Goal: Task Accomplishment & Management: Manage account settings

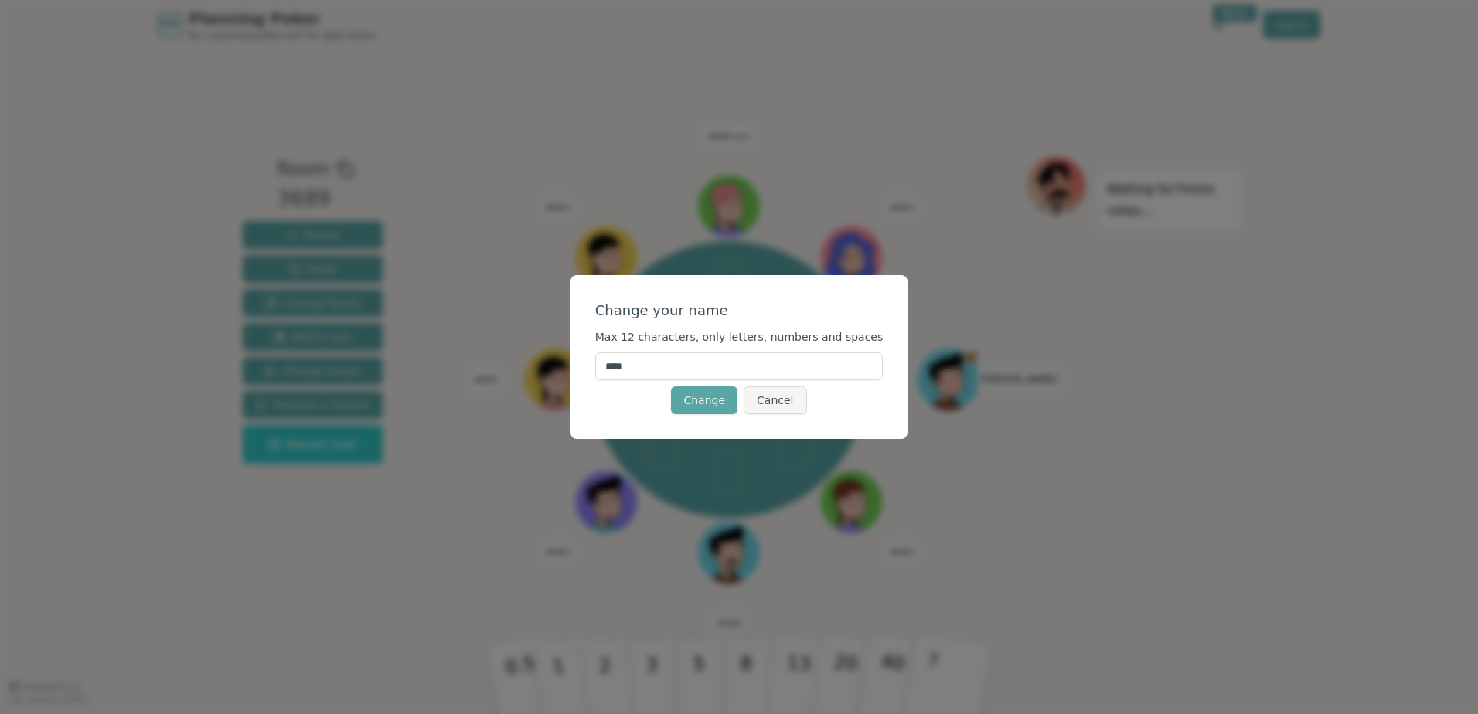
click at [704, 376] on input "****" at bounding box center [739, 367] width 288 height 28
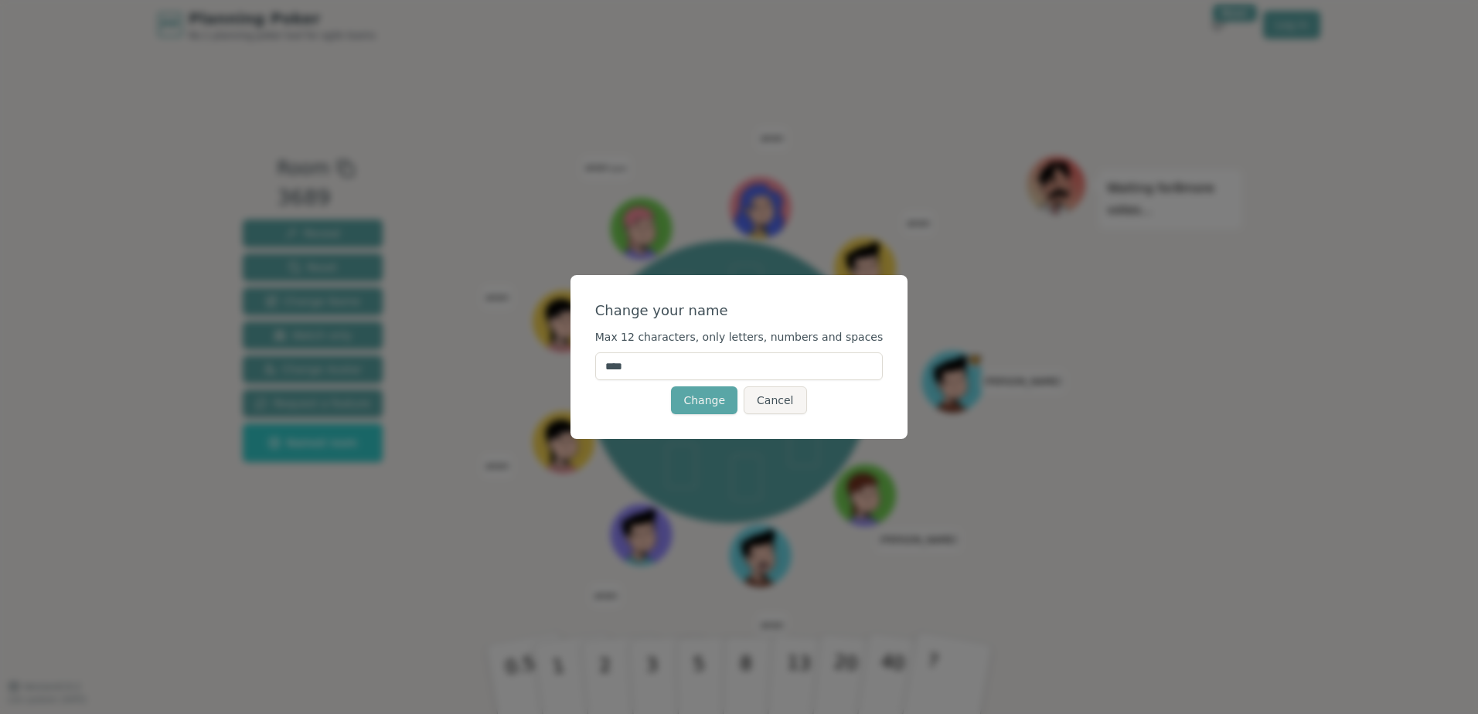
click at [704, 376] on input "****" at bounding box center [739, 367] width 288 height 28
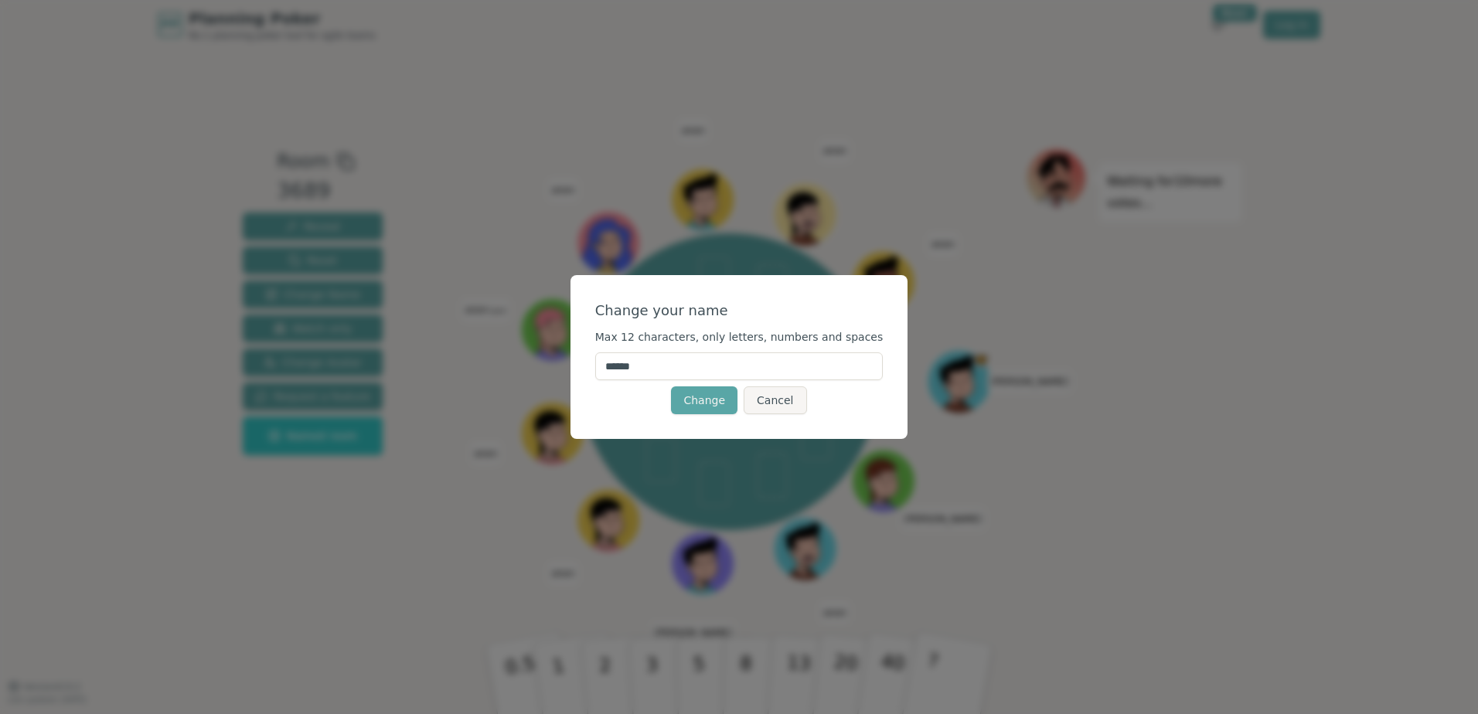
type input "******"
click at [658, 421] on div "Change your name Max 12 characters, only letters, numbers and spaces ****** Cha…" at bounding box center [740, 357] width 338 height 164
click at [687, 398] on button "Change" at bounding box center [704, 401] width 66 height 28
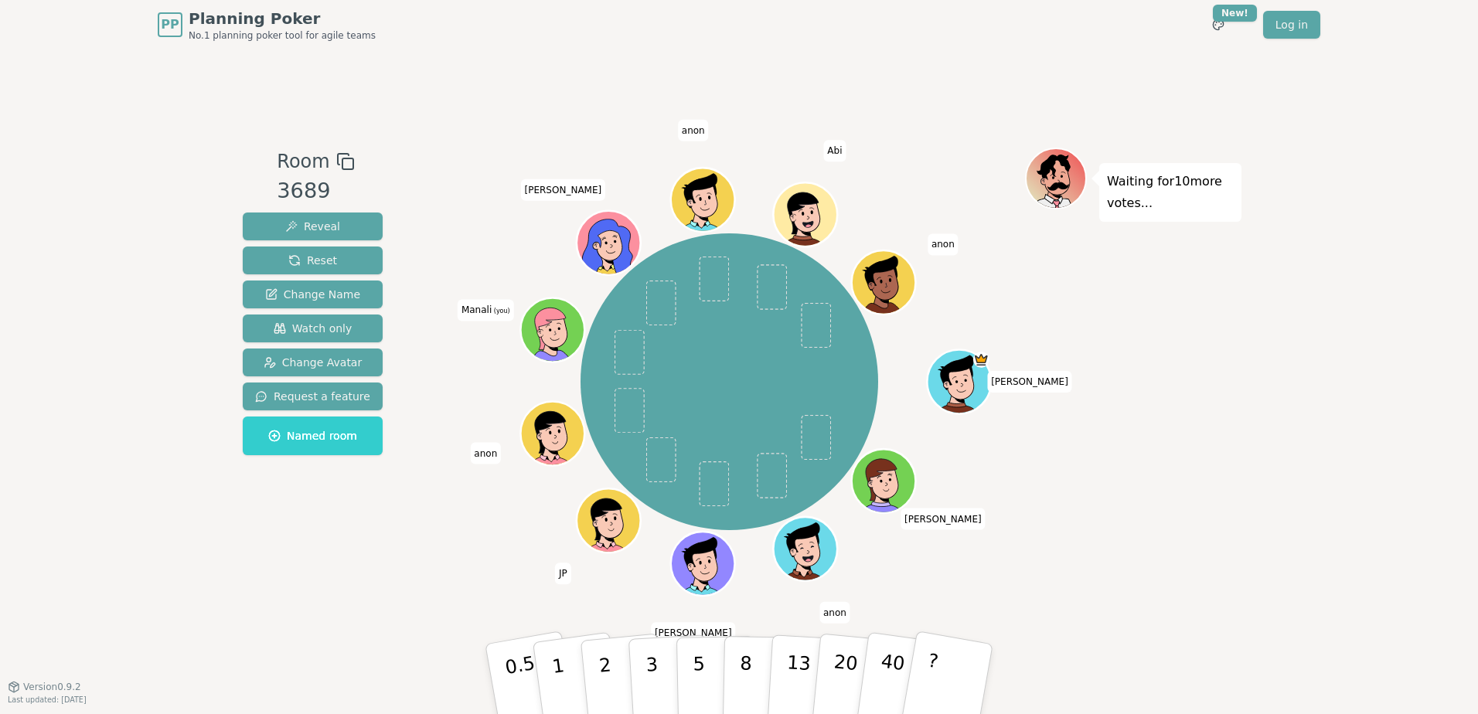
click at [540, 336] on icon at bounding box center [555, 340] width 31 height 11
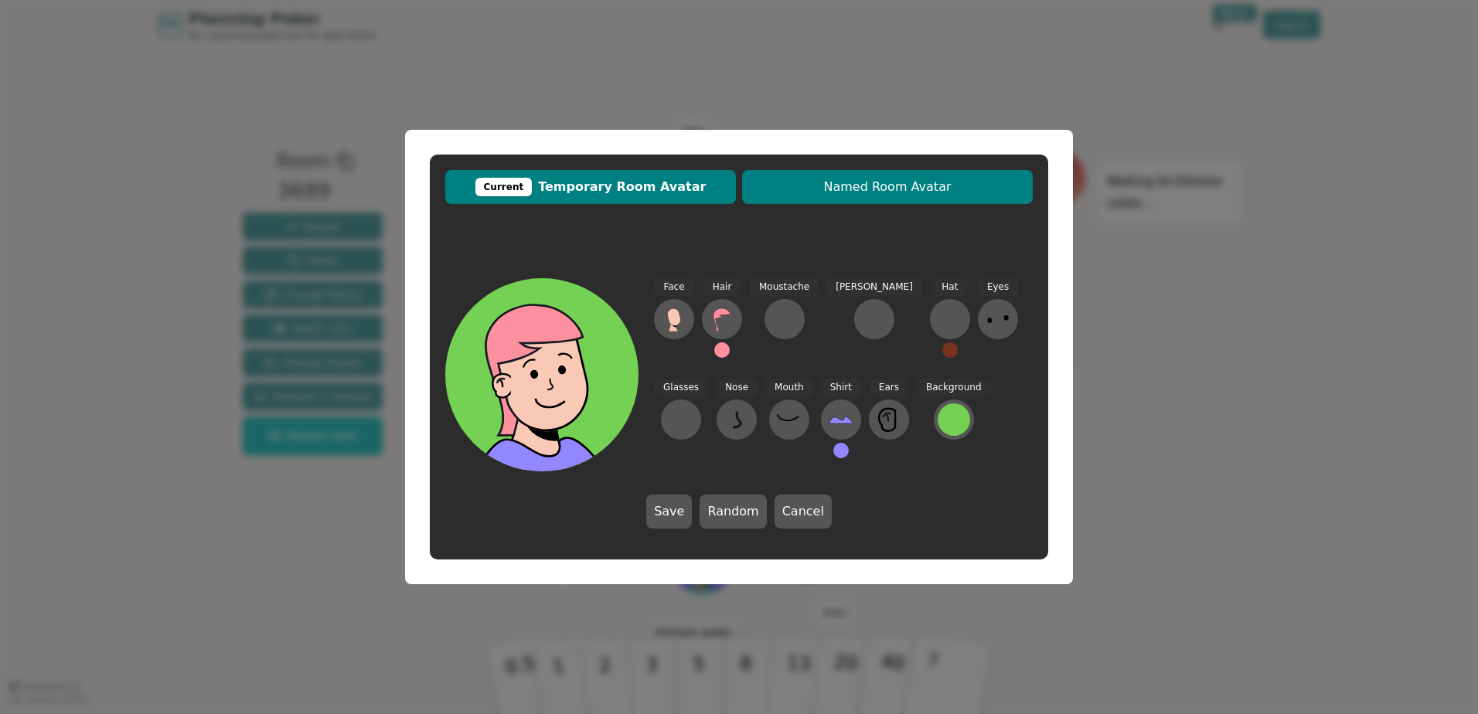
click at [876, 194] on span "Named Room Avatar" at bounding box center [887, 187] width 275 height 19
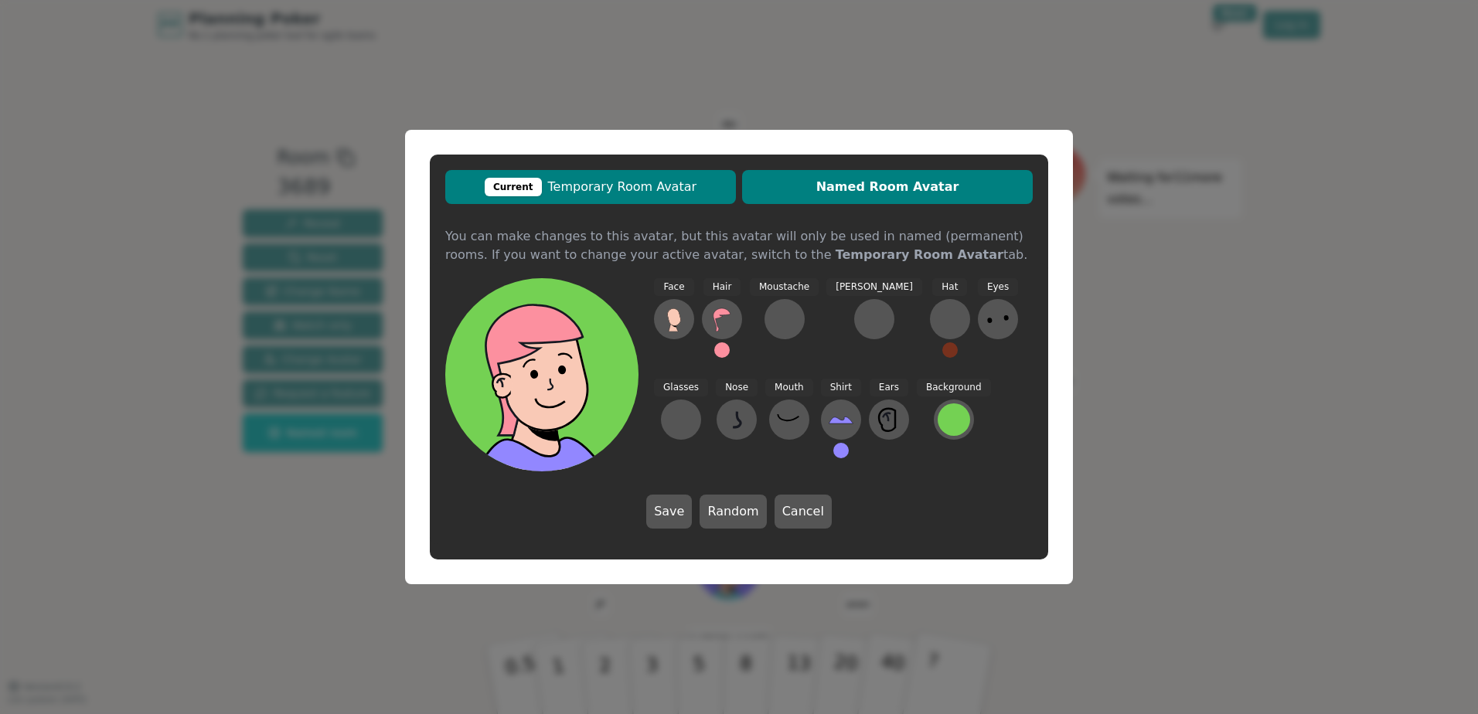
click at [636, 186] on span "Current Temporary Room Avatar" at bounding box center [590, 187] width 275 height 19
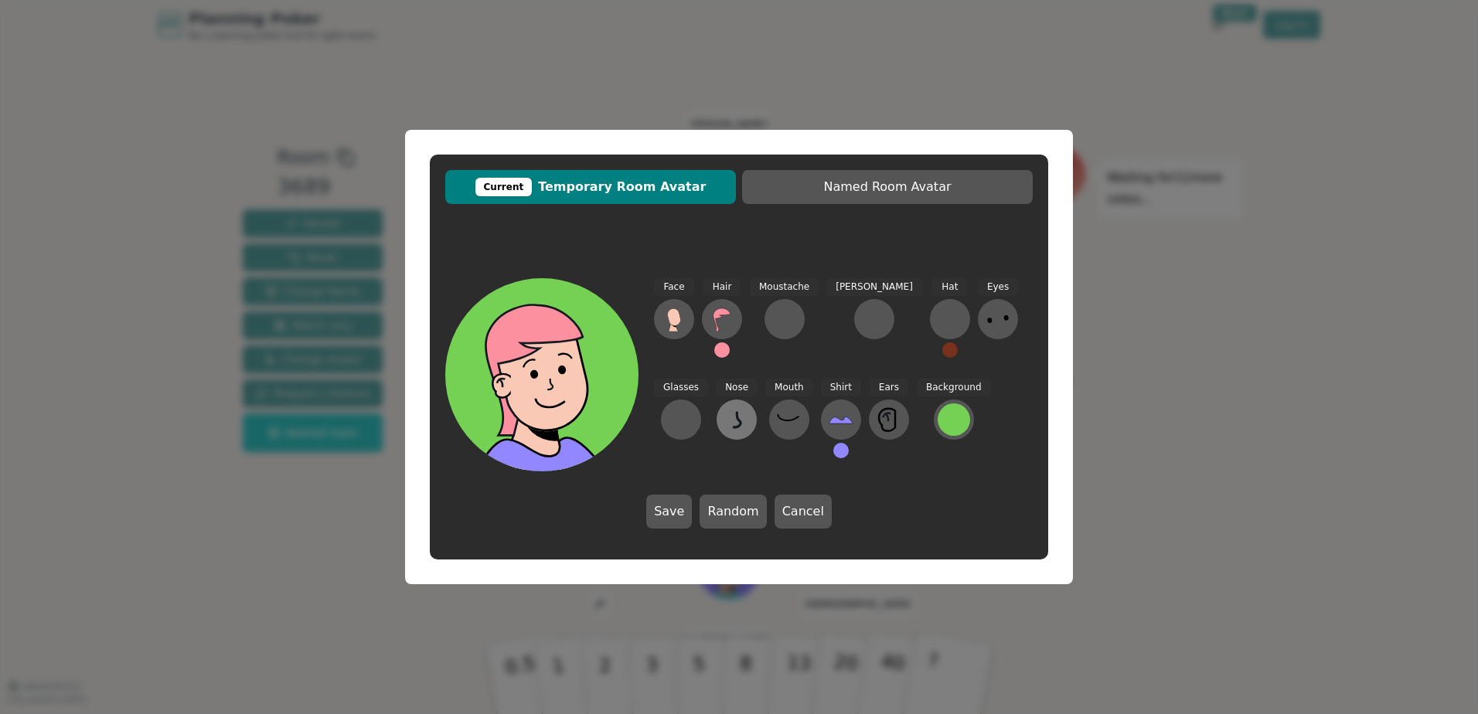
click at [725, 418] on icon at bounding box center [737, 419] width 25 height 25
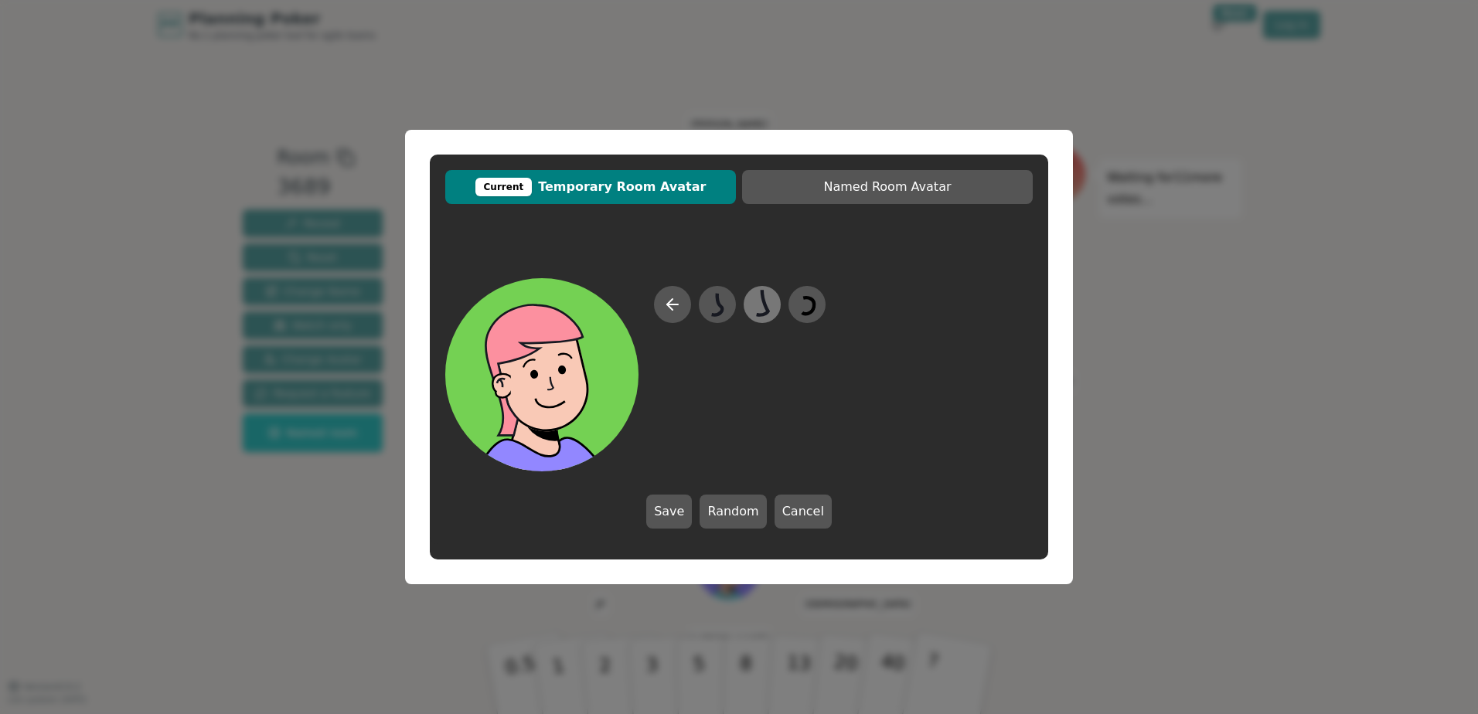
click at [754, 311] on icon at bounding box center [762, 305] width 30 height 35
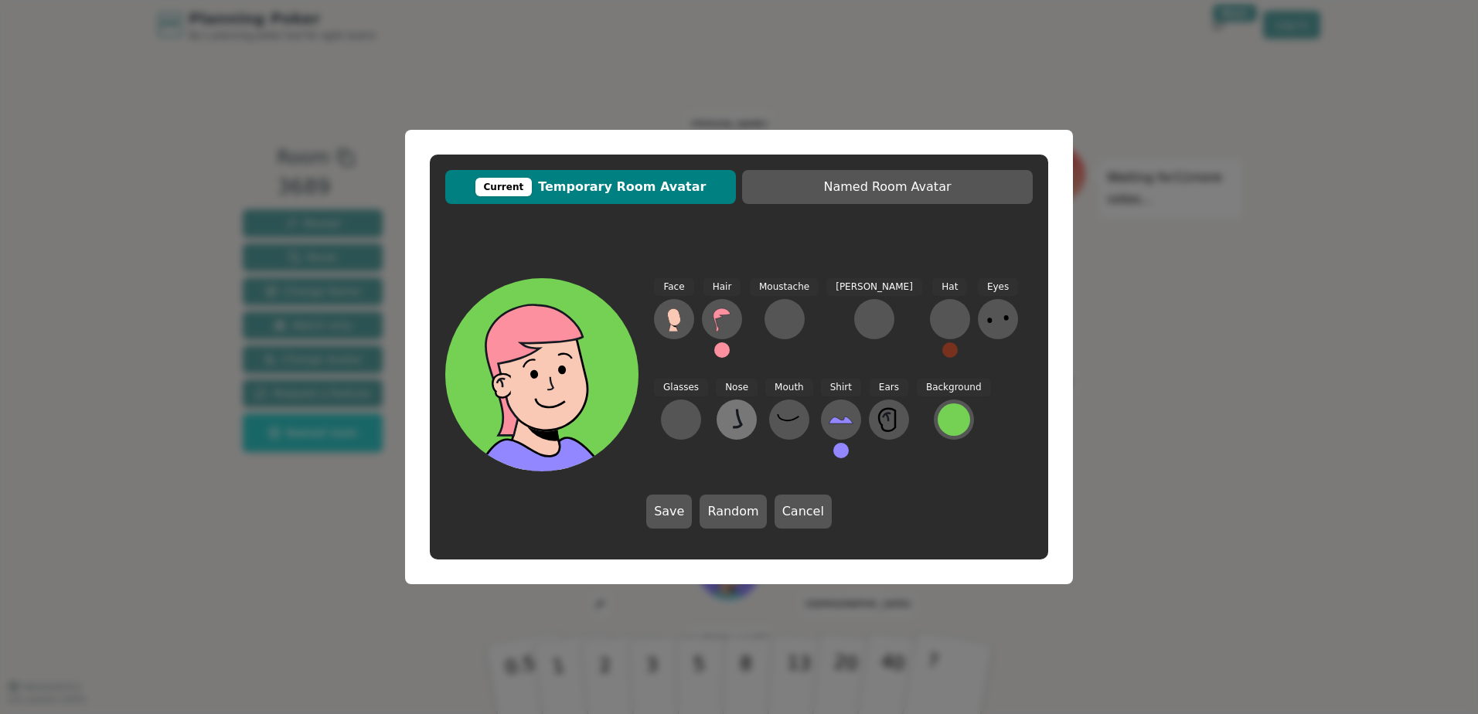
click at [725, 420] on icon at bounding box center [737, 419] width 25 height 25
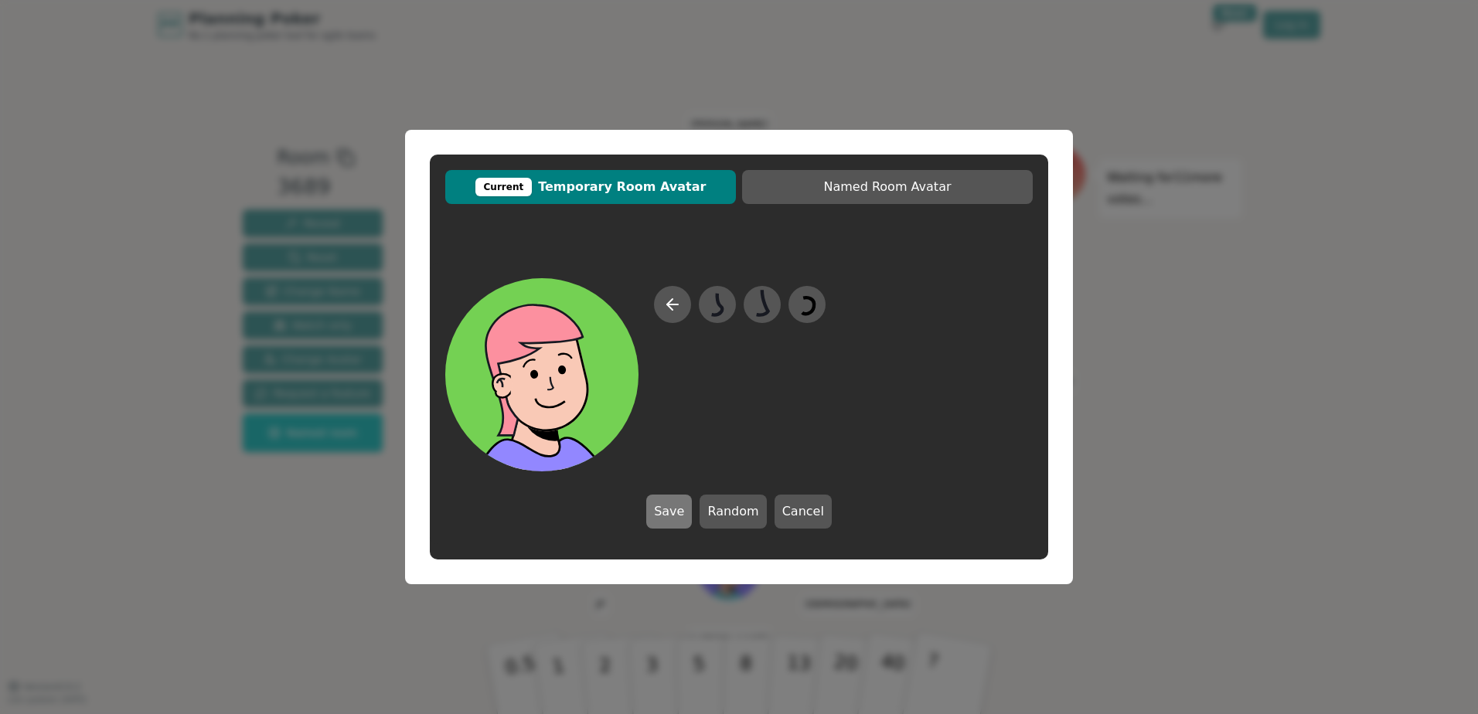
click at [667, 514] on button "Save" at bounding box center [669, 512] width 46 height 34
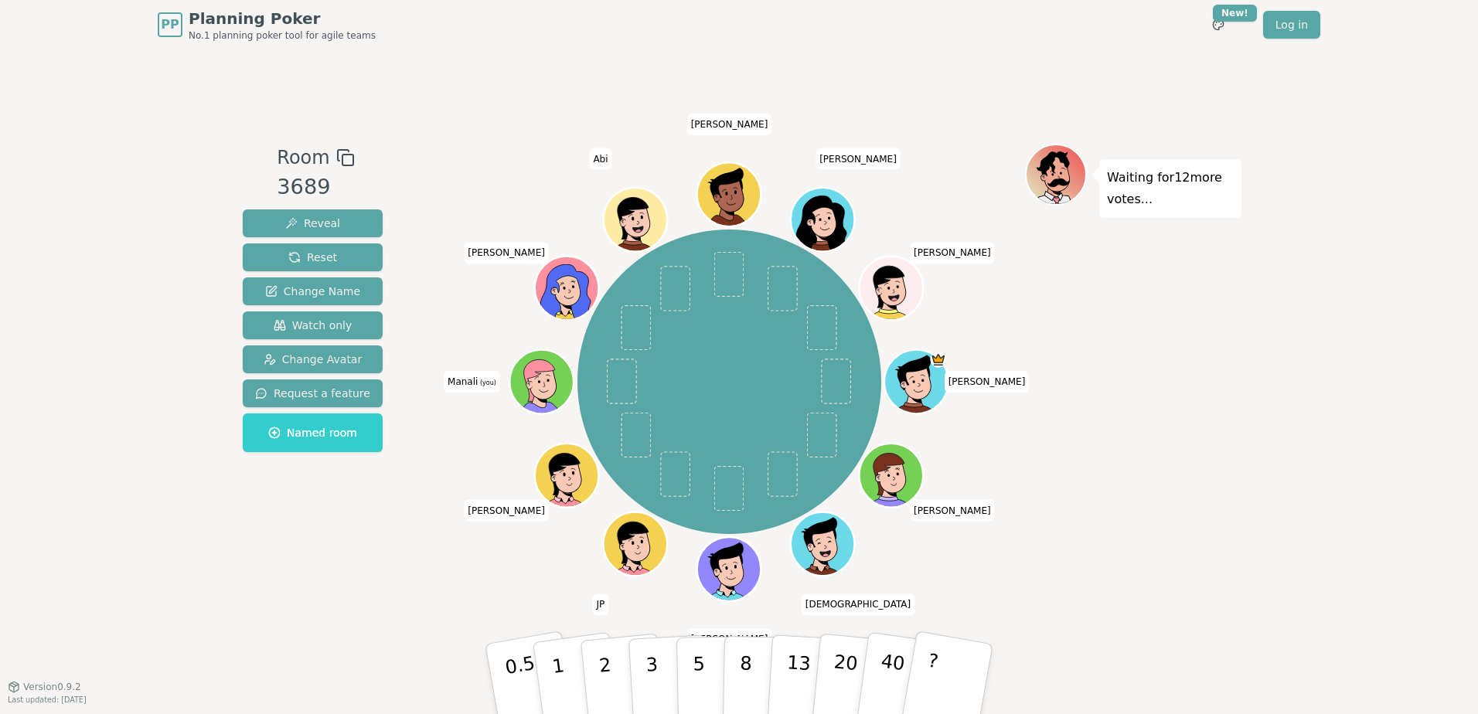
click at [550, 388] on icon at bounding box center [545, 392] width 31 height 11
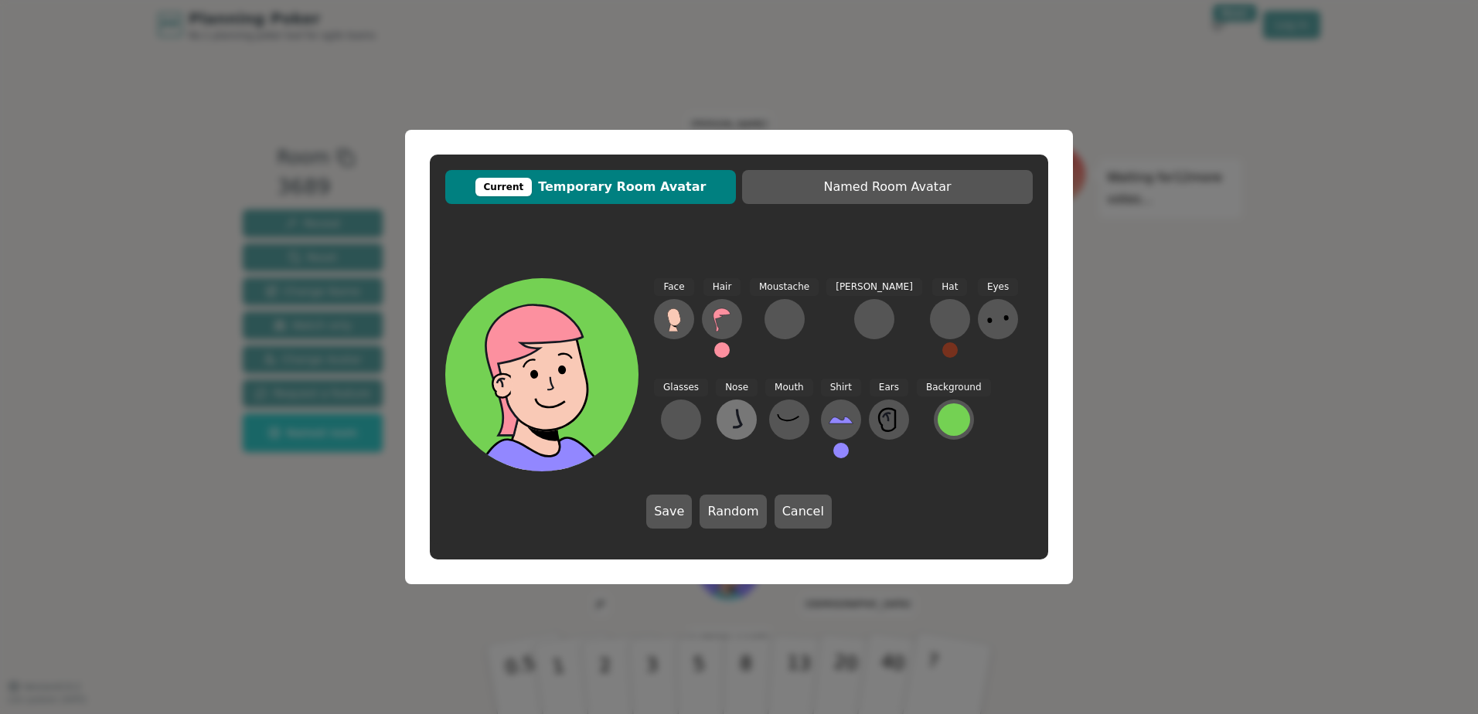
click at [725, 428] on icon at bounding box center [737, 419] width 25 height 25
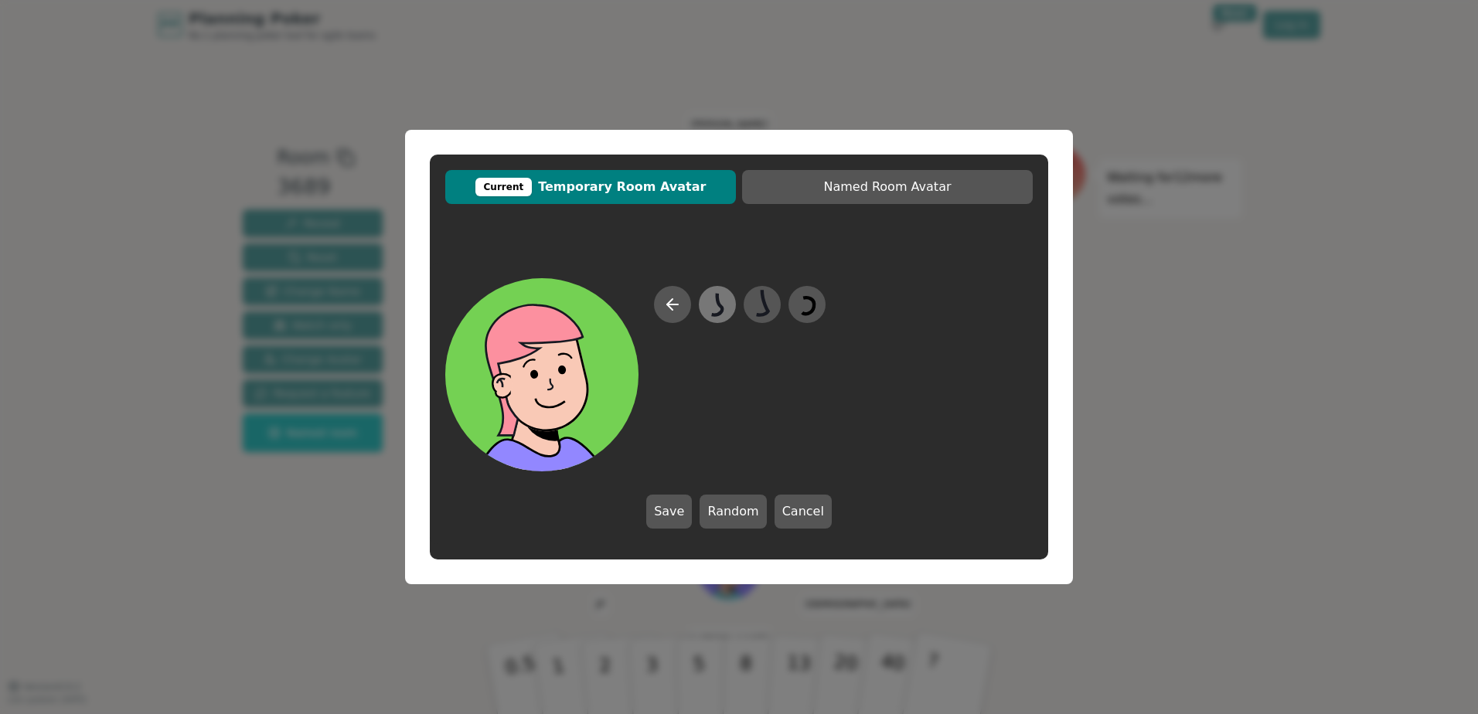
click at [715, 309] on icon at bounding box center [717, 305] width 30 height 35
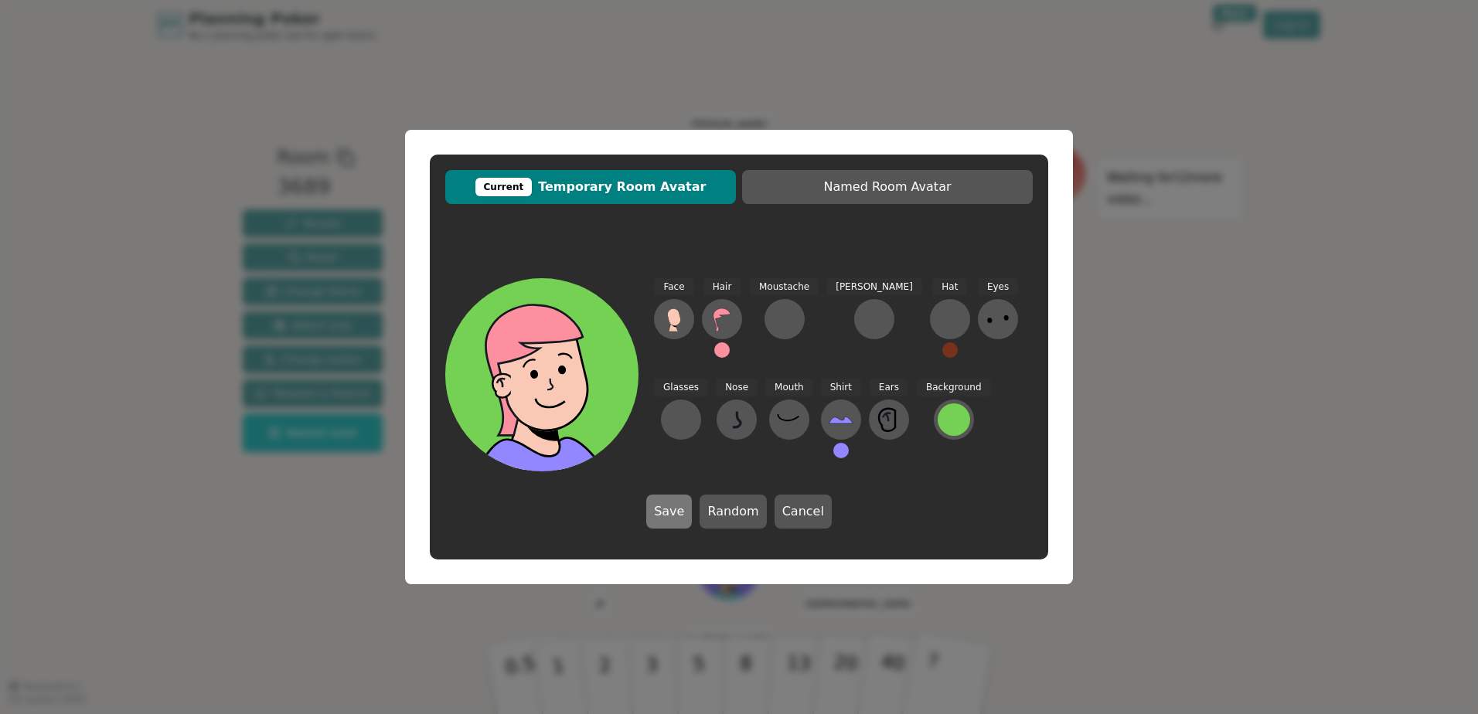
click at [671, 509] on button "Save" at bounding box center [669, 512] width 46 height 34
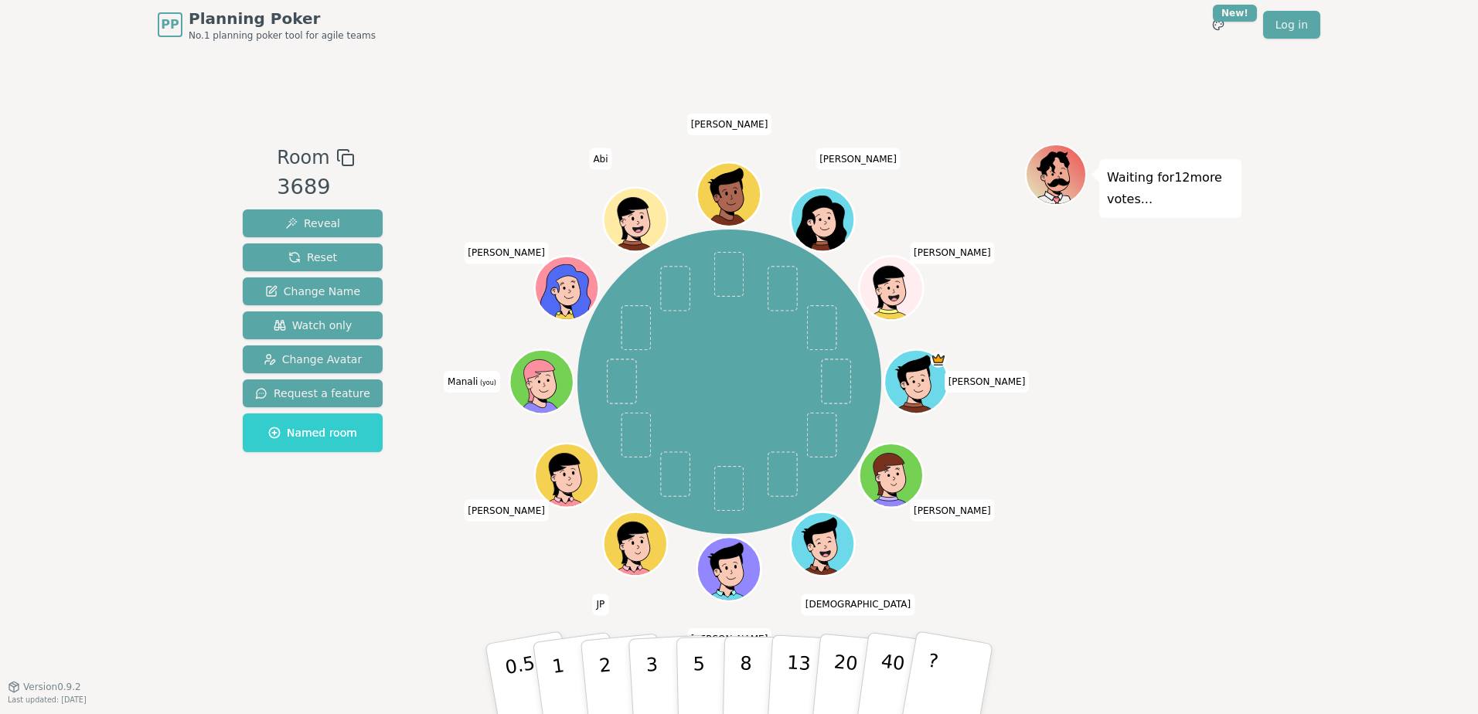
click at [537, 375] on icon at bounding box center [543, 377] width 49 height 7
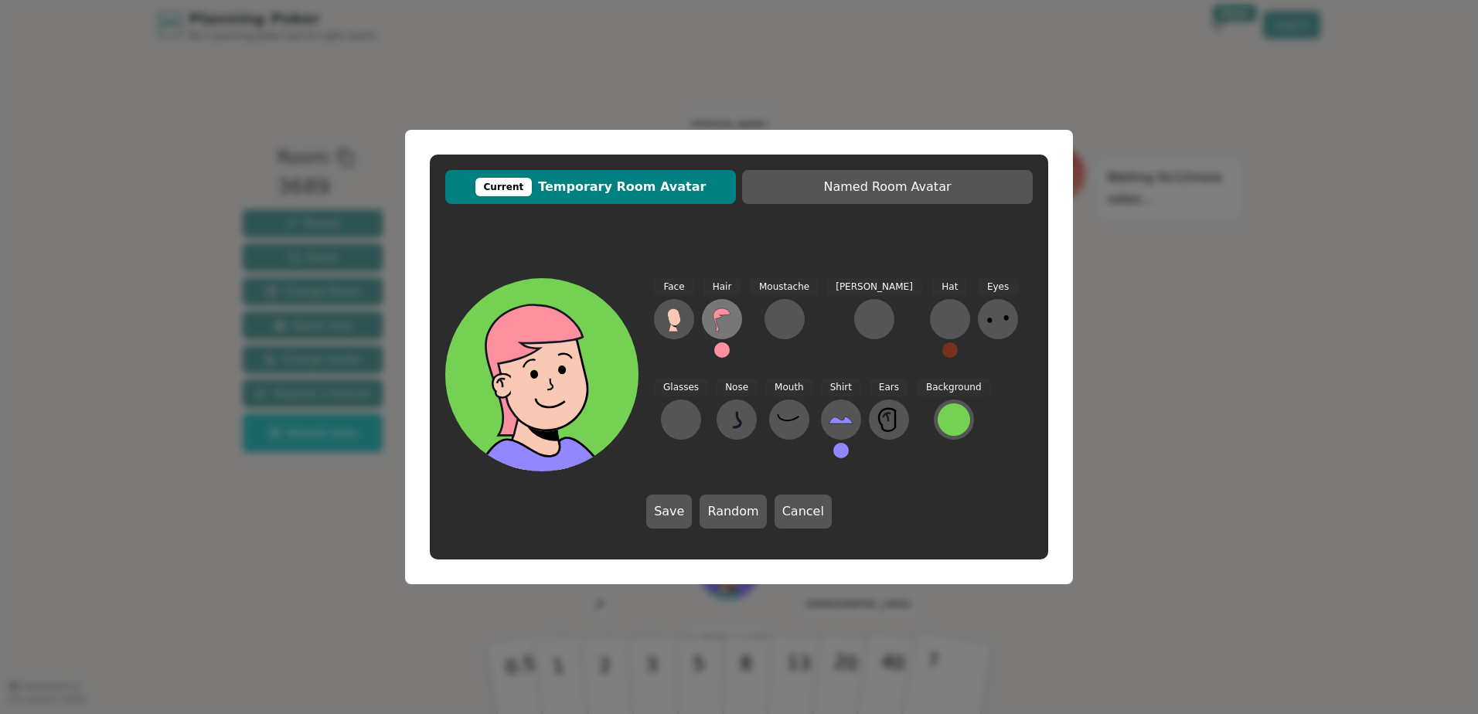
click at [721, 315] on icon at bounding box center [722, 319] width 25 height 25
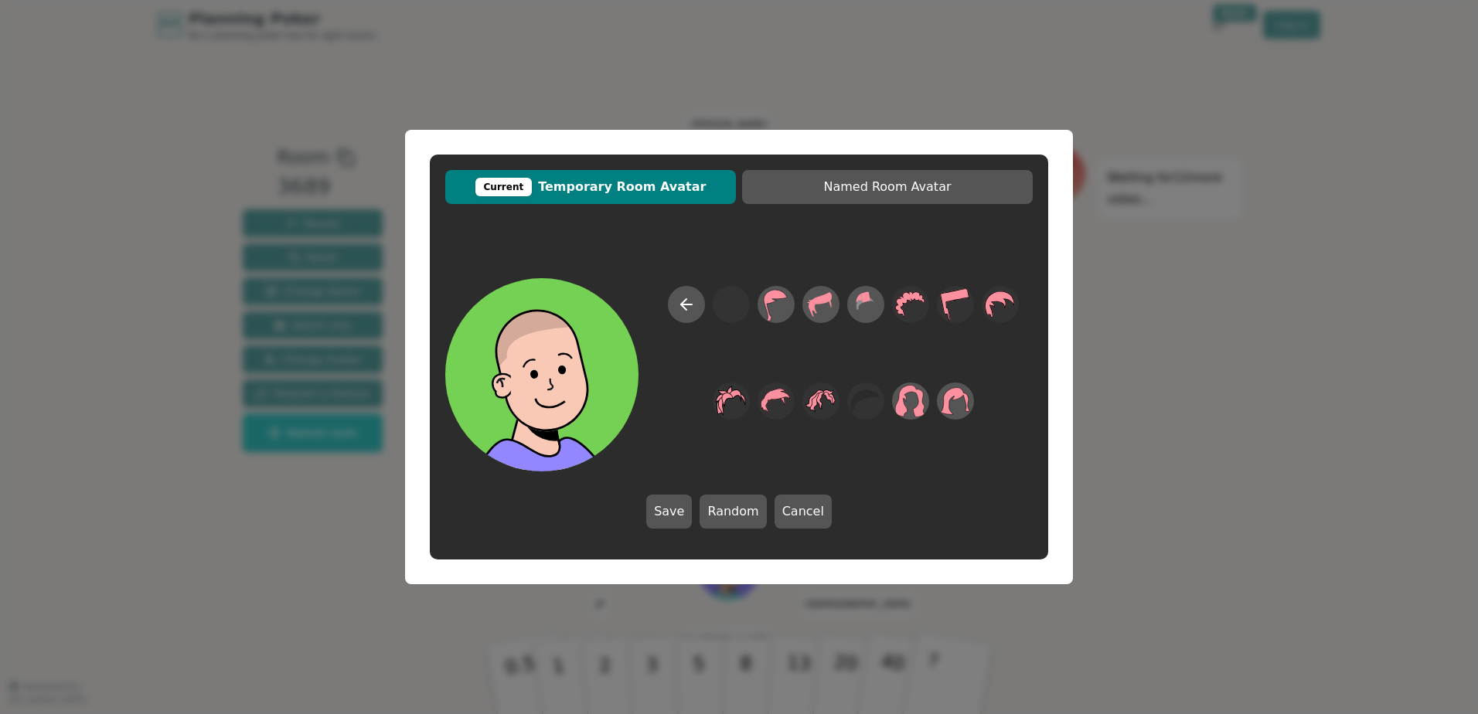
click at [907, 487] on div "Save Random Cancel" at bounding box center [739, 403] width 619 height 281
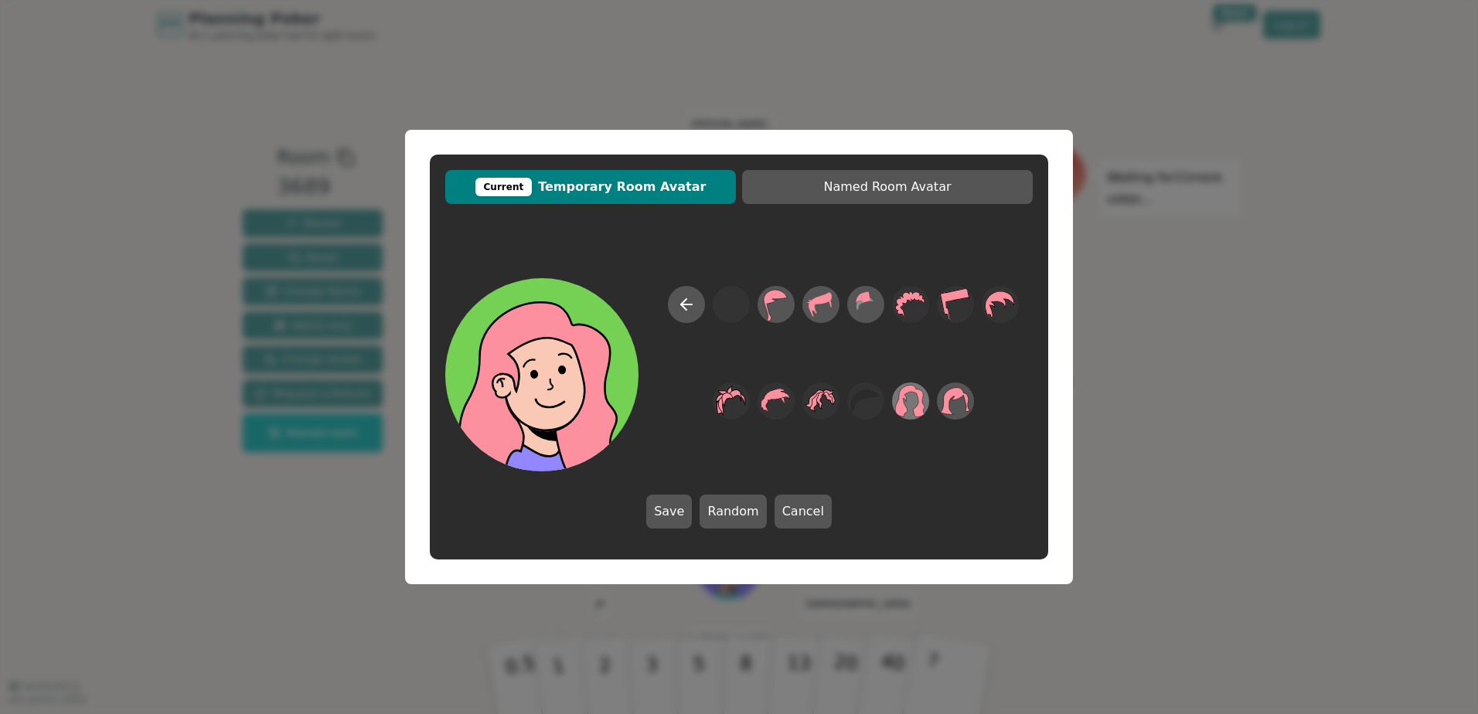
click at [902, 403] on icon at bounding box center [911, 401] width 30 height 32
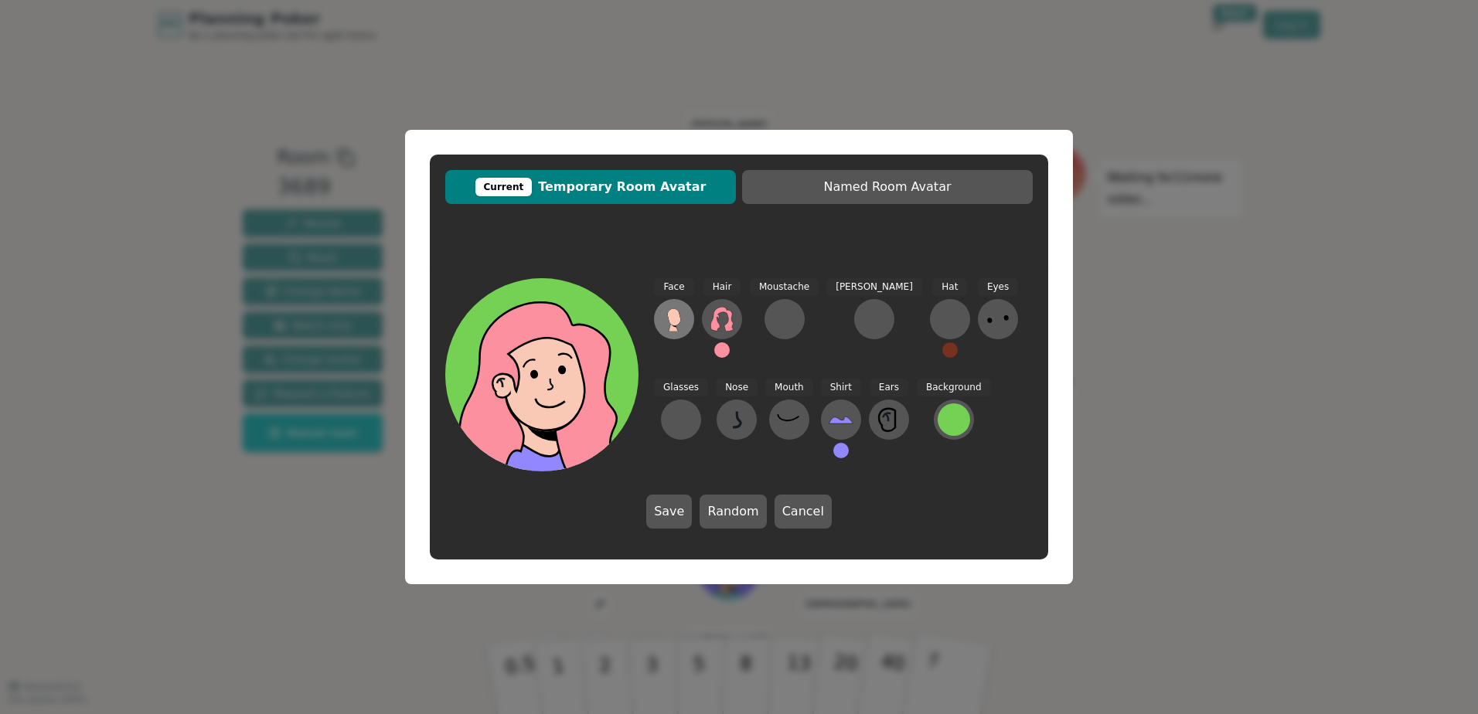
click at [656, 319] on button at bounding box center [674, 319] width 40 height 40
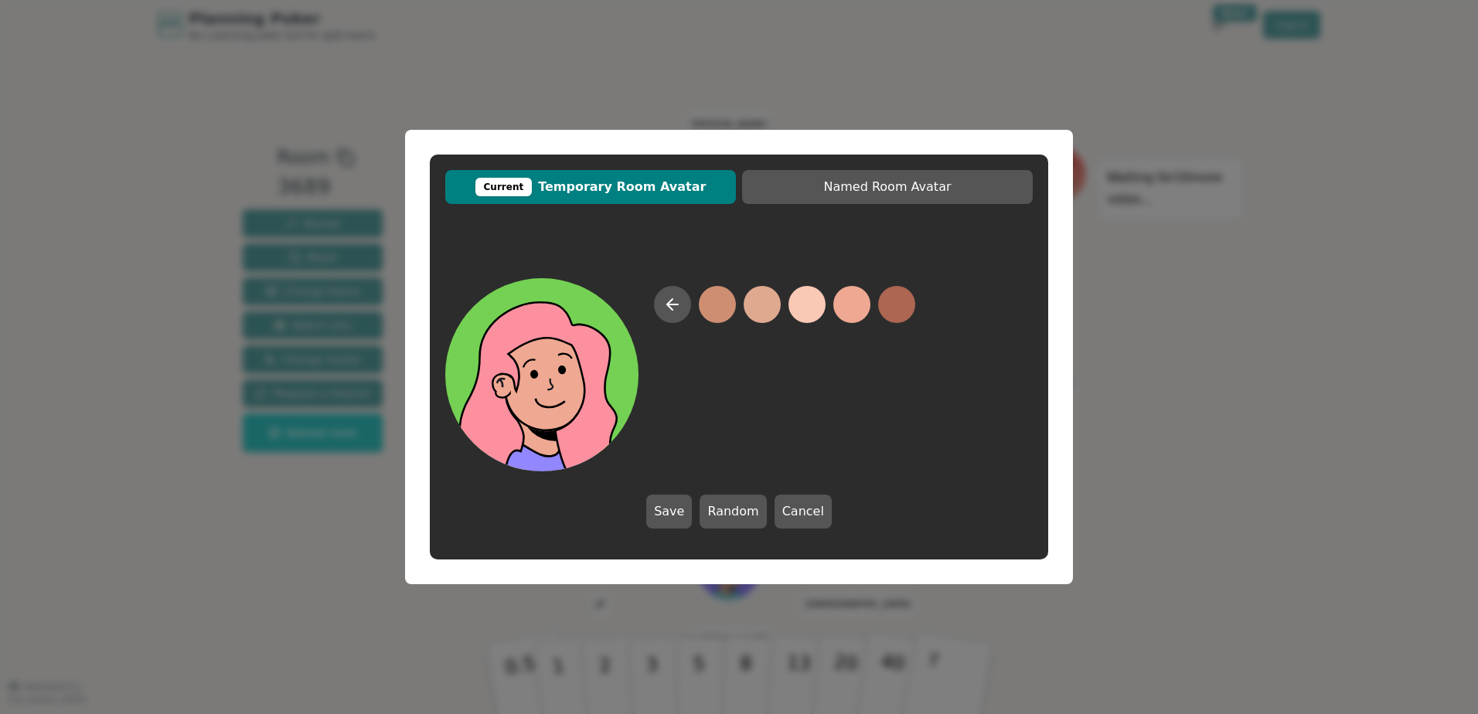
click at [851, 309] on button at bounding box center [852, 304] width 37 height 37
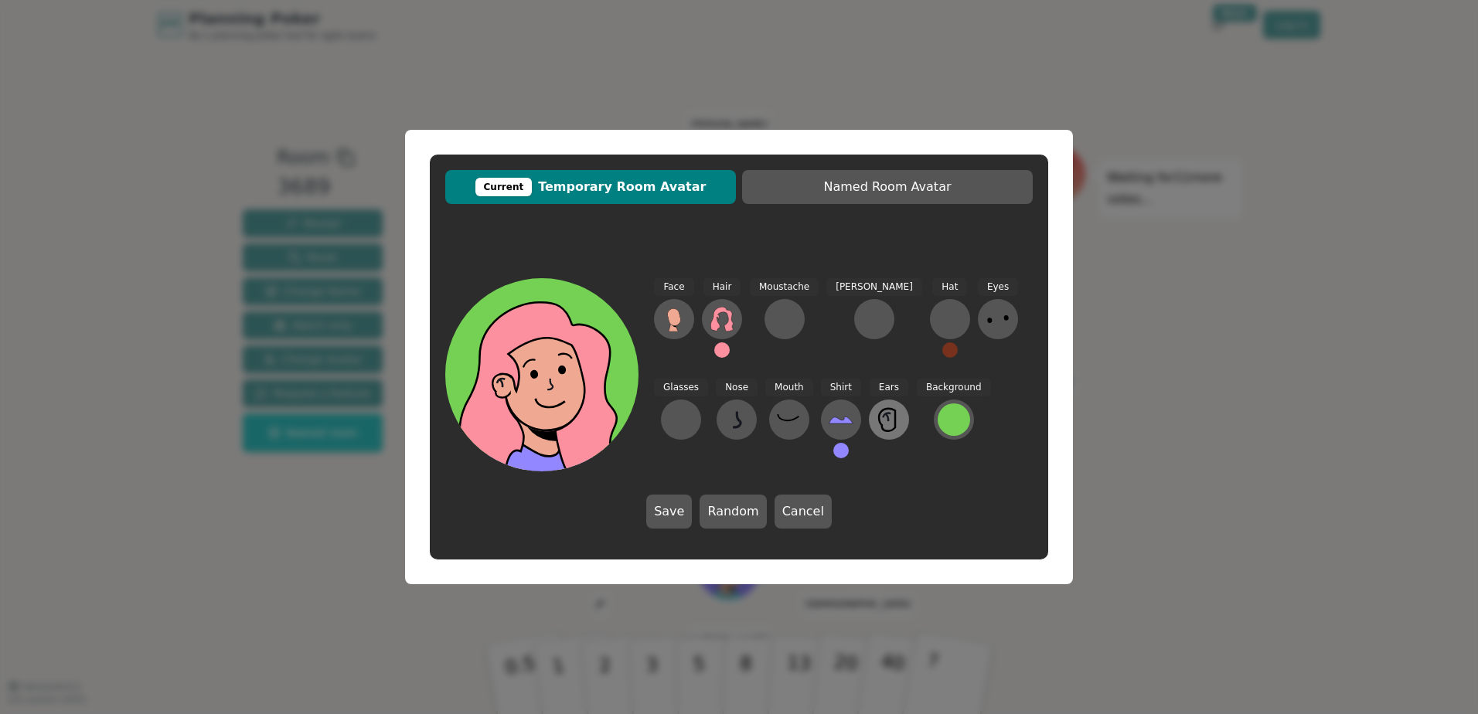
click at [877, 421] on icon at bounding box center [889, 419] width 25 height 25
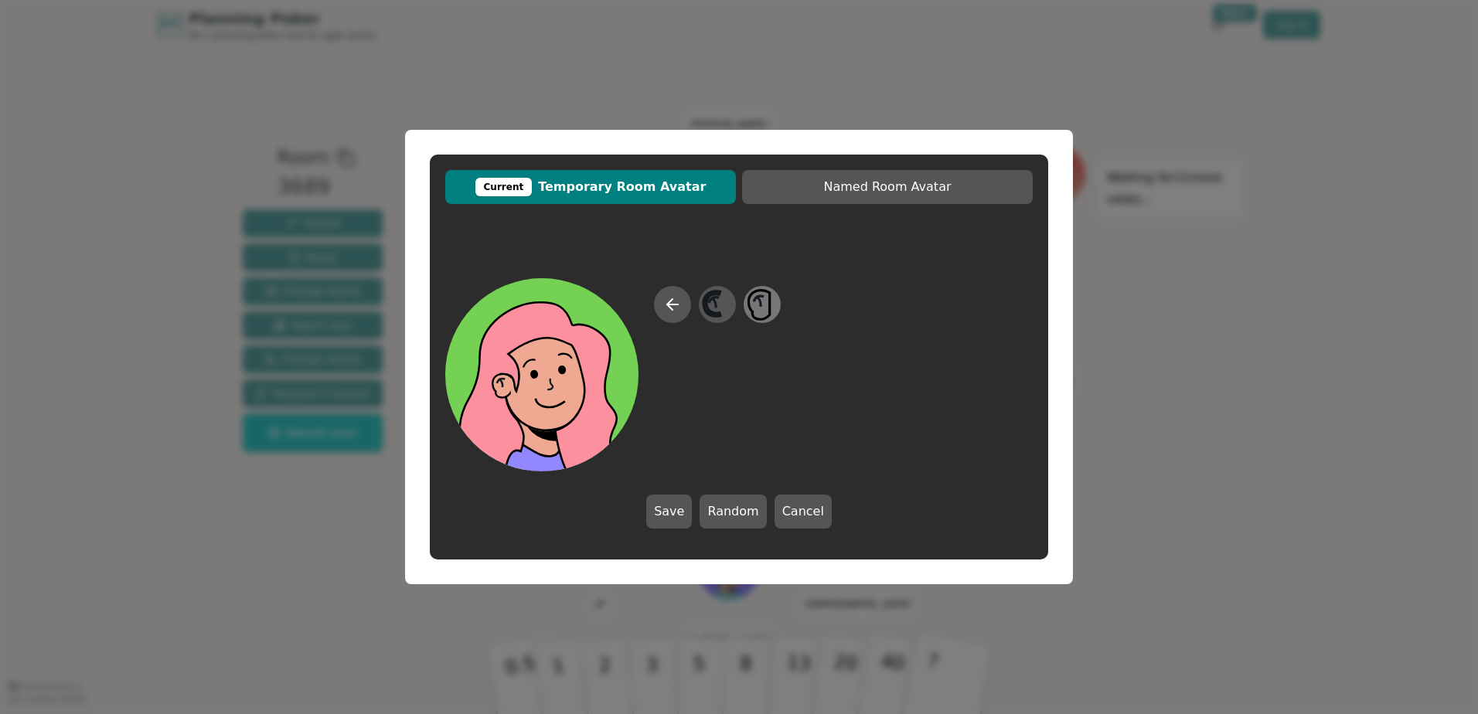
click at [763, 306] on icon at bounding box center [762, 305] width 30 height 35
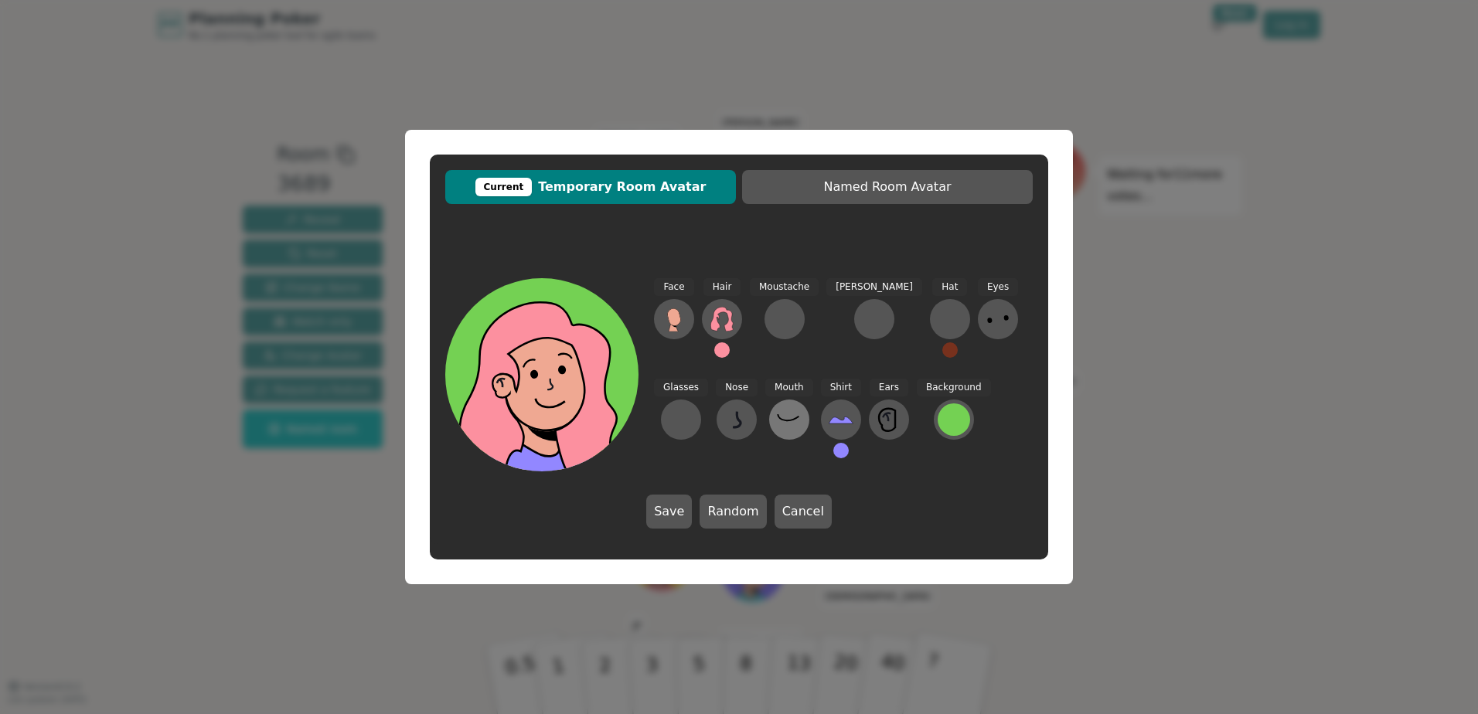
click at [777, 420] on icon at bounding box center [789, 419] width 25 height 25
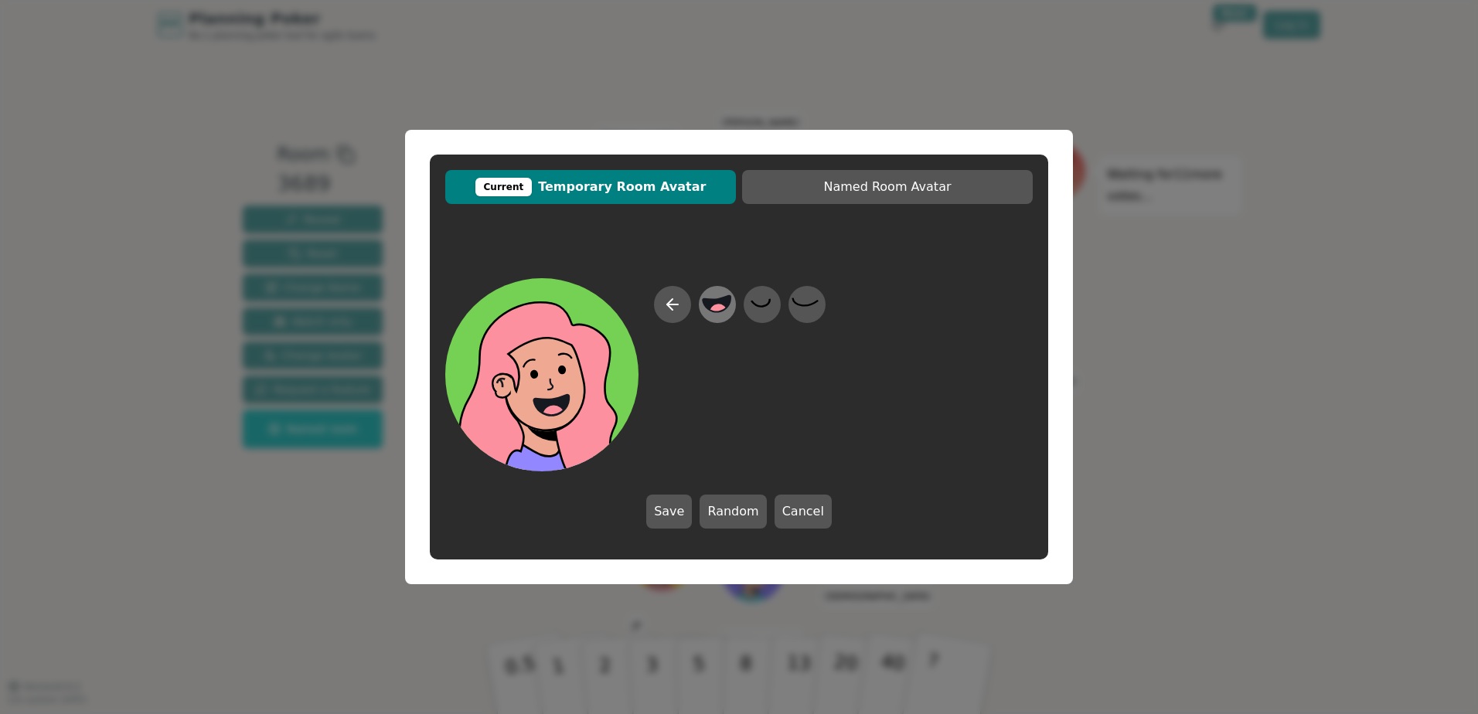
click at [718, 309] on circle at bounding box center [719, 313] width 20 height 20
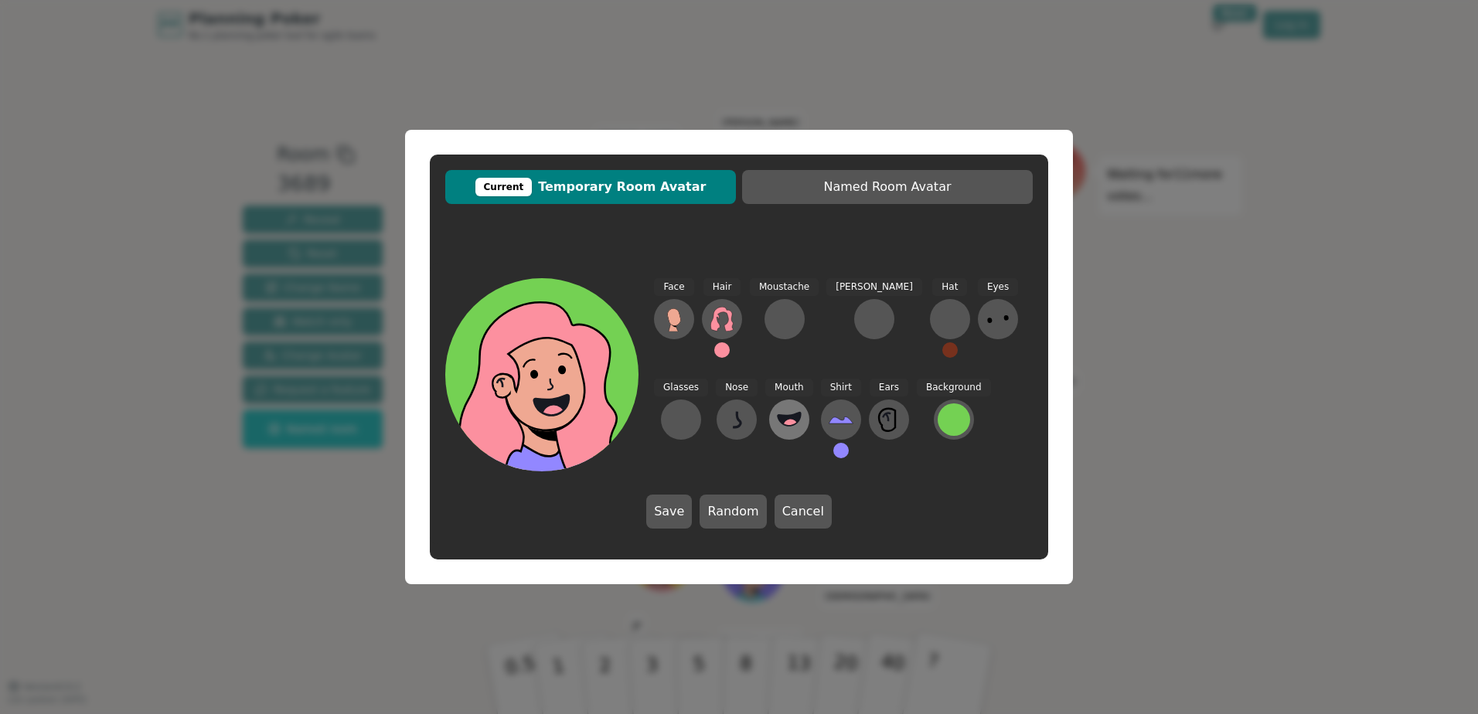
click at [778, 418] on icon at bounding box center [789, 418] width 23 height 13
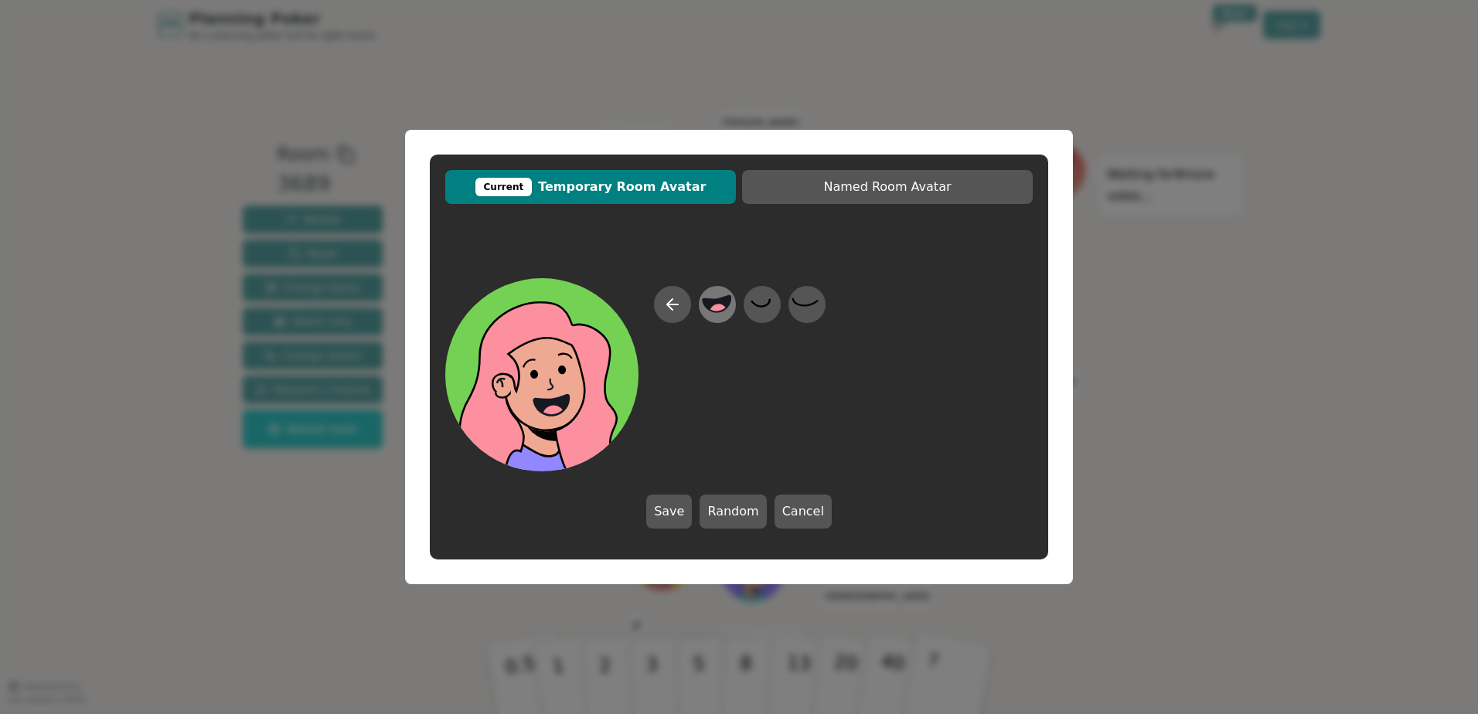
click at [712, 311] on circle at bounding box center [719, 313] width 20 height 20
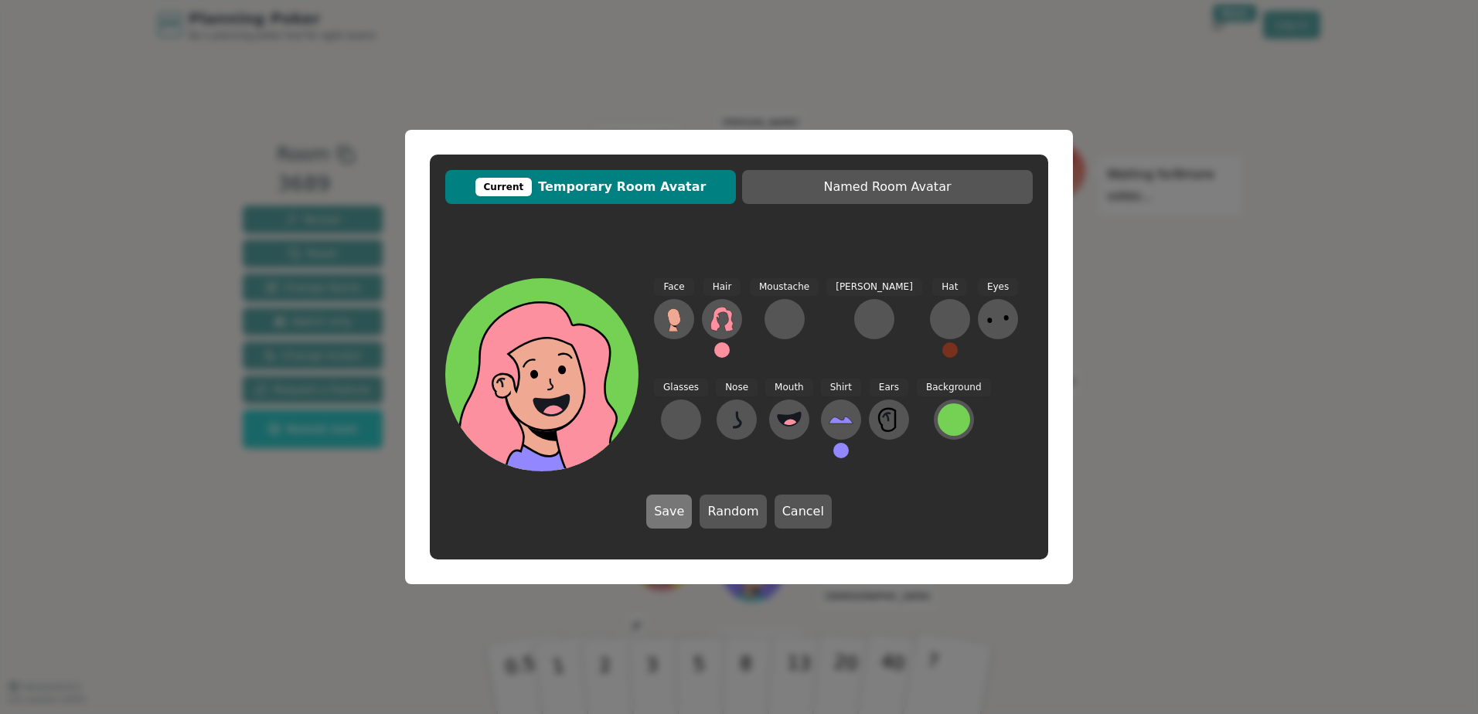
click at [667, 505] on button "Save" at bounding box center [669, 512] width 46 height 34
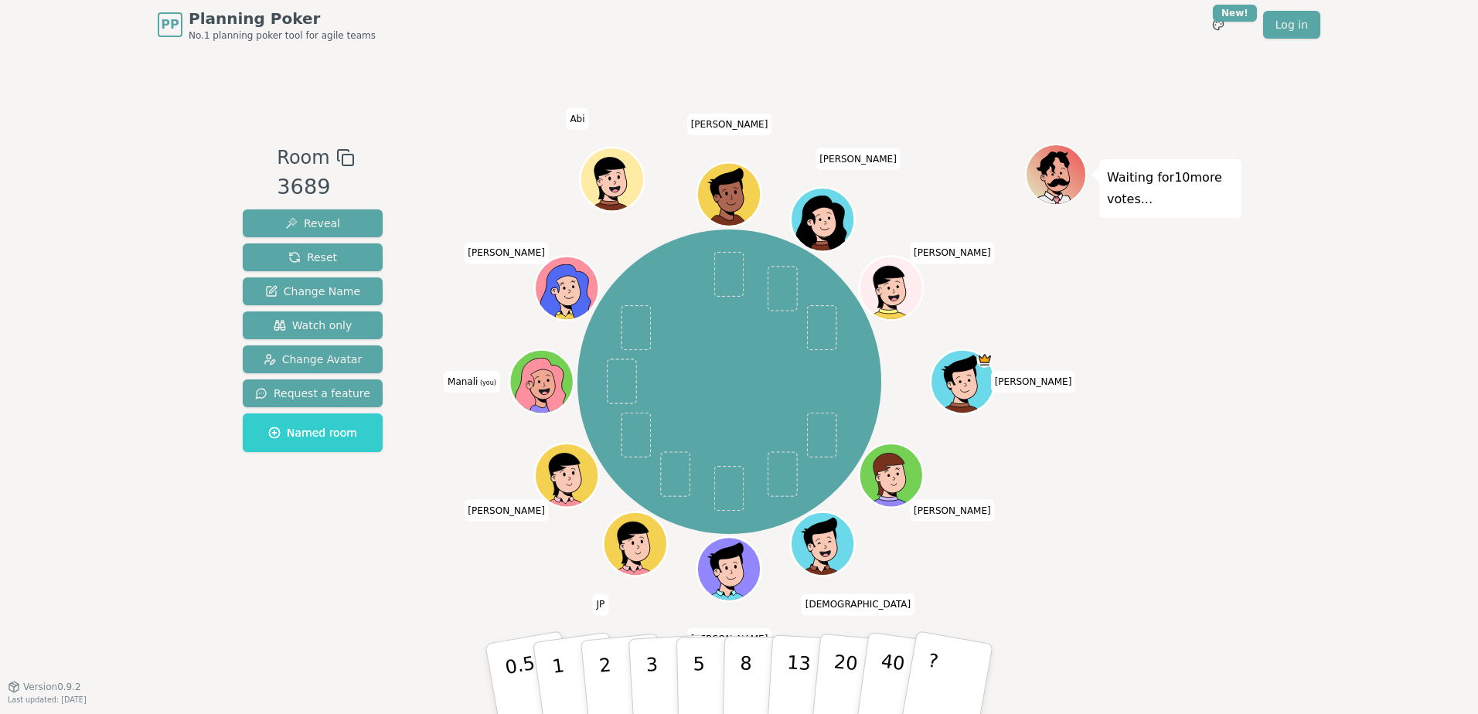
click at [363, 516] on div "Room 3689 Reveal Reset Change Name Watch only Change Avatar Request a feature N…" at bounding box center [313, 368] width 152 height 448
click at [546, 370] on icon at bounding box center [541, 386] width 51 height 55
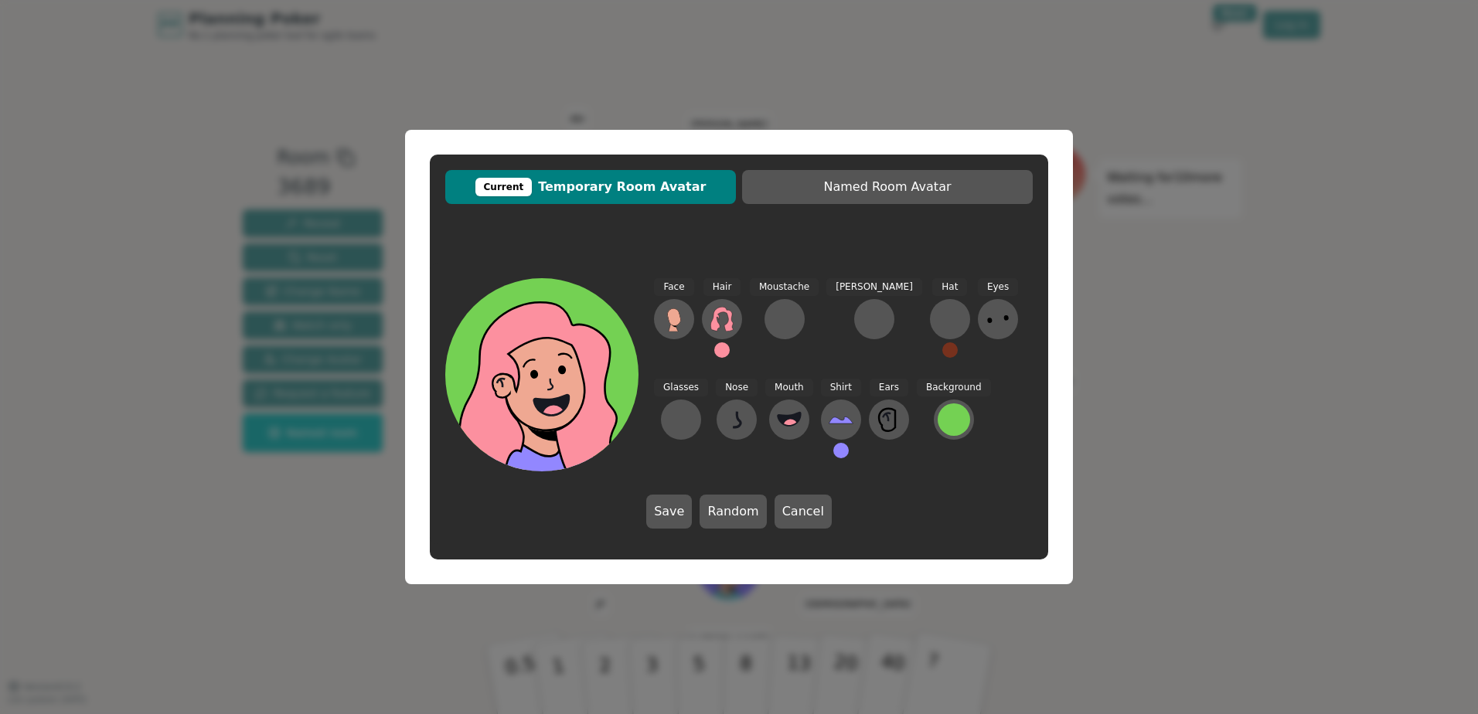
click at [719, 343] on button at bounding box center [721, 350] width 15 height 15
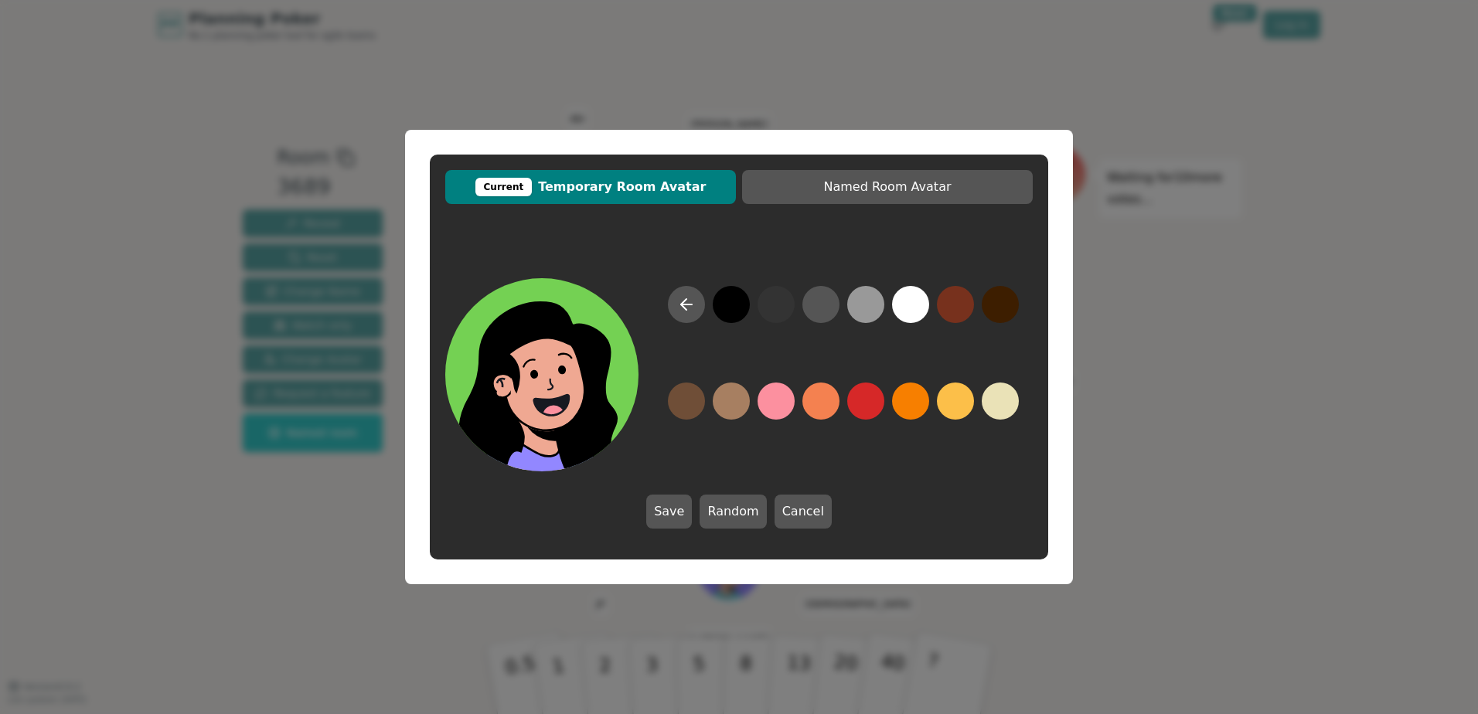
click at [728, 296] on button at bounding box center [731, 304] width 37 height 37
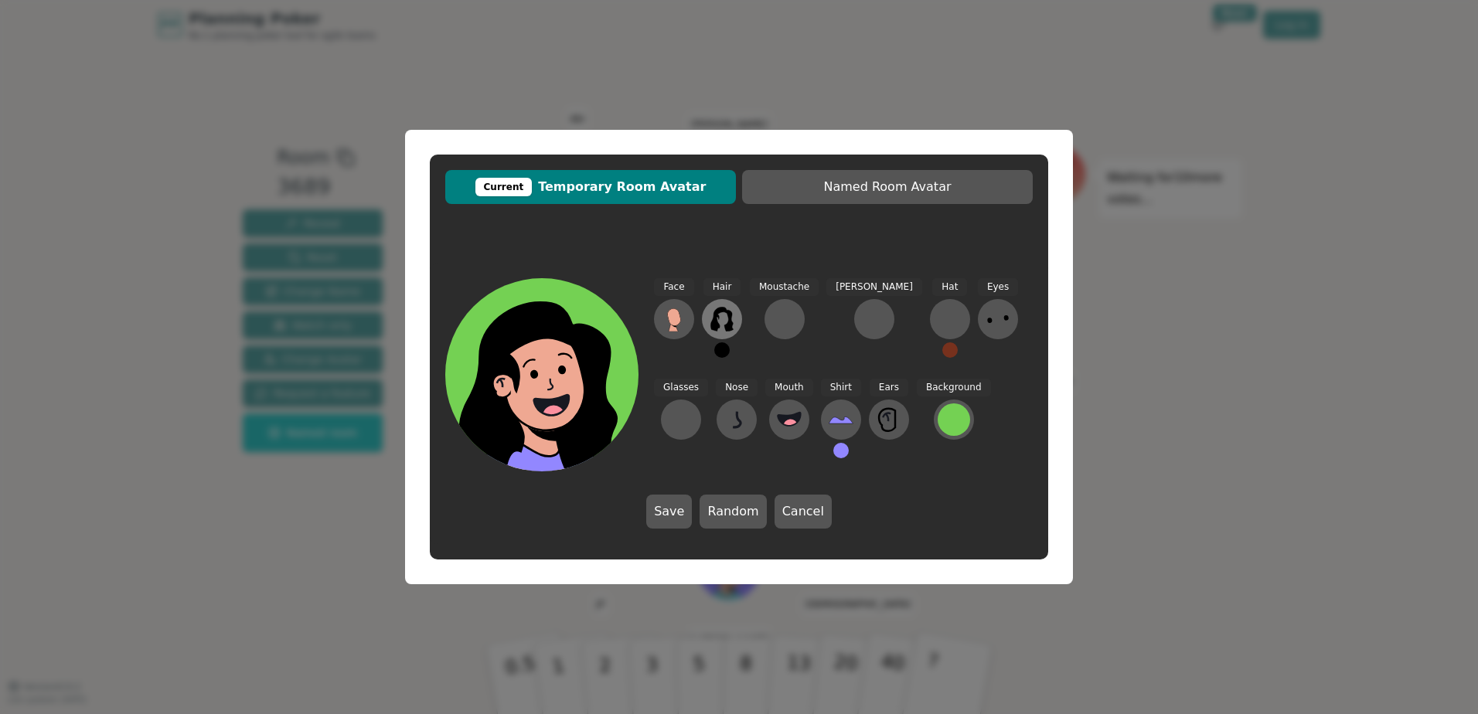
click at [722, 322] on icon at bounding box center [722, 319] width 25 height 25
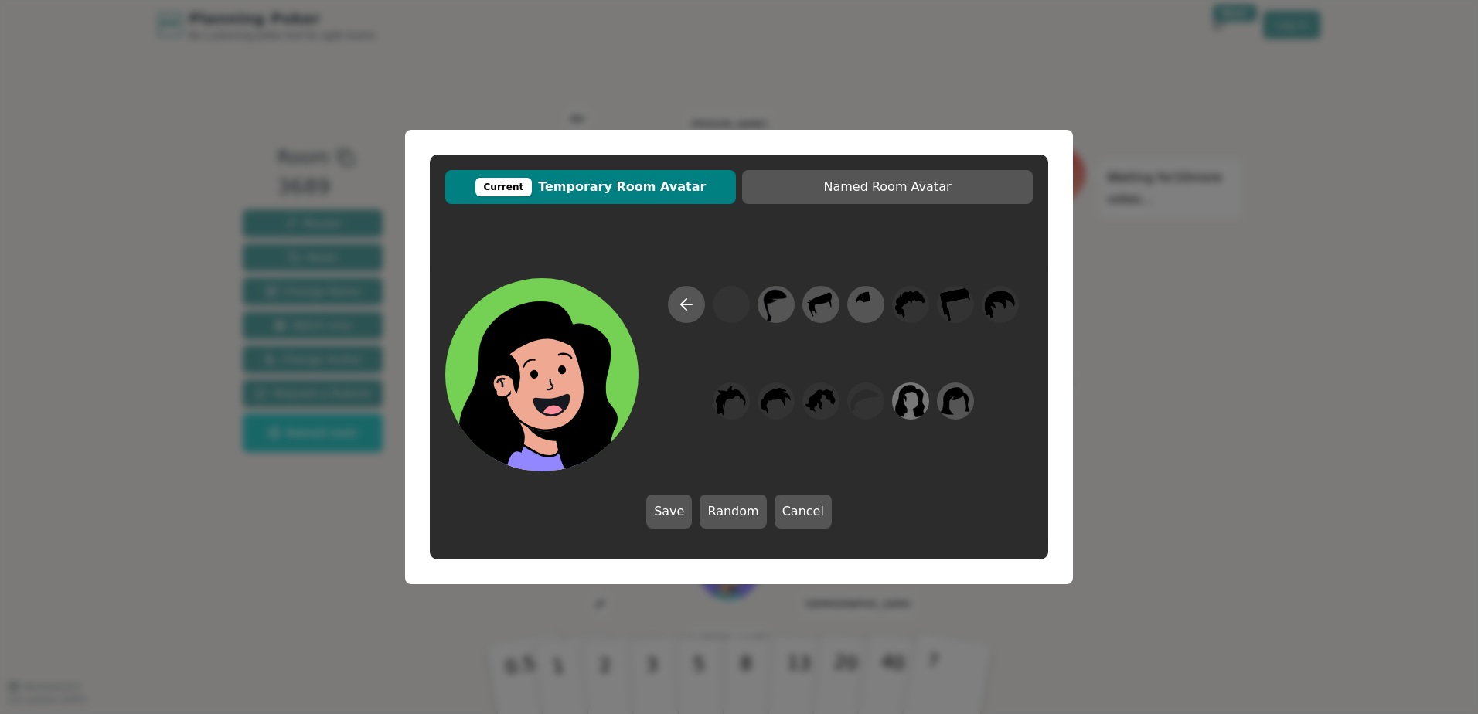
click at [909, 411] on icon at bounding box center [910, 401] width 30 height 35
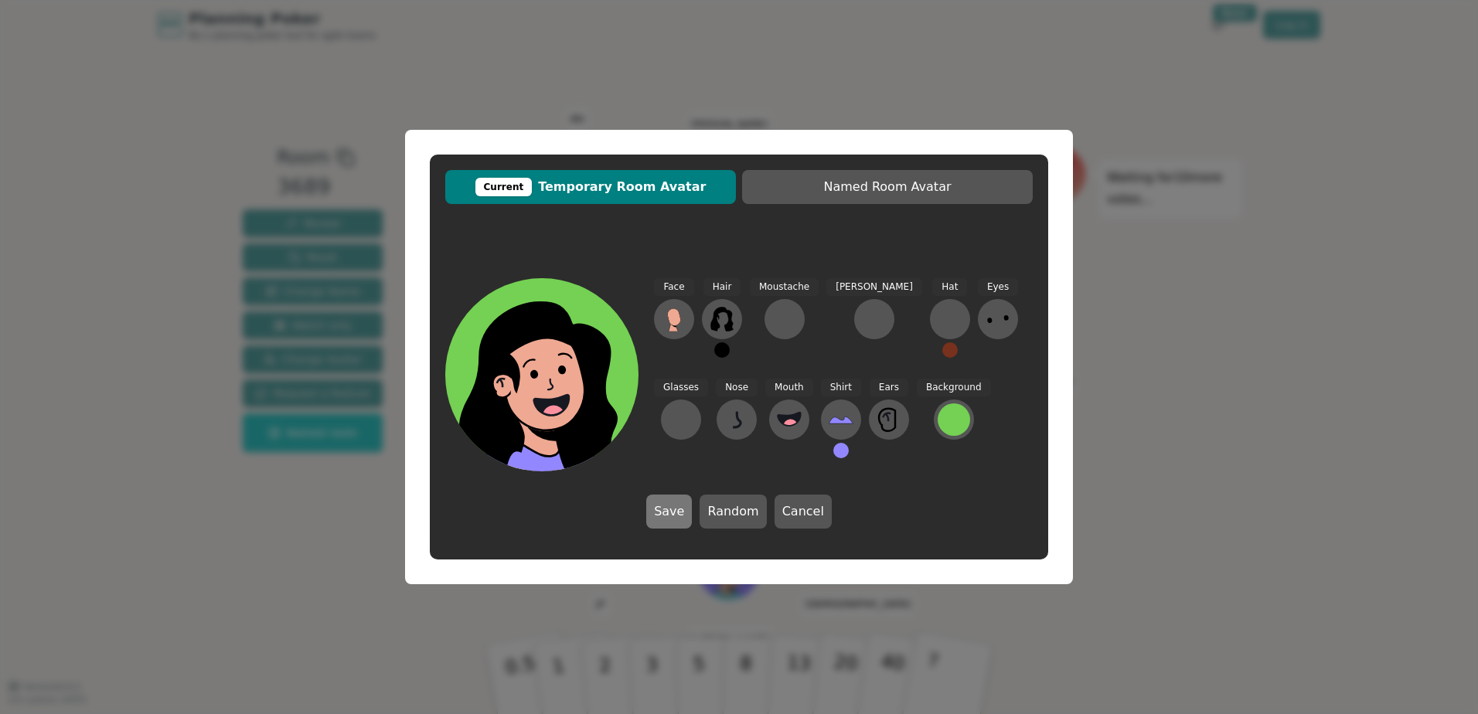
click at [663, 509] on button "Save" at bounding box center [669, 512] width 46 height 34
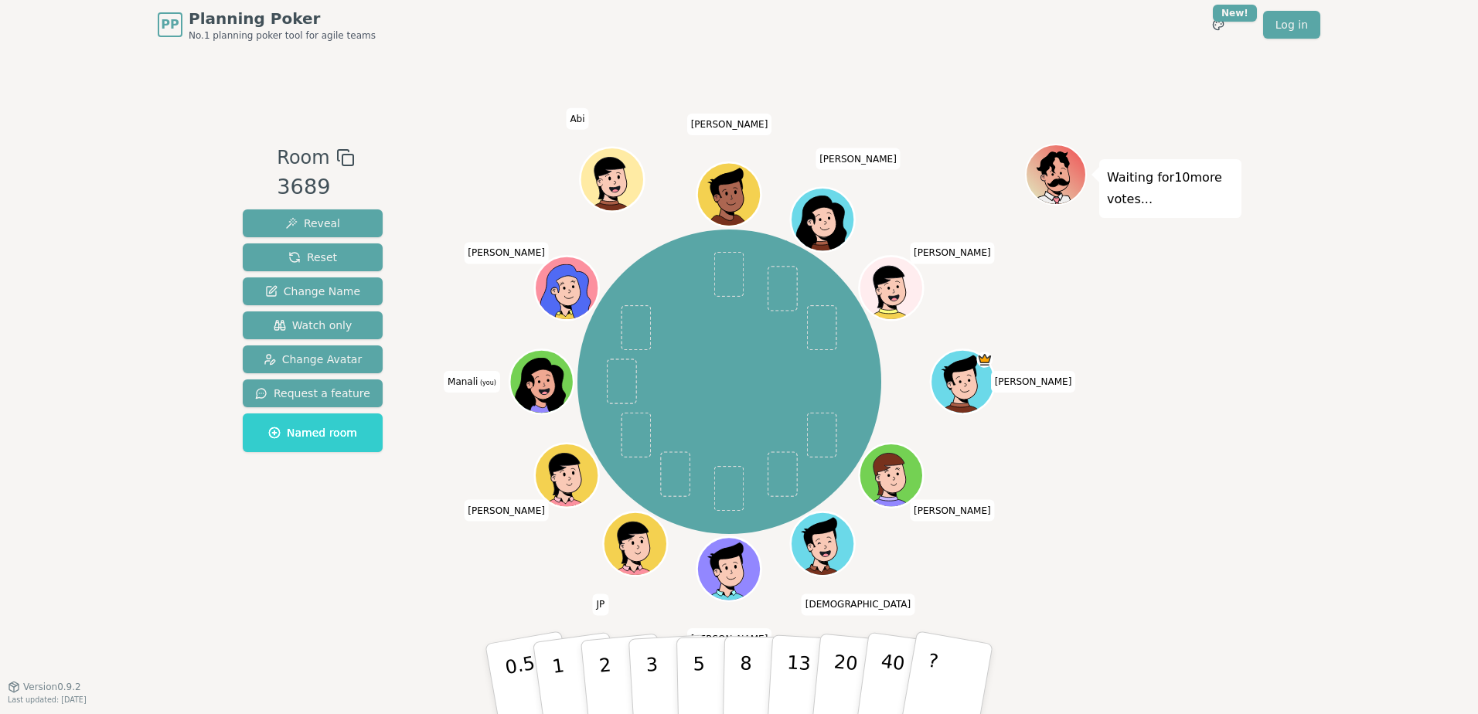
click at [552, 382] on icon at bounding box center [544, 381] width 62 height 7
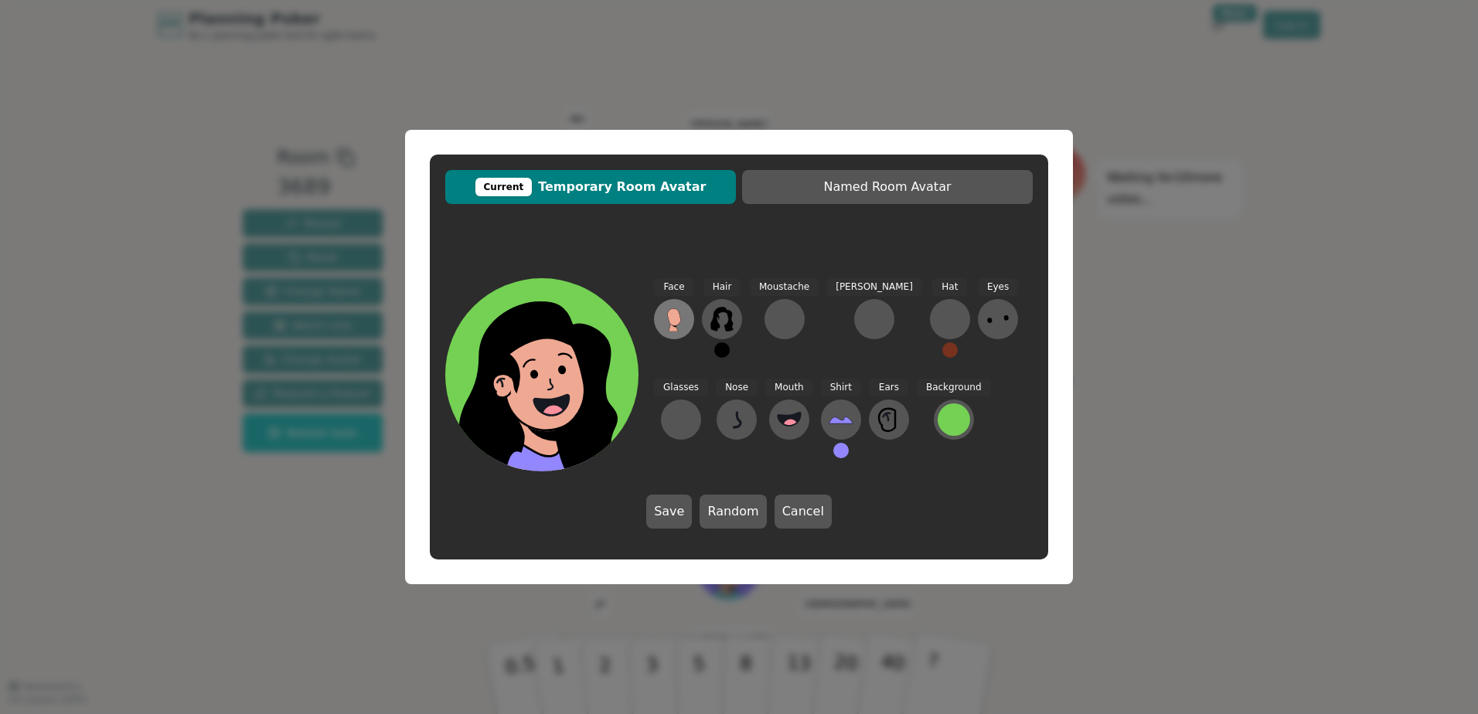
click at [681, 322] on icon at bounding box center [674, 318] width 14 height 18
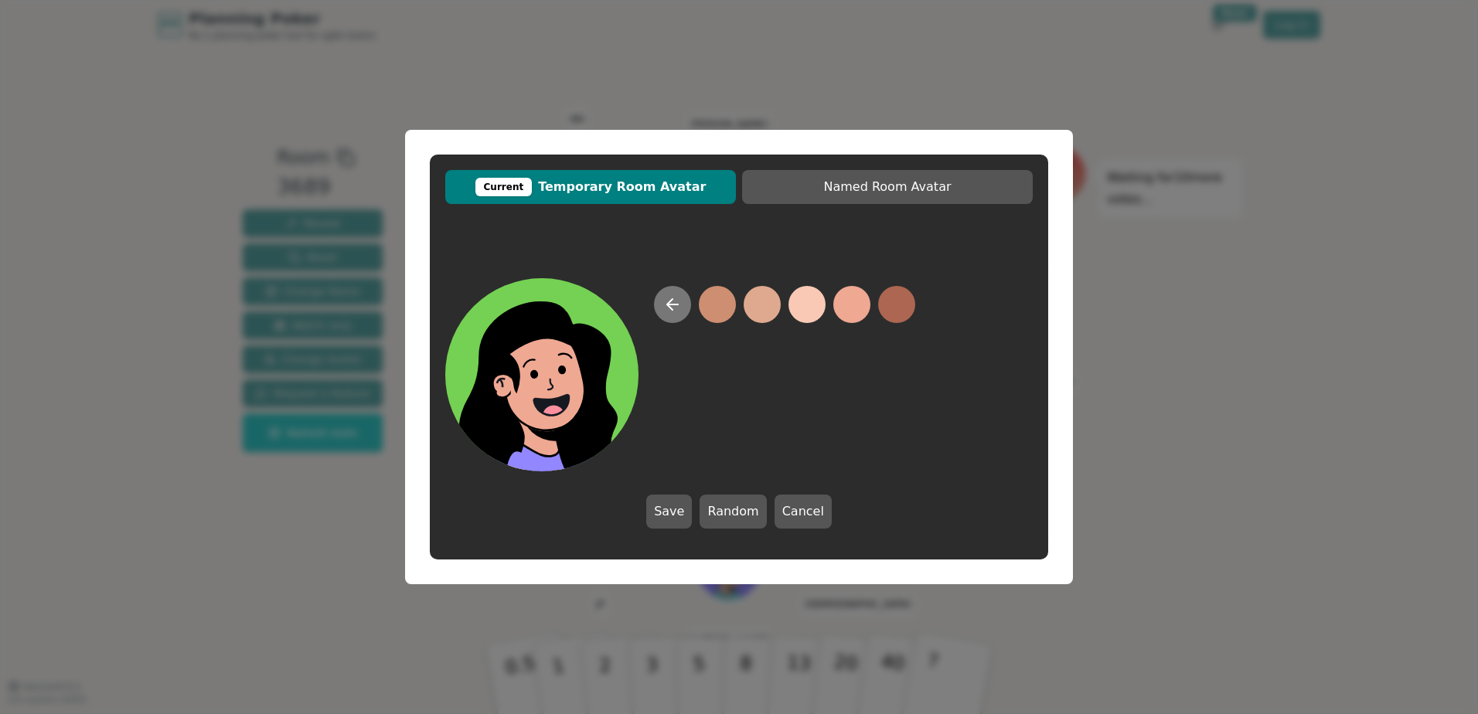
click at [680, 299] on icon at bounding box center [672, 304] width 19 height 19
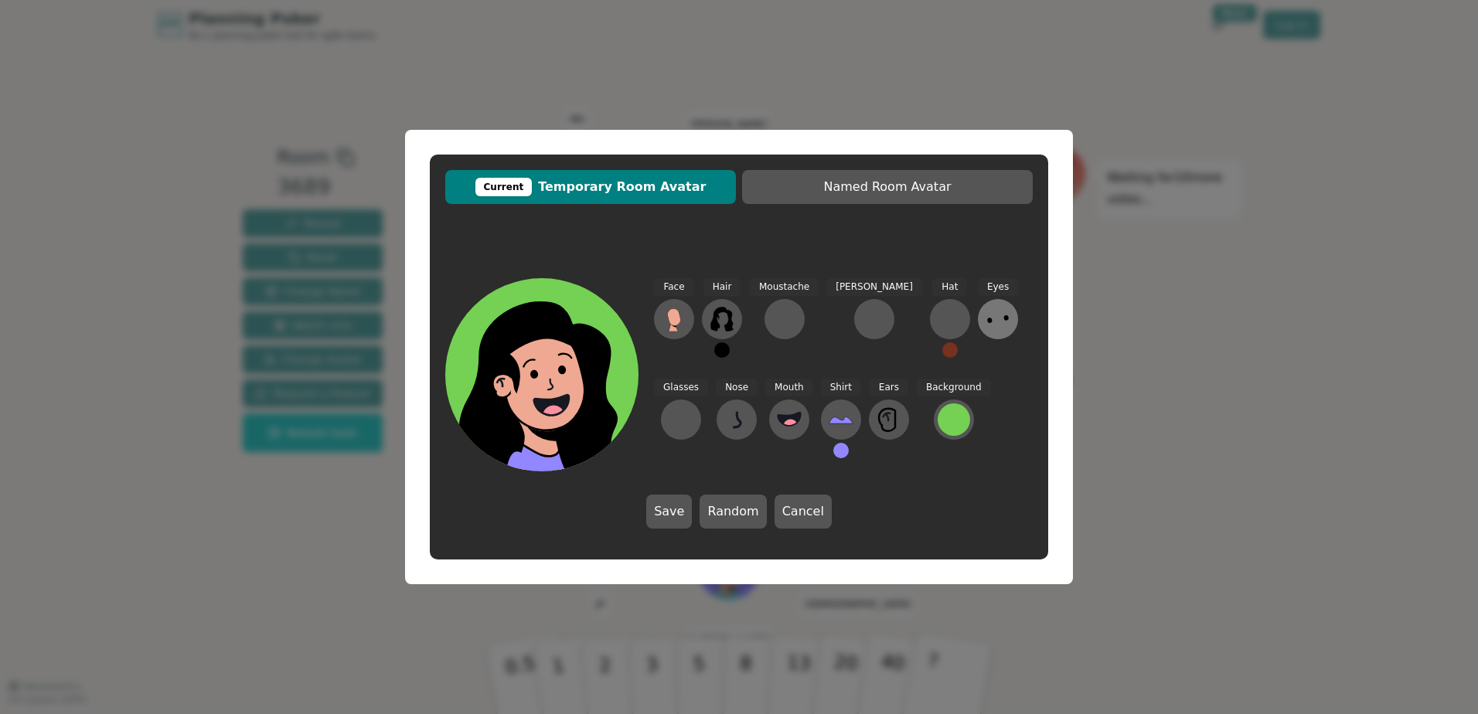
click at [986, 322] on icon at bounding box center [998, 319] width 25 height 25
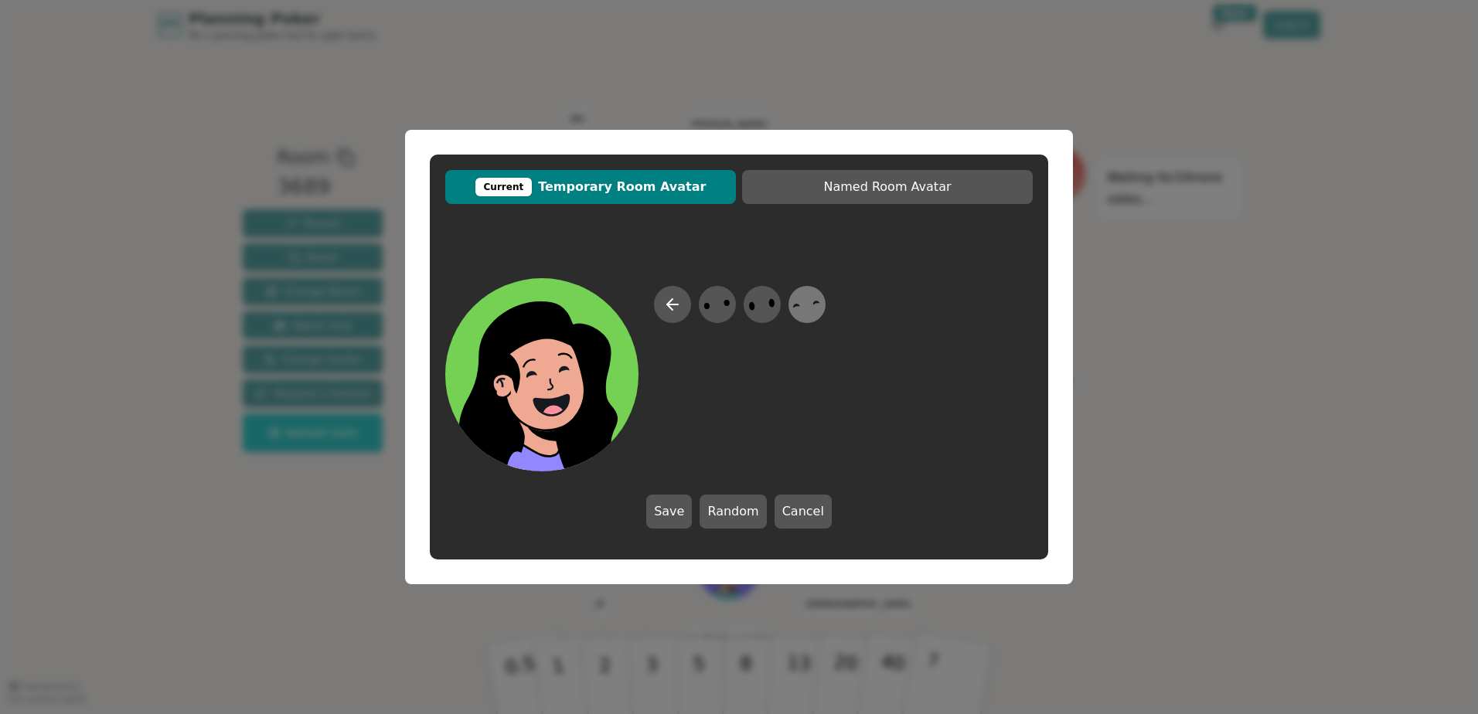
click at [822, 312] on icon at bounding box center [807, 305] width 30 height 35
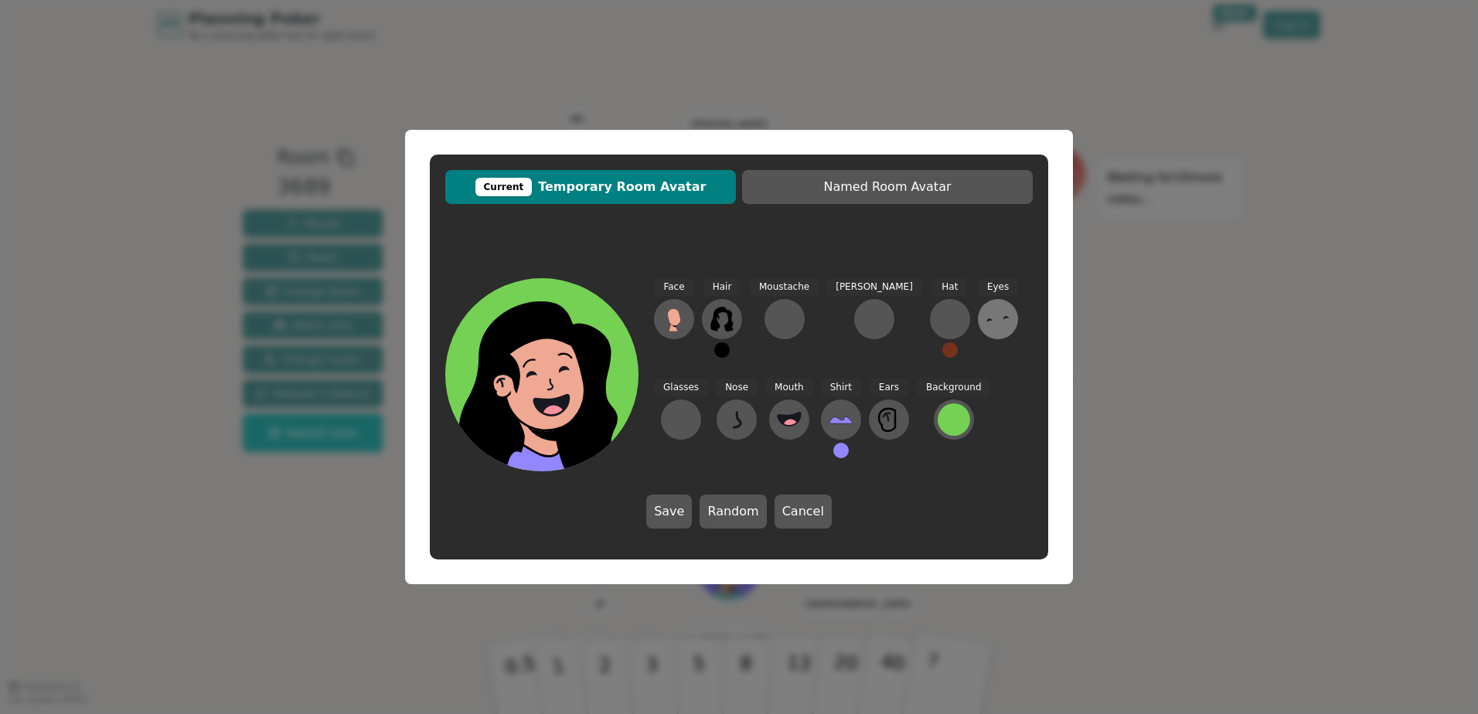
click at [986, 326] on icon at bounding box center [998, 319] width 25 height 25
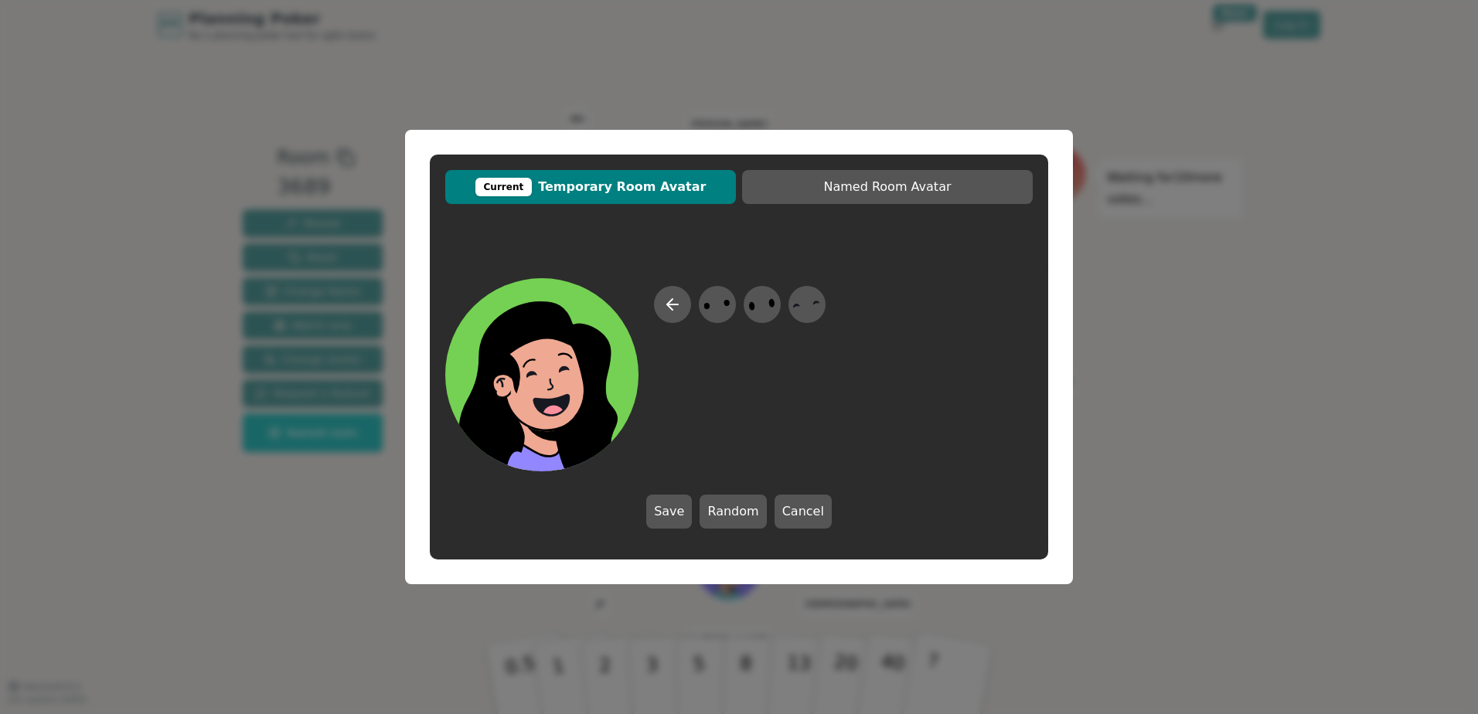
click at [672, 508] on button "Save" at bounding box center [669, 512] width 46 height 34
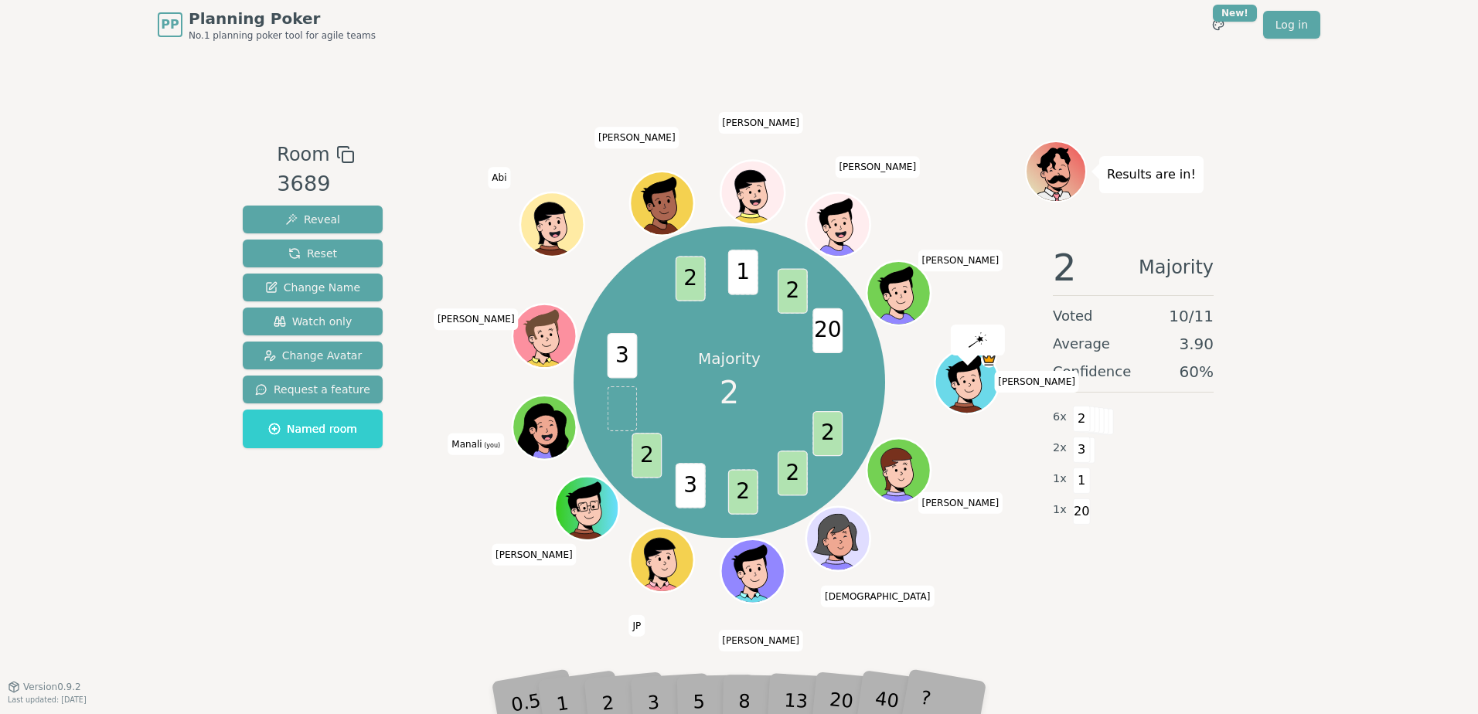
click at [609, 699] on div "2" at bounding box center [623, 679] width 51 height 58
click at [598, 690] on div "1" at bounding box center [577, 680] width 53 height 60
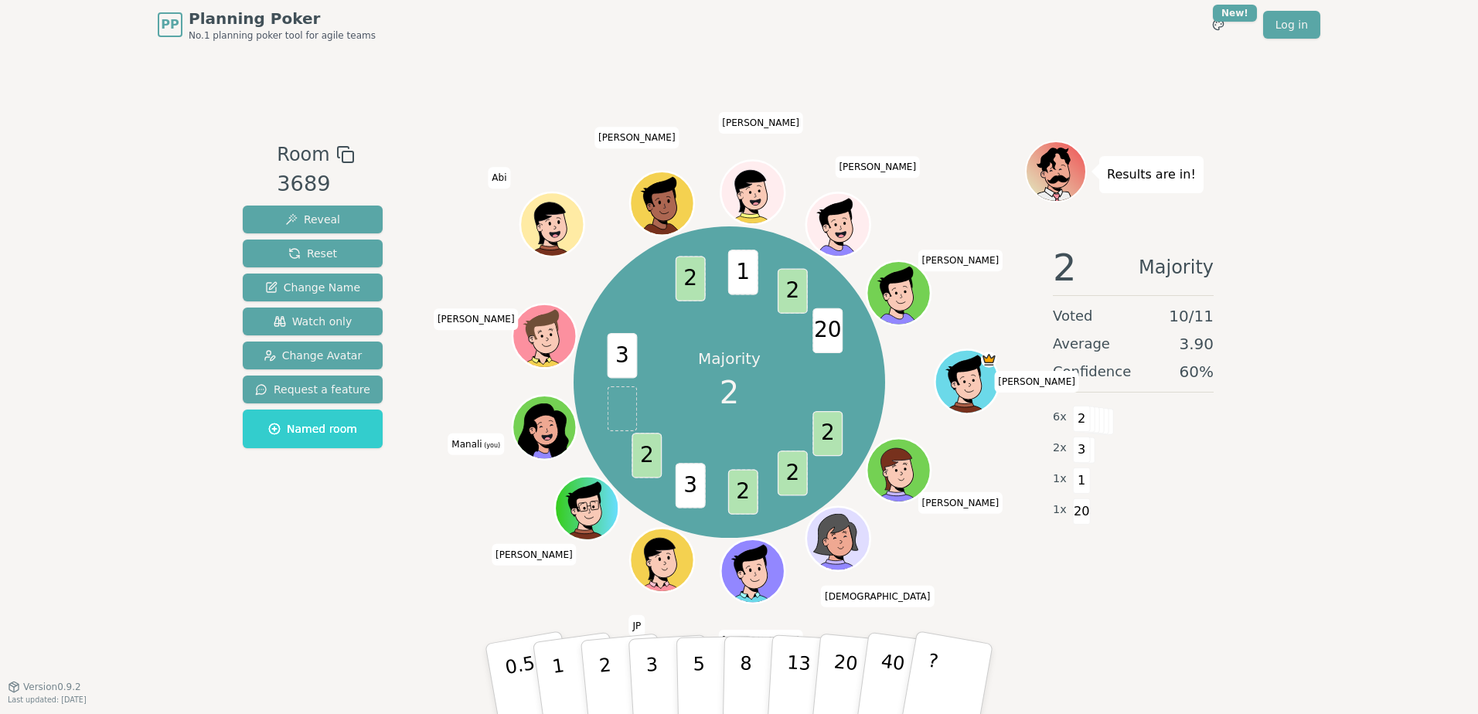
click at [616, 405] on span at bounding box center [622, 408] width 30 height 45
click at [1352, 333] on div "PP Planning Poker No.1 planning poker tool for agile teams Toggle theme New! Lo…" at bounding box center [739, 357] width 1478 height 714
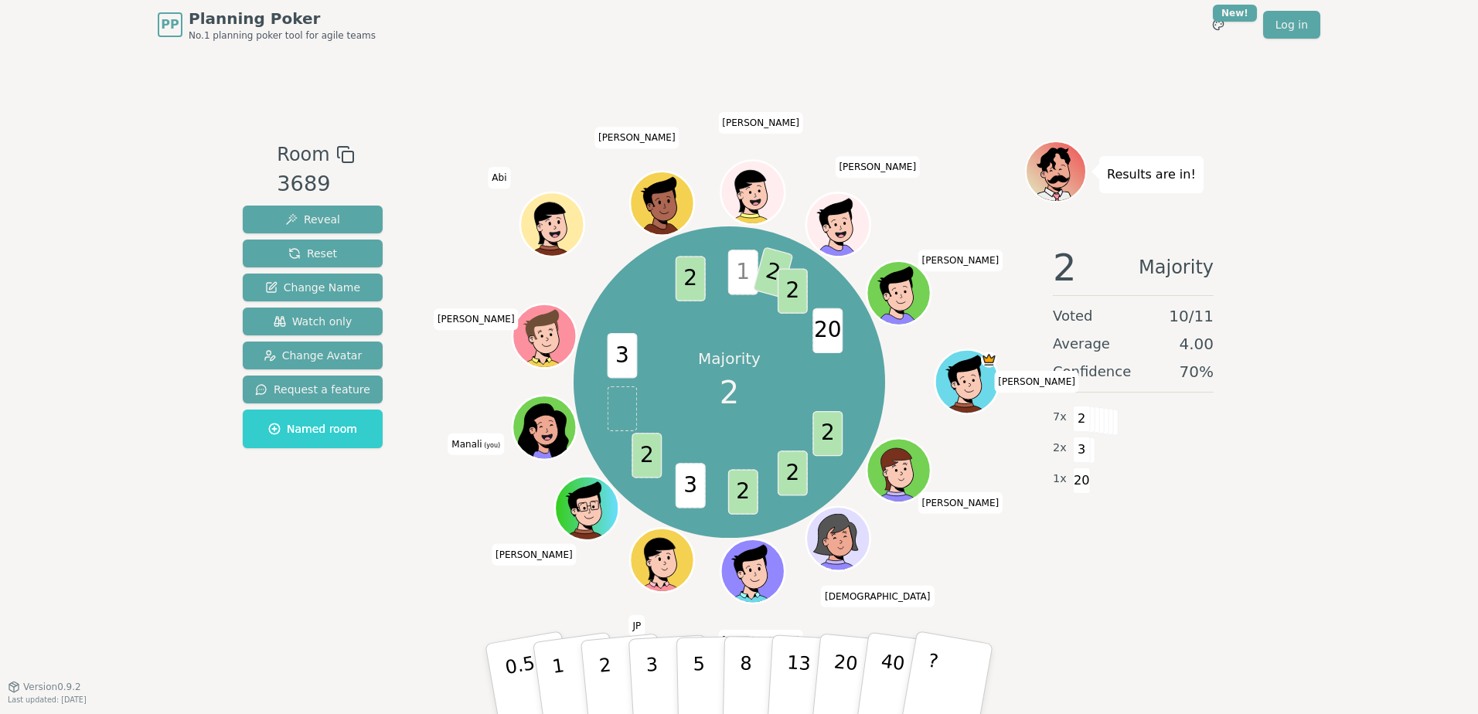
click at [533, 420] on icon at bounding box center [545, 423] width 49 height 7
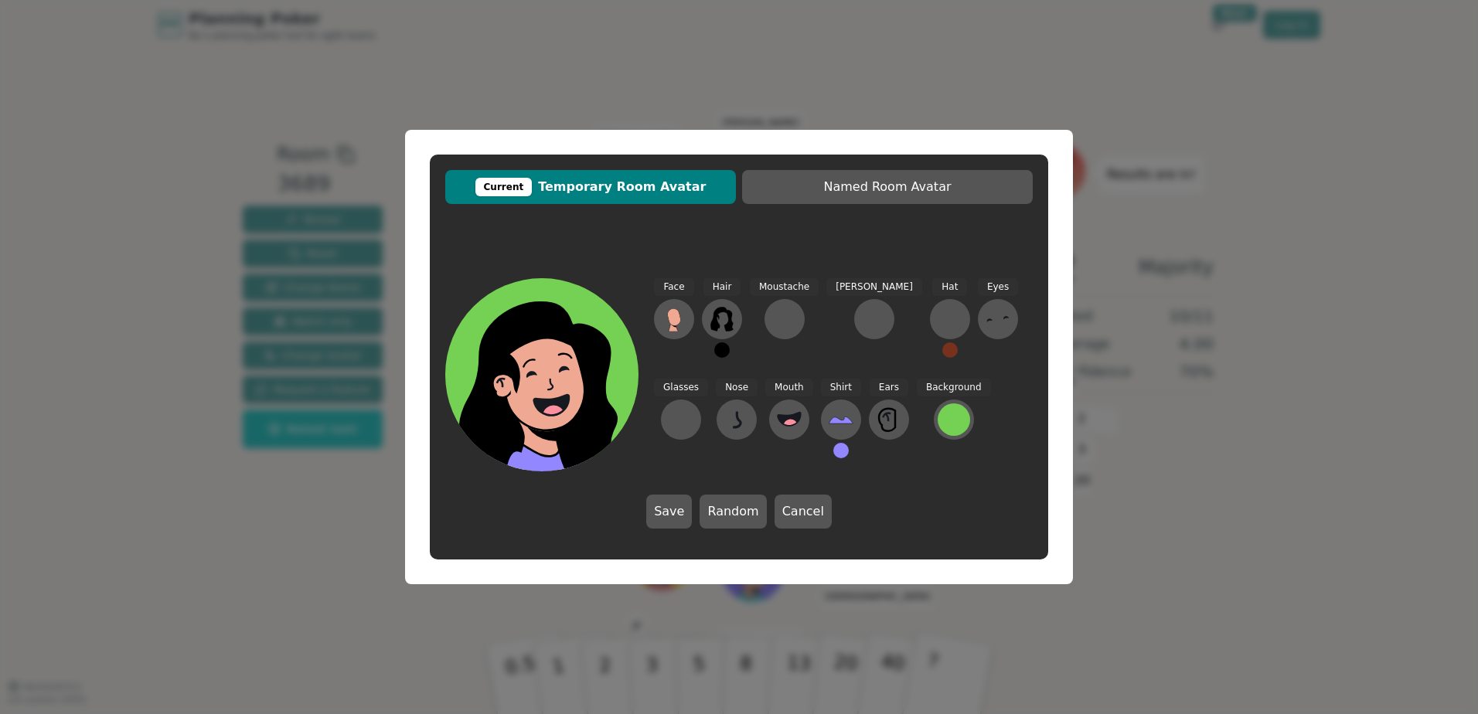
click at [198, 390] on div "Current Temporary Room Avatar Named Room Avatar Face Hair Moustache Beard Hat E…" at bounding box center [739, 357] width 1478 height 714
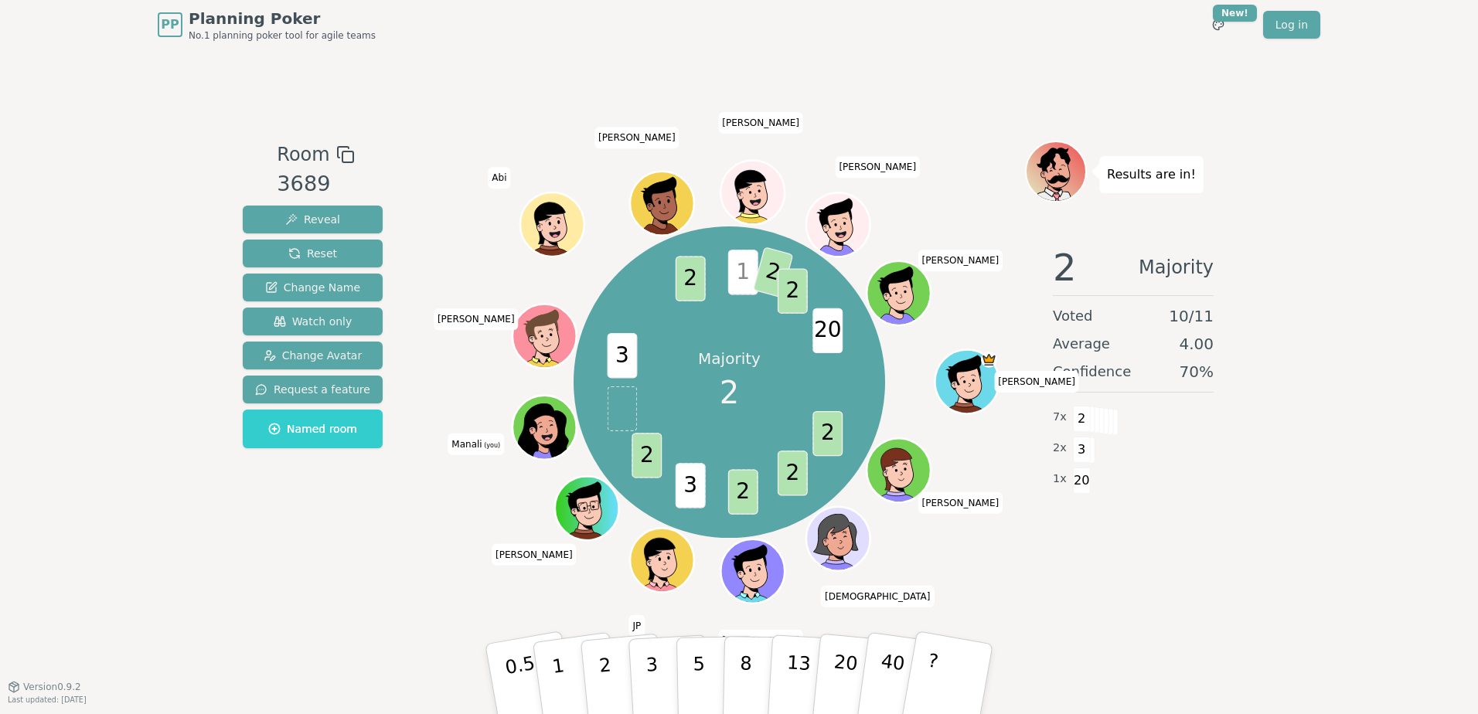
click at [620, 387] on span at bounding box center [622, 408] width 30 height 45
click at [1117, 531] on div "2 Majority Voted 10 / 11 Average 4.00 Confidence 70 % 7 x 2 2 x 3 1 x 20" at bounding box center [1133, 388] width 217 height 309
click at [605, 672] on p "2" at bounding box center [607, 681] width 20 height 84
click at [540, 428] on icon at bounding box center [540, 428] width 3 height 2
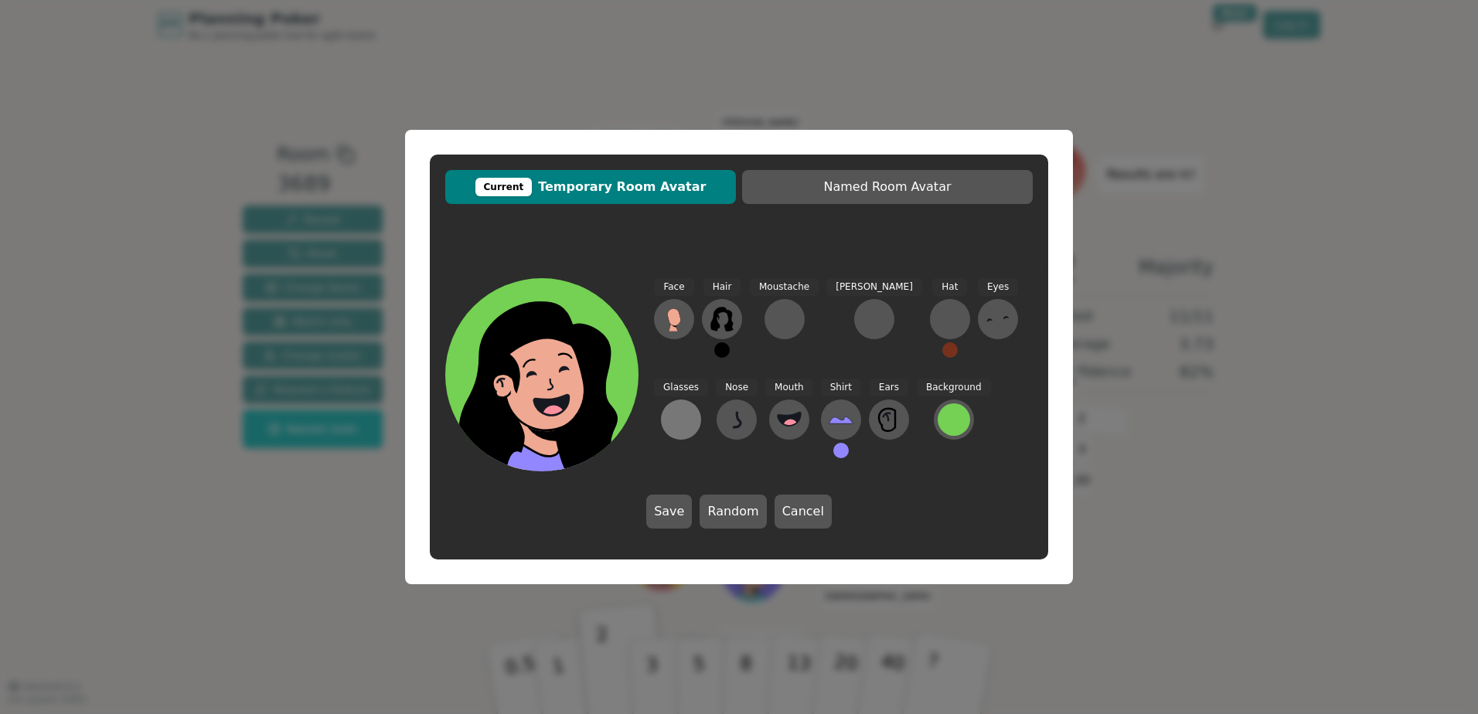
click at [694, 407] on div at bounding box center [681, 419] width 25 height 25
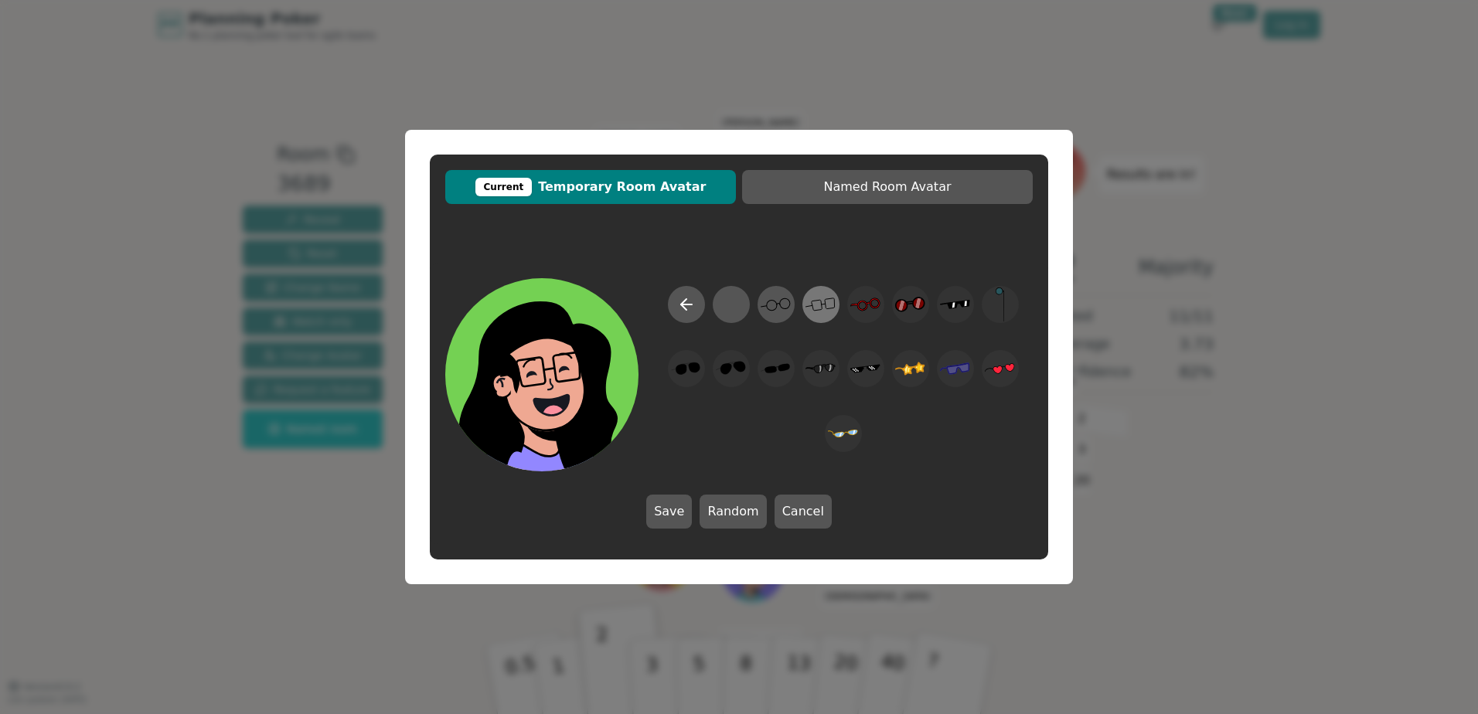
click at [830, 309] on icon at bounding box center [821, 305] width 30 height 35
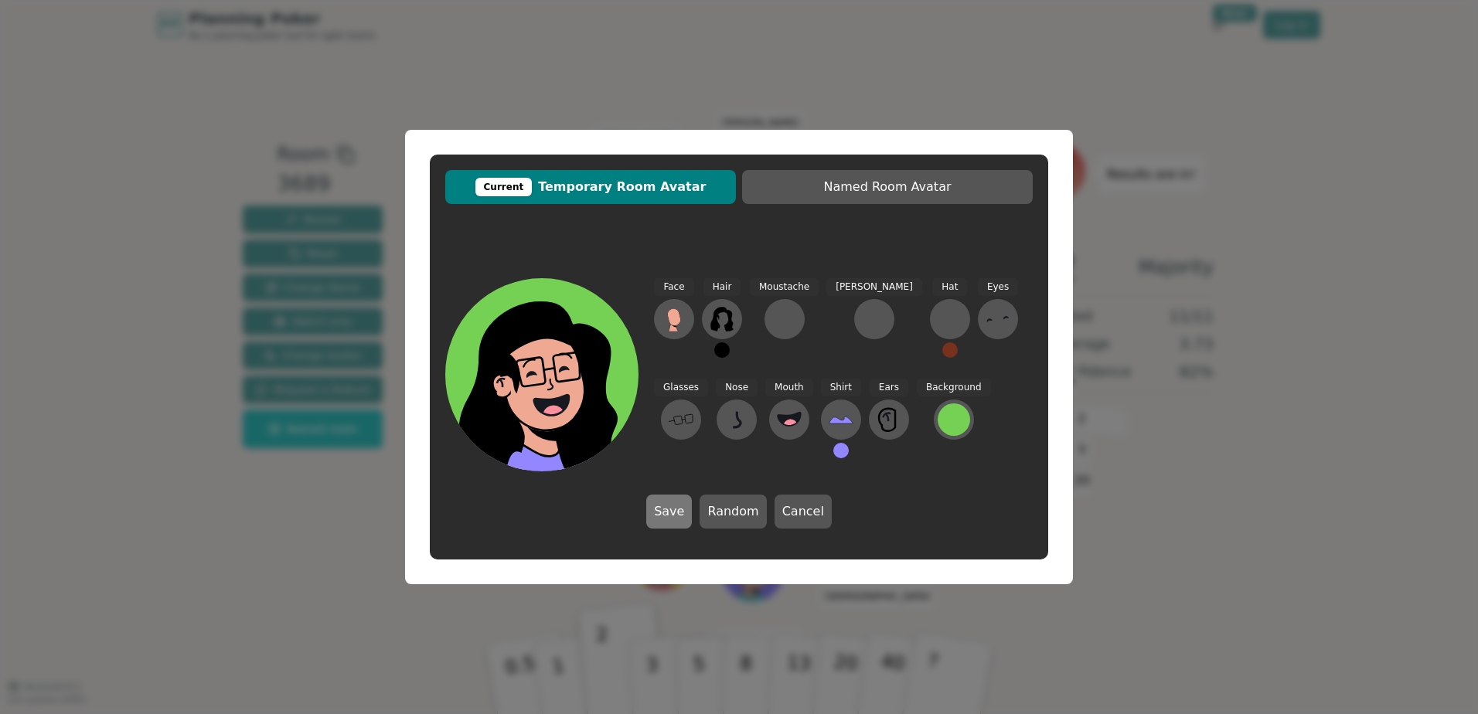
click at [673, 507] on button "Save" at bounding box center [669, 512] width 46 height 34
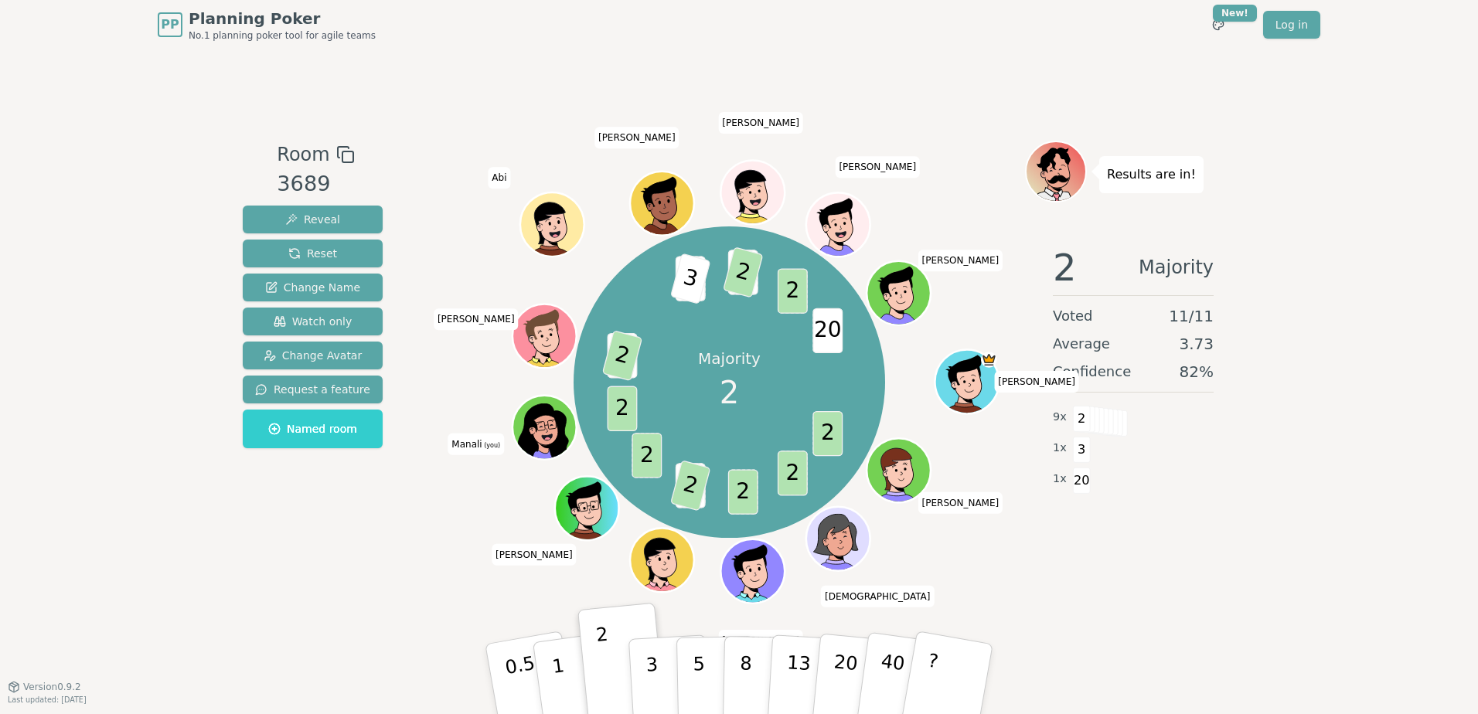
click at [762, 629] on div "Room 3689 Reveal Reset Change Name Watch only Change Avatar Request a feature N…" at bounding box center [739, 367] width 1005 height 637
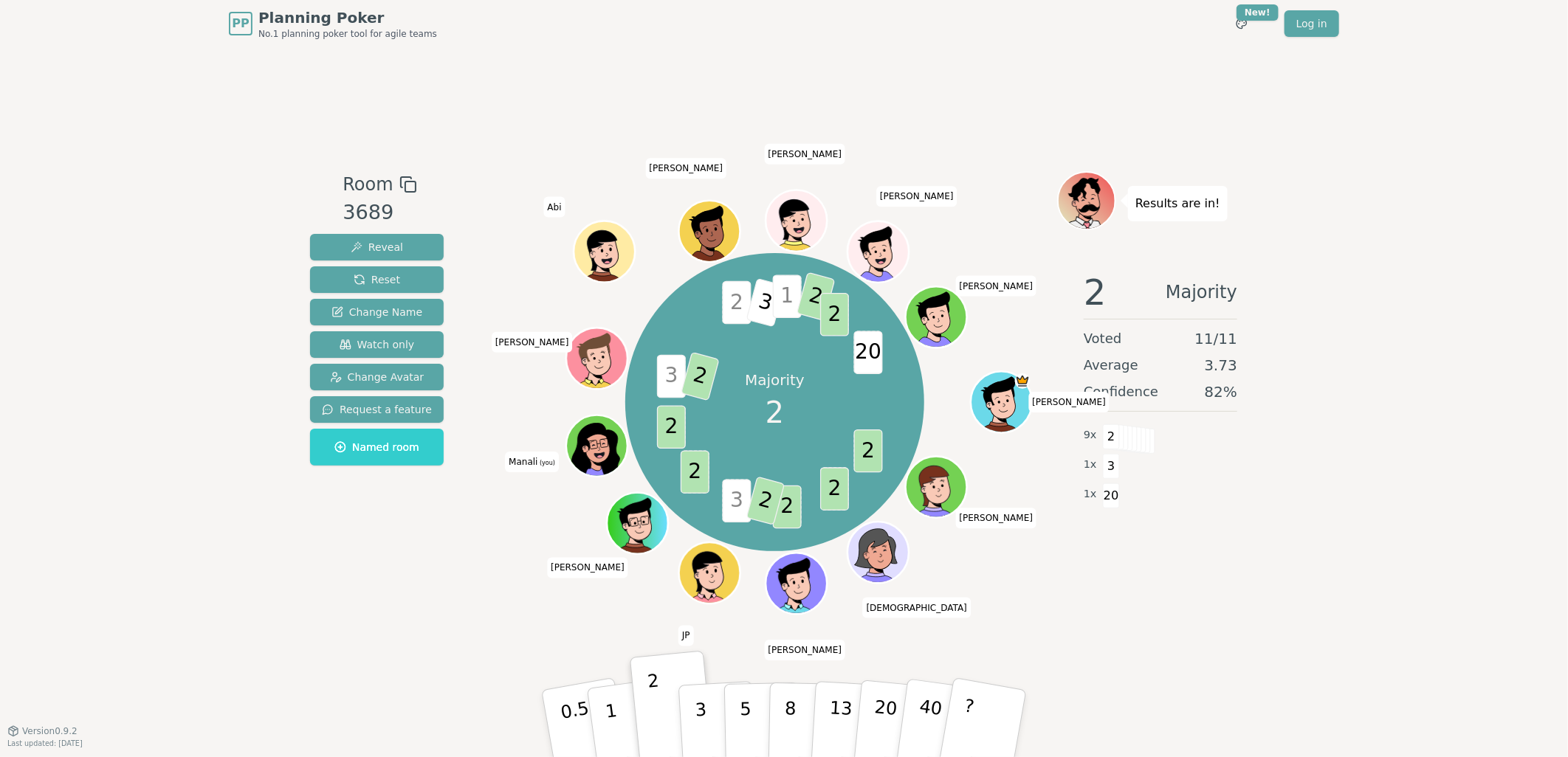
click at [594, 463] on div at bounding box center [599, 465] width 60 height 53
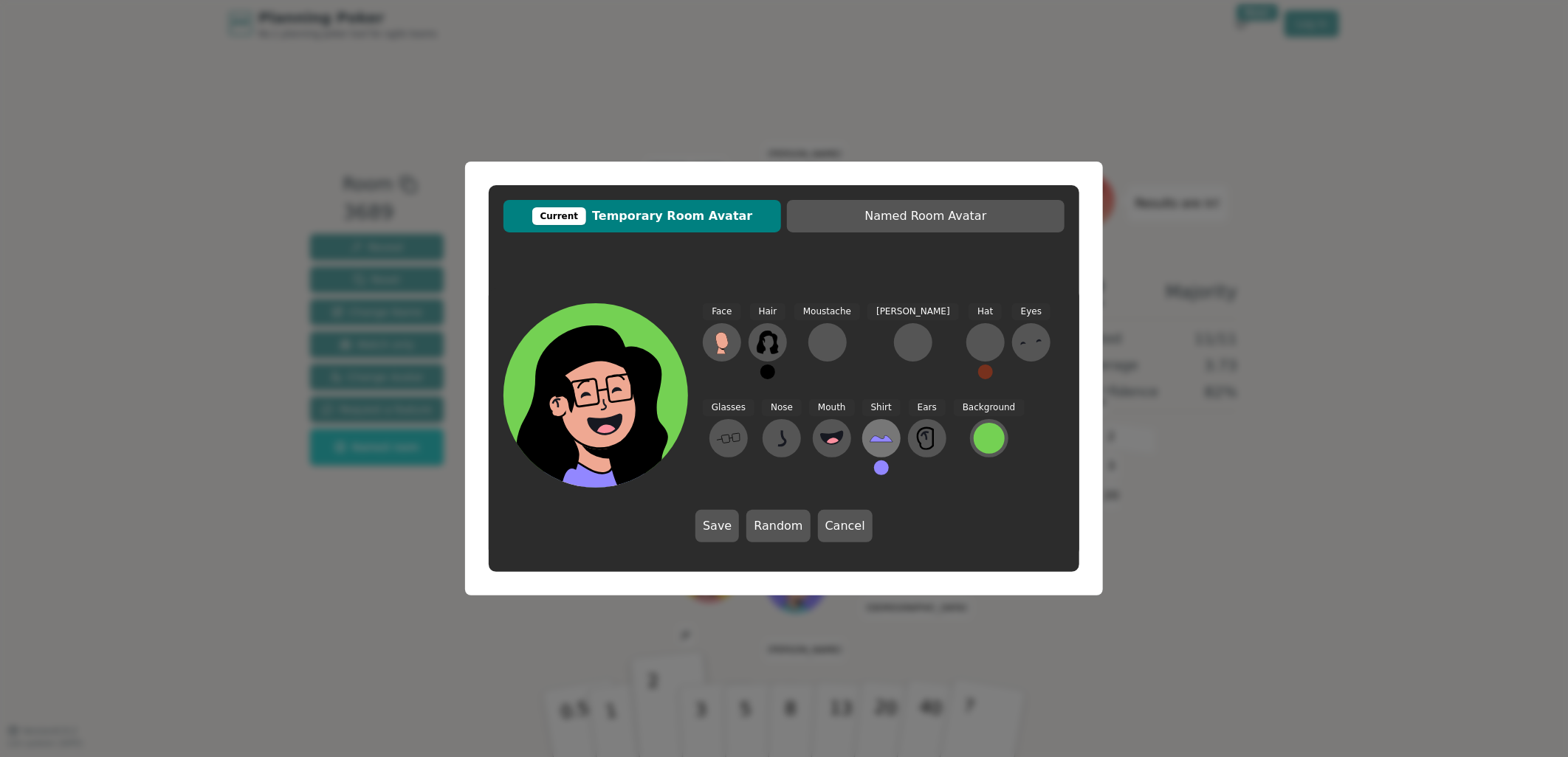
click at [870, 446] on icon at bounding box center [881, 438] width 24 height 24
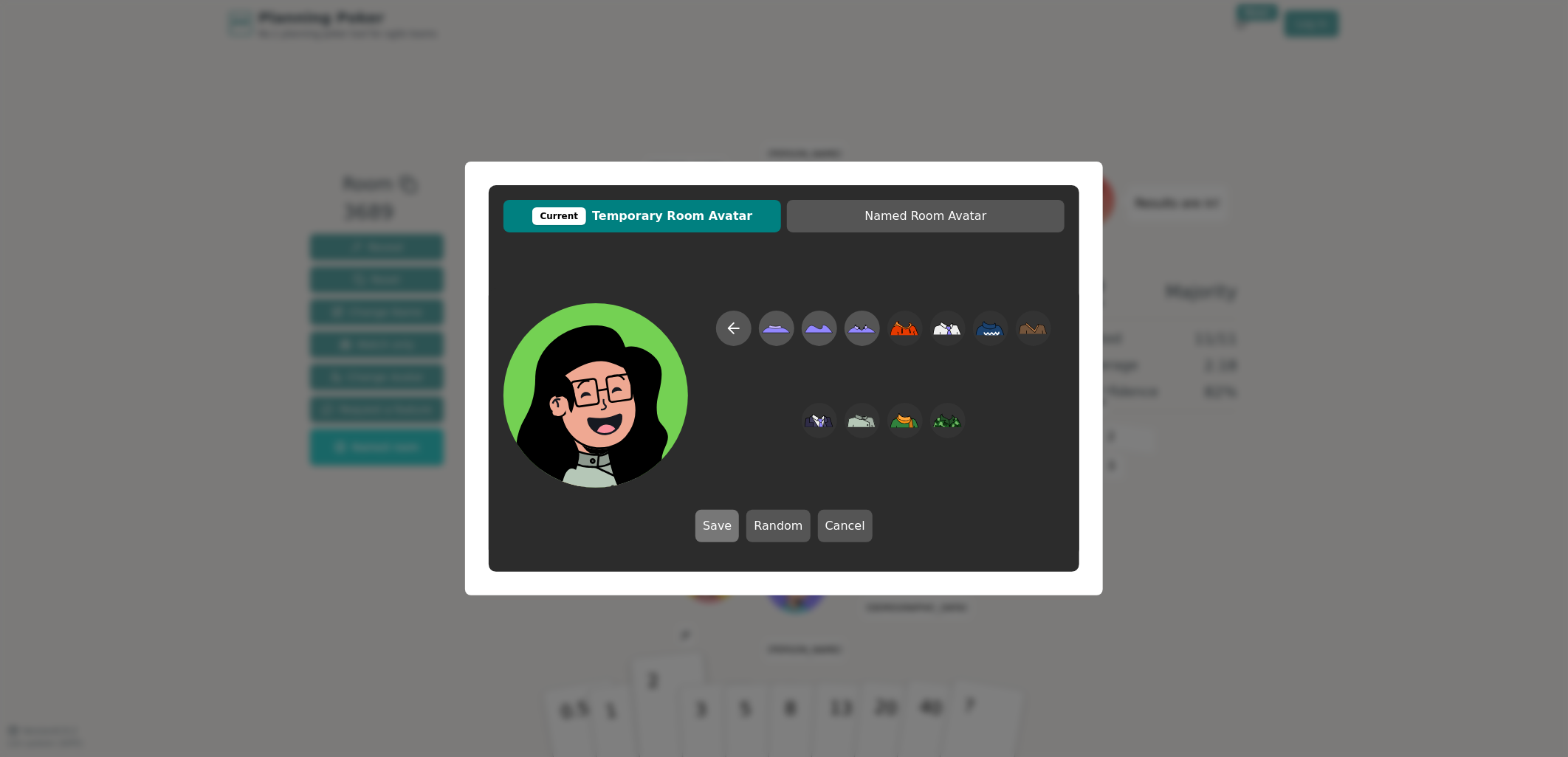
click at [708, 525] on button "Save" at bounding box center [717, 526] width 44 height 32
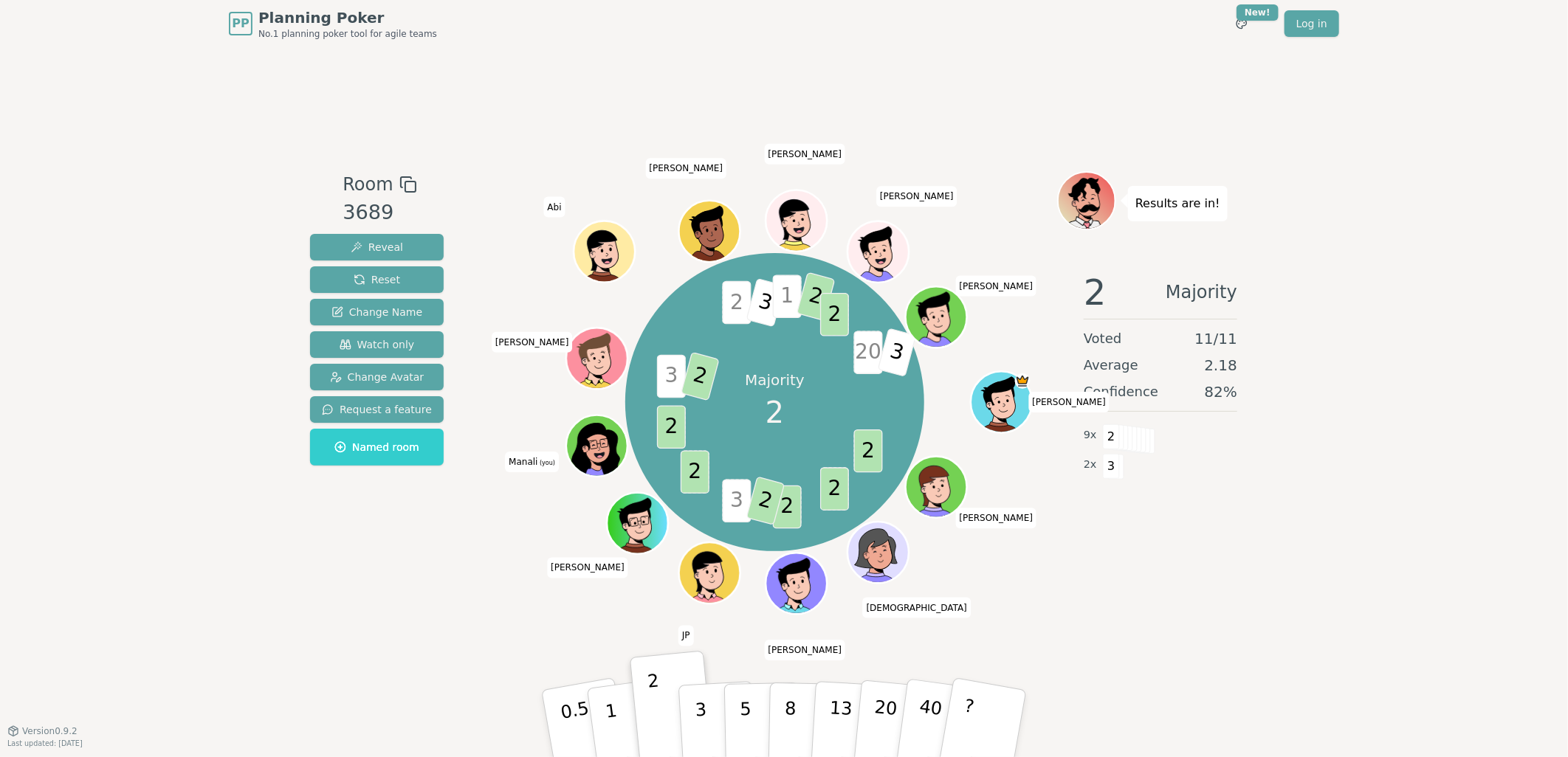
click at [596, 463] on div at bounding box center [599, 465] width 60 height 53
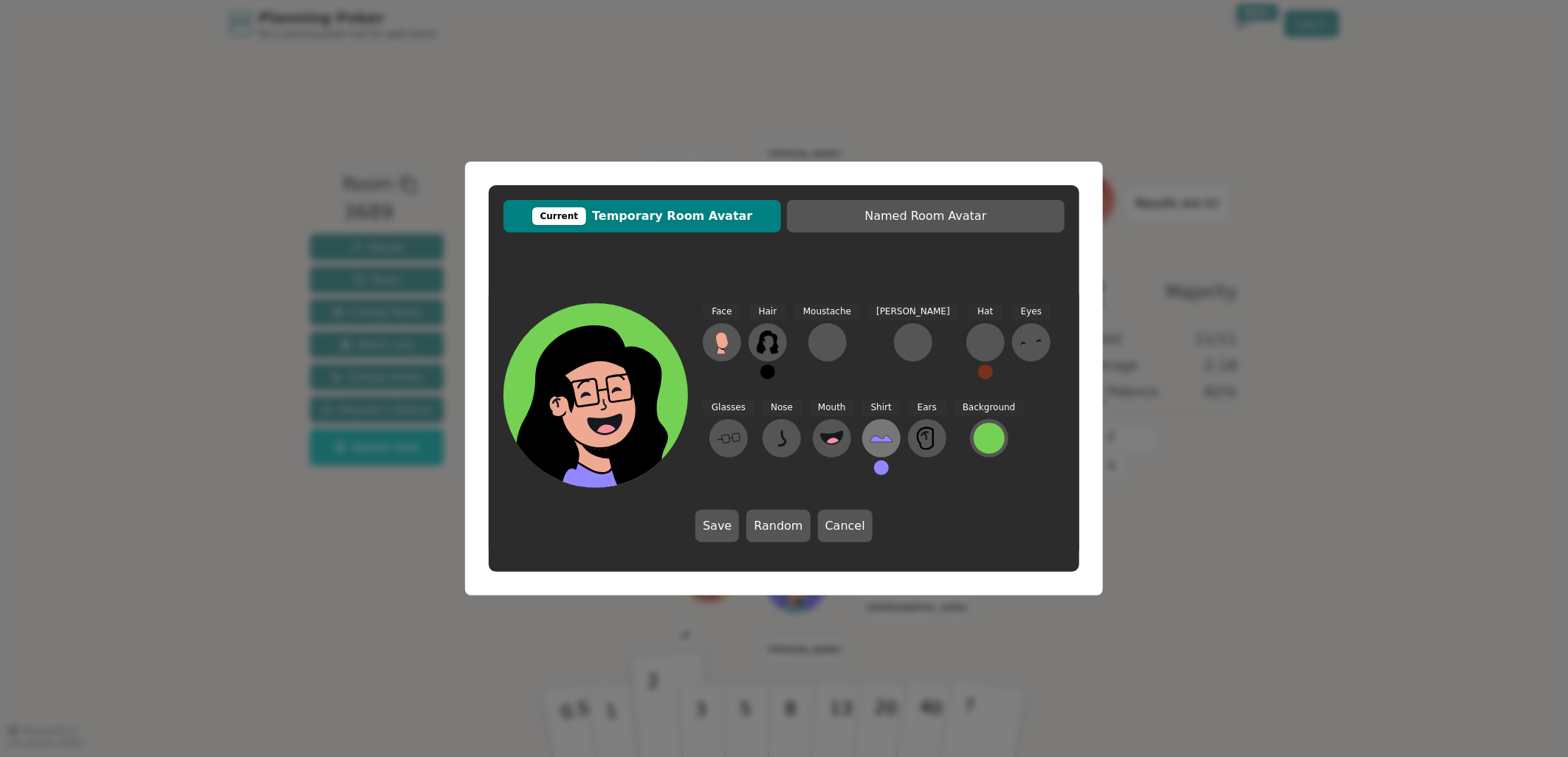
click at [870, 438] on icon at bounding box center [881, 438] width 23 height 7
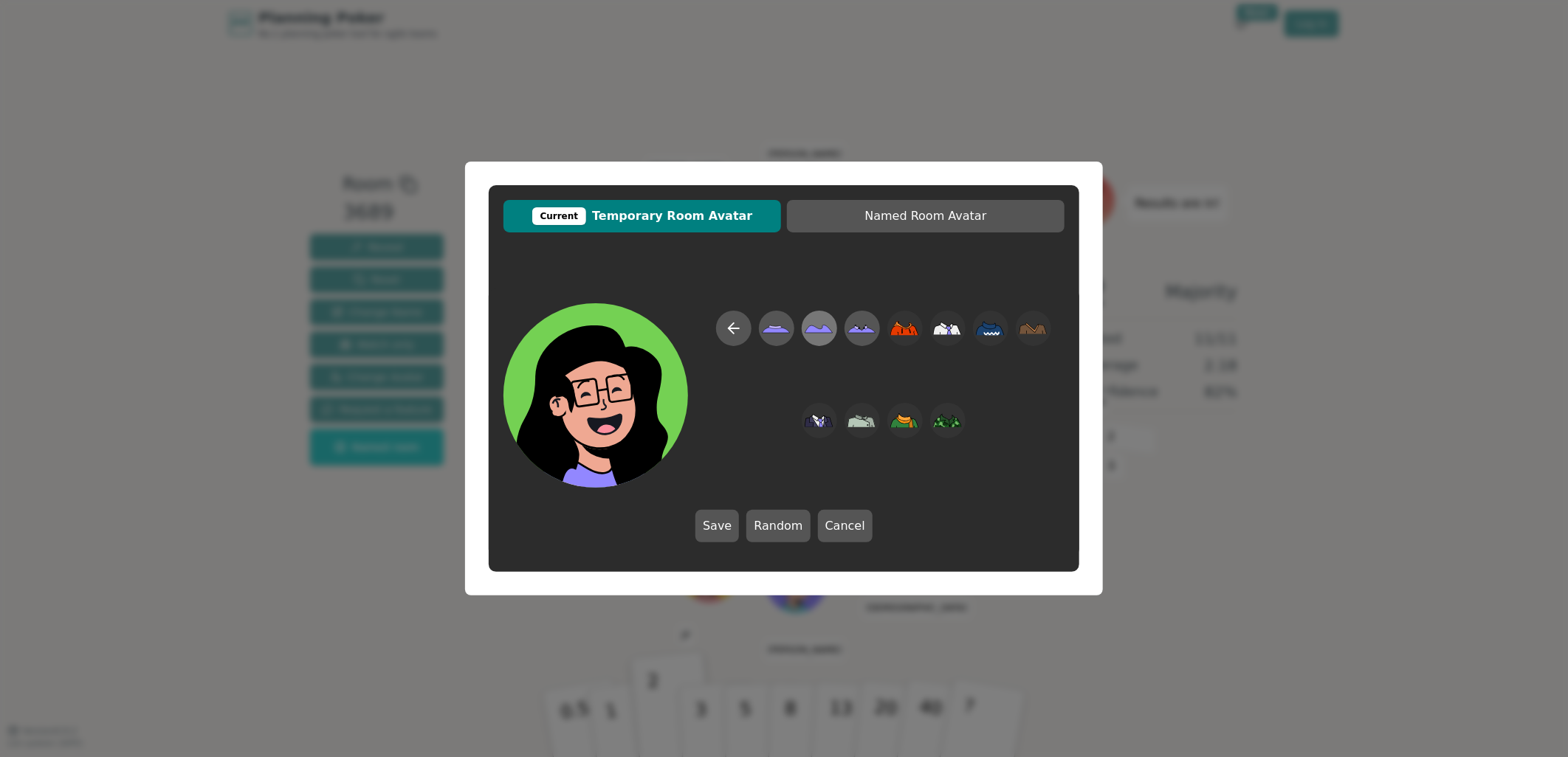
click at [813, 332] on icon at bounding box center [819, 329] width 28 height 9
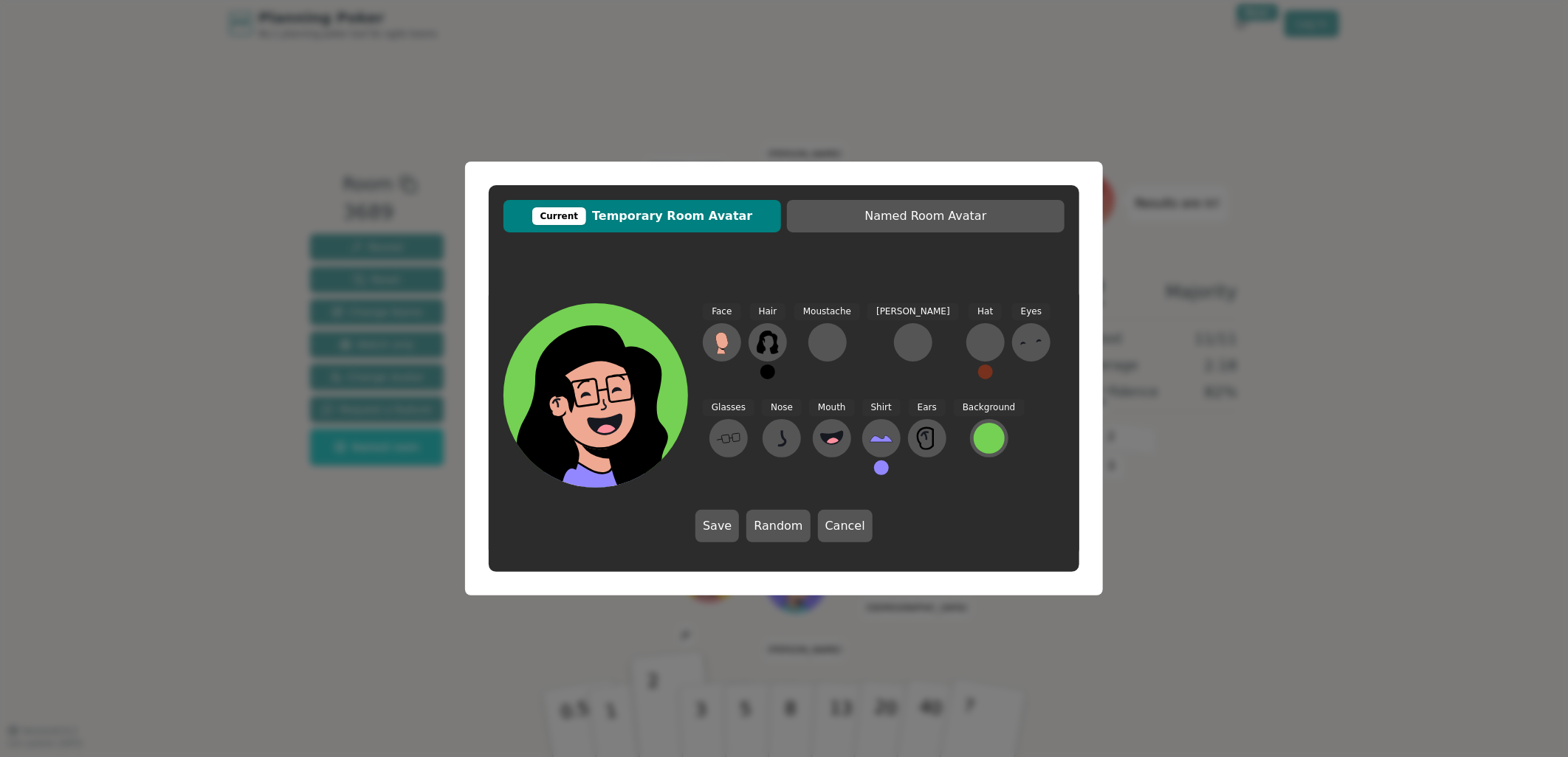
click at [862, 460] on div "Shirt" at bounding box center [881, 443] width 38 height 89
click at [875, 469] on button at bounding box center [881, 468] width 14 height 14
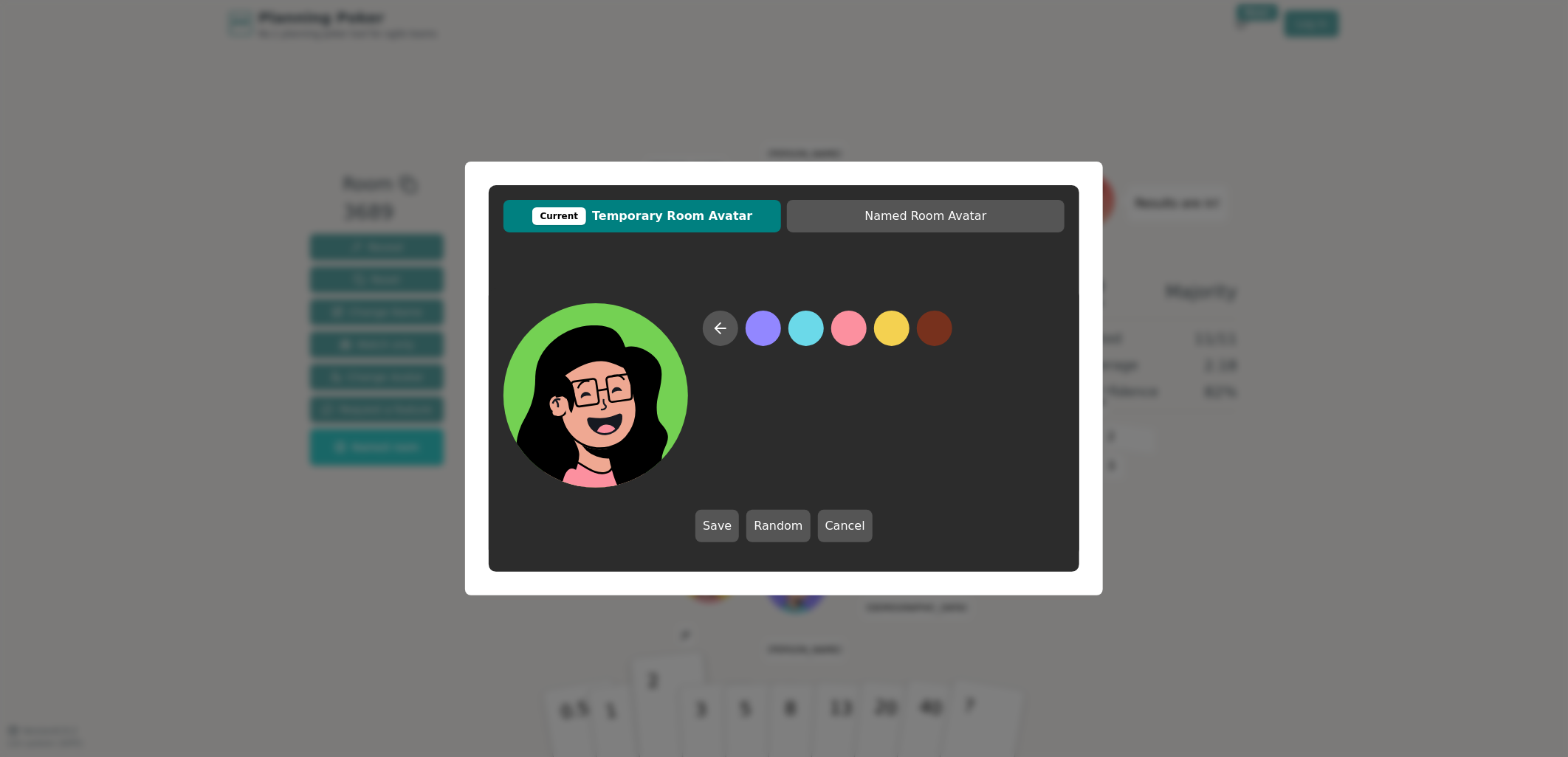
click at [848, 332] on button at bounding box center [849, 328] width 35 height 35
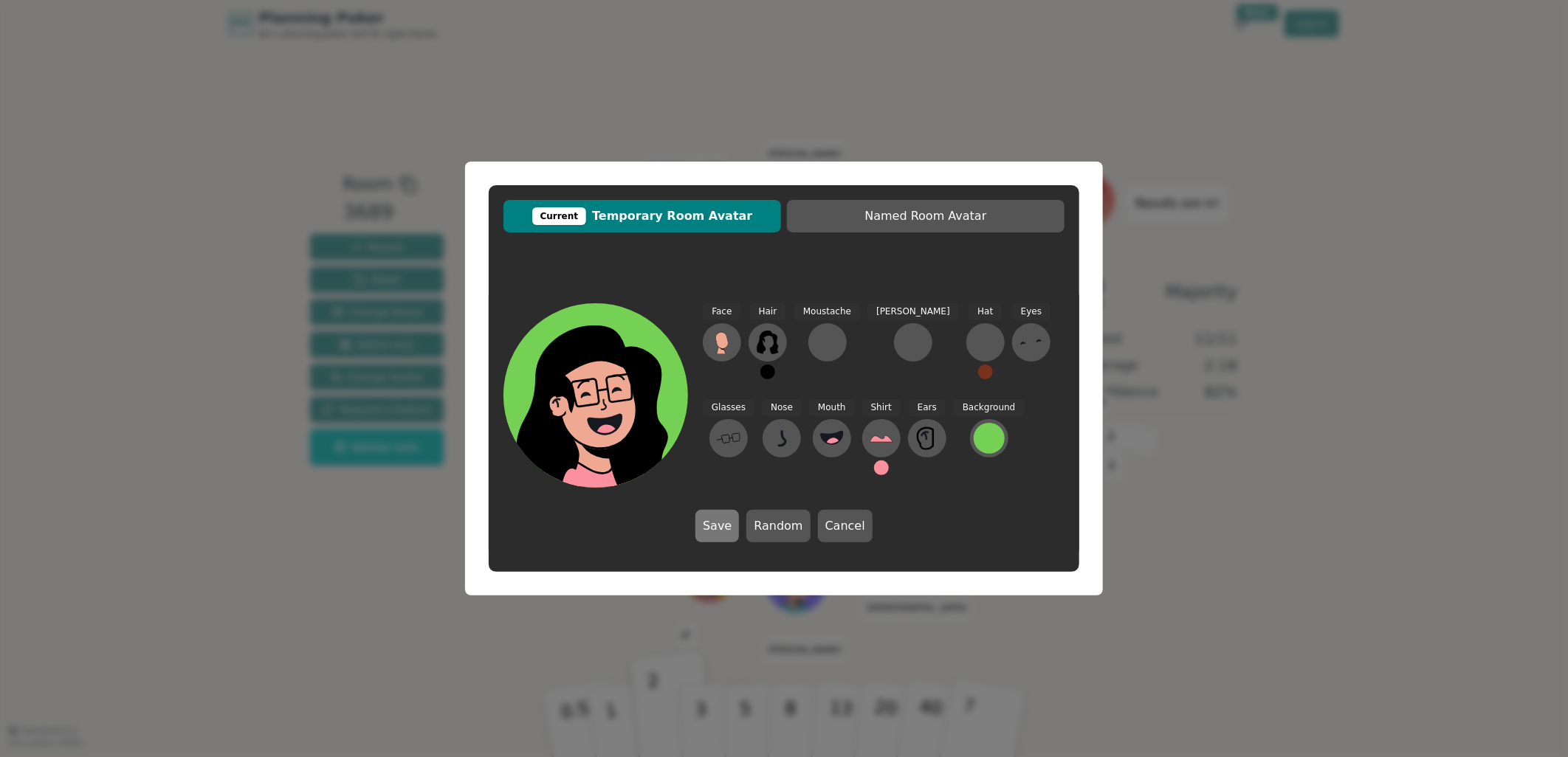
click at [722, 516] on button "Save" at bounding box center [717, 526] width 44 height 32
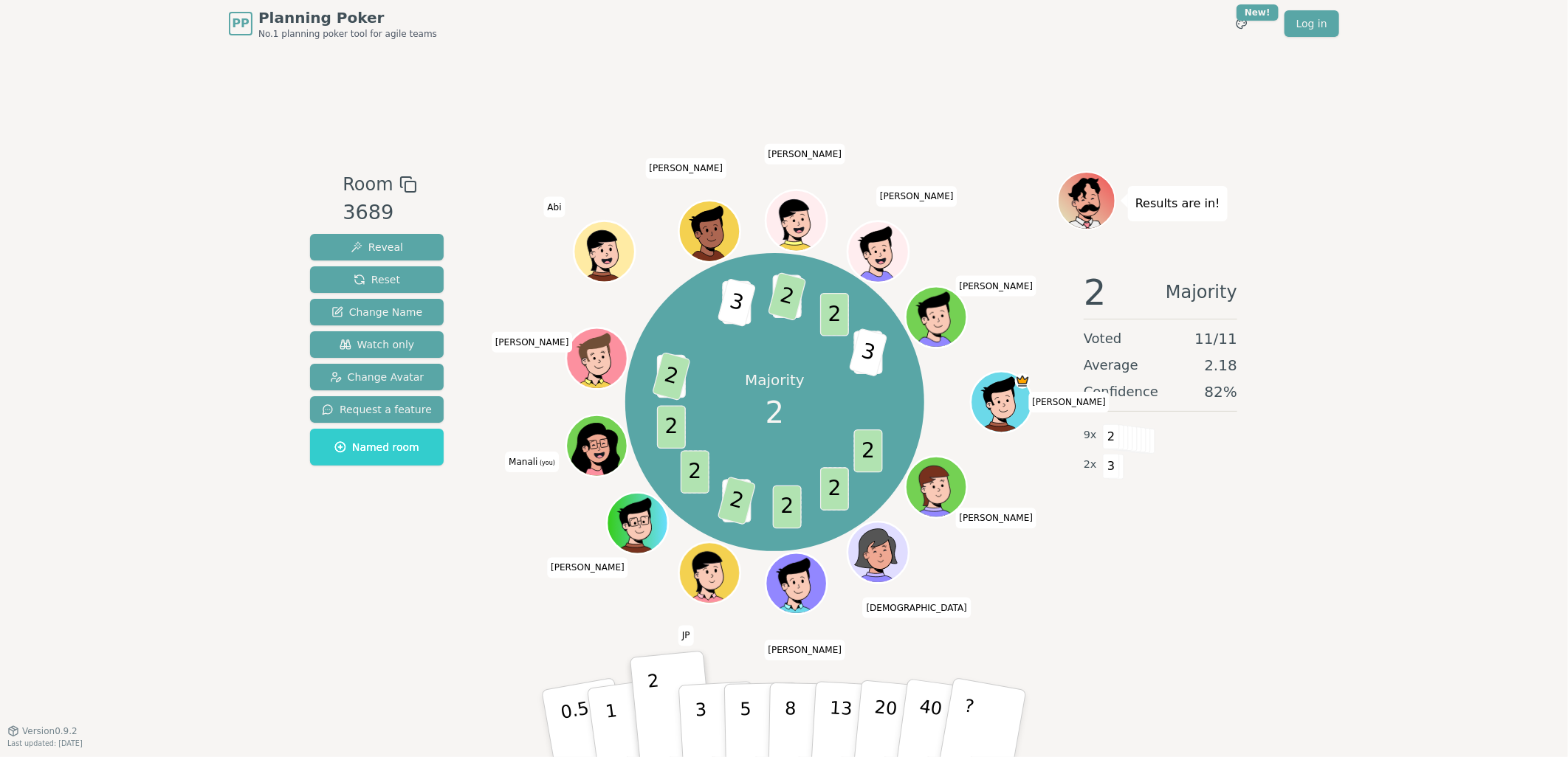
click at [409, 576] on div "Room 3689 Reveal Reset Change Name Watch only Change Avatar Request a feature N…" at bounding box center [377, 389] width 145 height 435
click at [256, 592] on div "PP Planning Poker No.1 planning poker tool for agile teams Toggle theme New! Lo…" at bounding box center [784, 378] width 1568 height 757
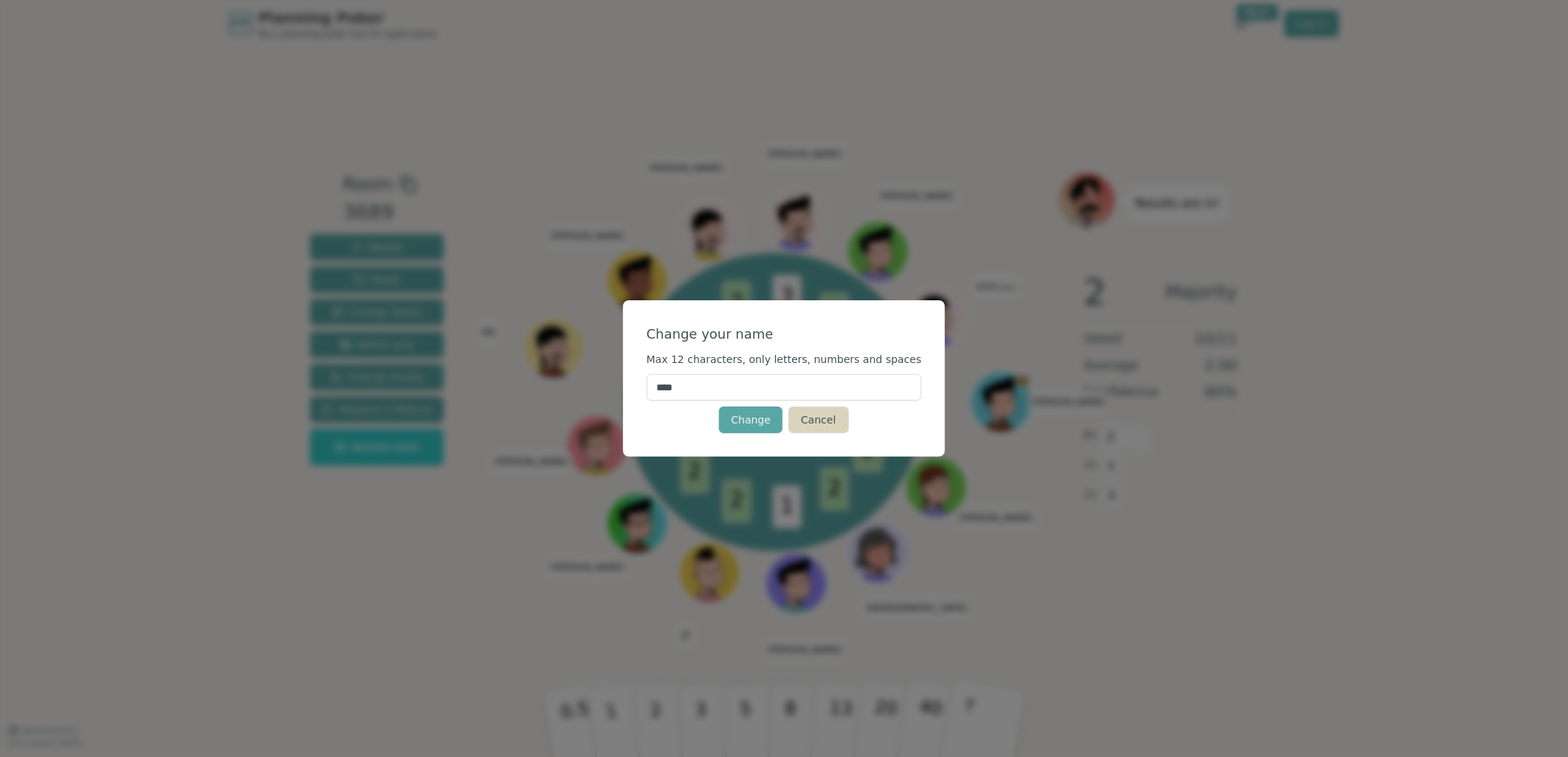
click at [825, 426] on button "Cancel" at bounding box center [818, 420] width 60 height 27
click at [734, 402] on form "Change your name Max 12 characters, only letters, numbers and spaces **** Chang…" at bounding box center [784, 378] width 275 height 109
click at [734, 385] on input "****" at bounding box center [784, 388] width 275 height 27
type input "******"
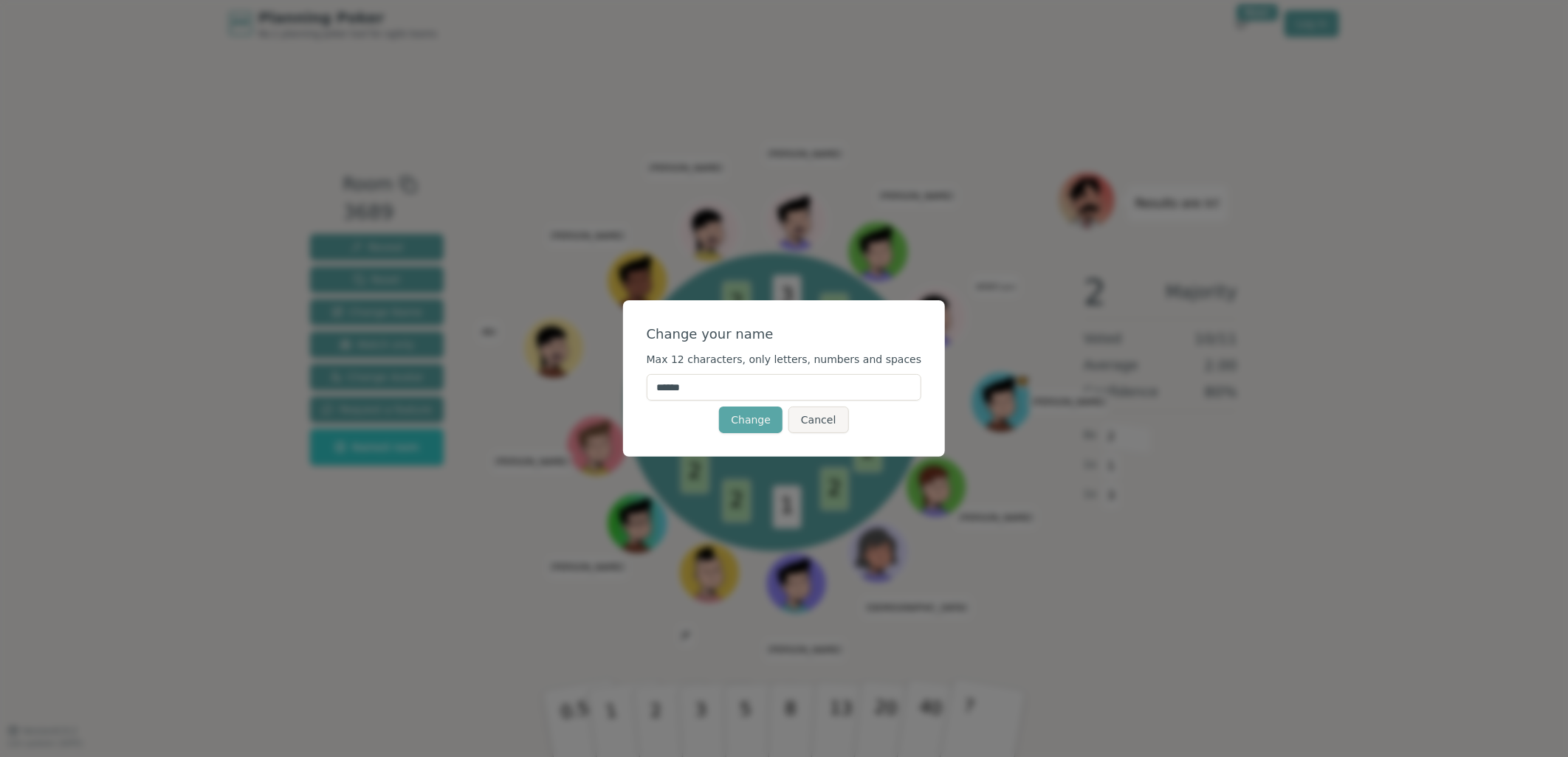
click button "Change" at bounding box center [751, 420] width 63 height 27
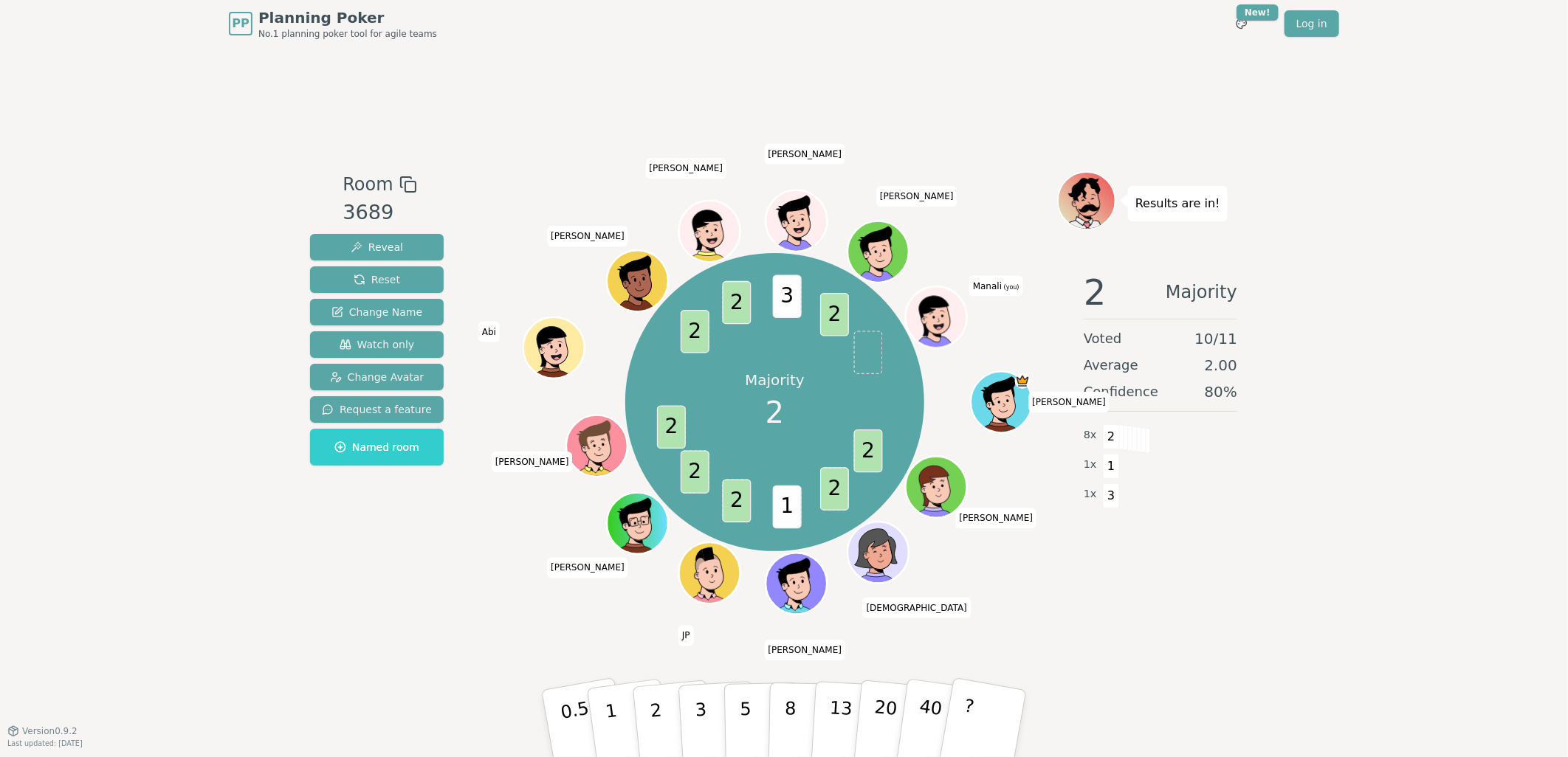
click at [941, 324] on icon at bounding box center [940, 326] width 30 height 11
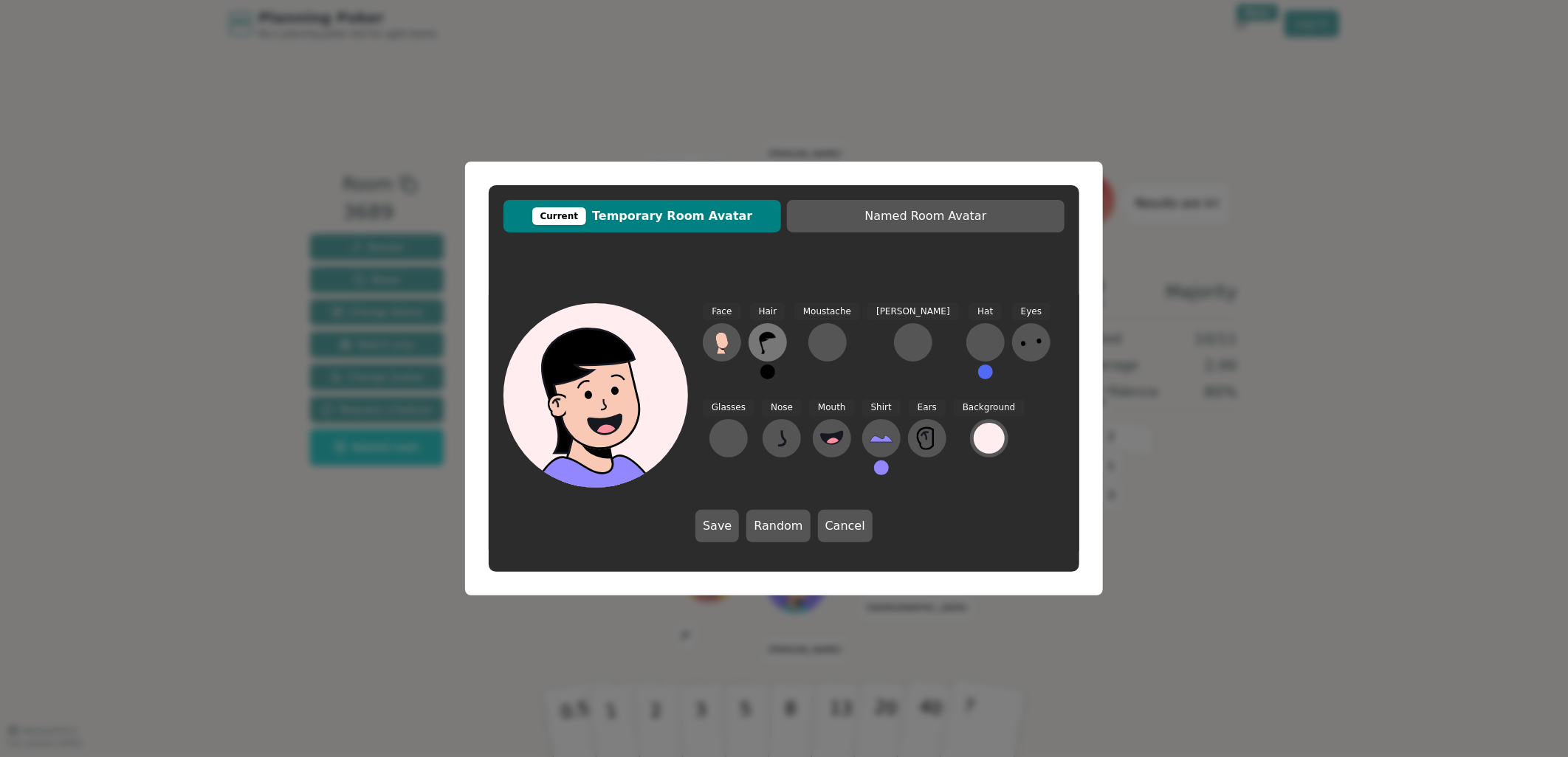
click at [777, 341] on icon at bounding box center [768, 342] width 24 height 24
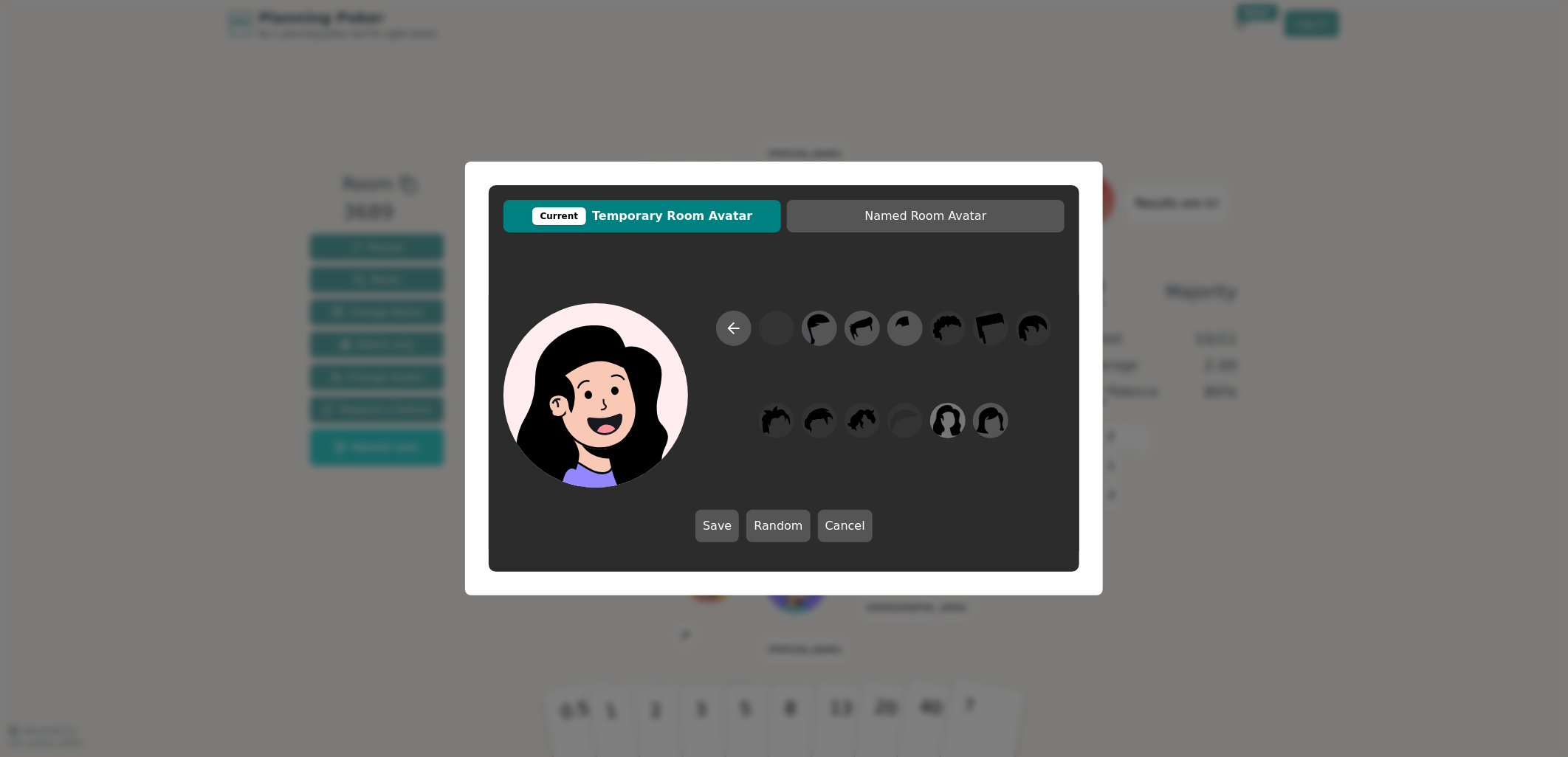
click at [946, 425] on icon at bounding box center [947, 421] width 29 height 33
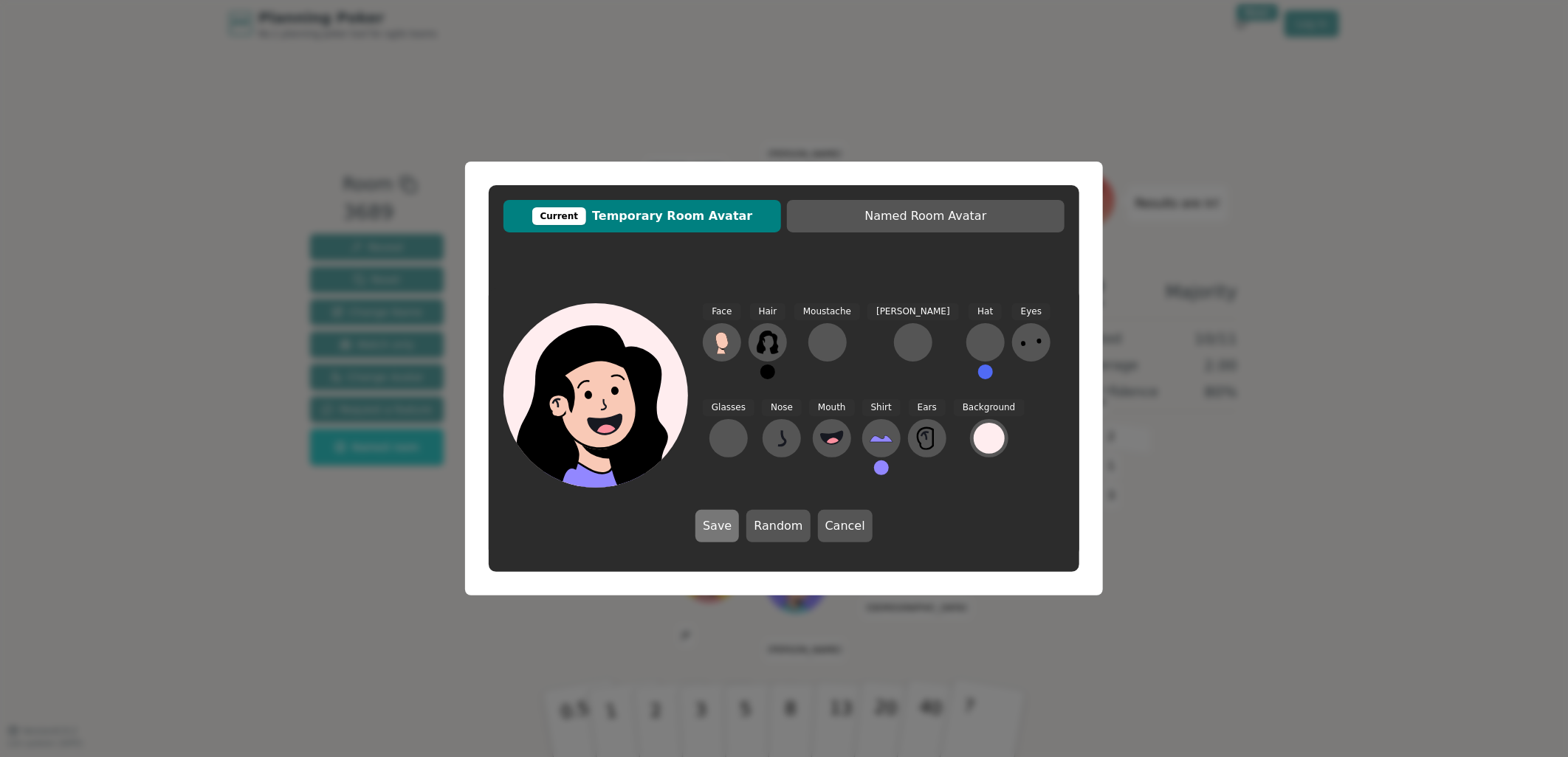
click at [720, 524] on button "Save" at bounding box center [717, 526] width 44 height 32
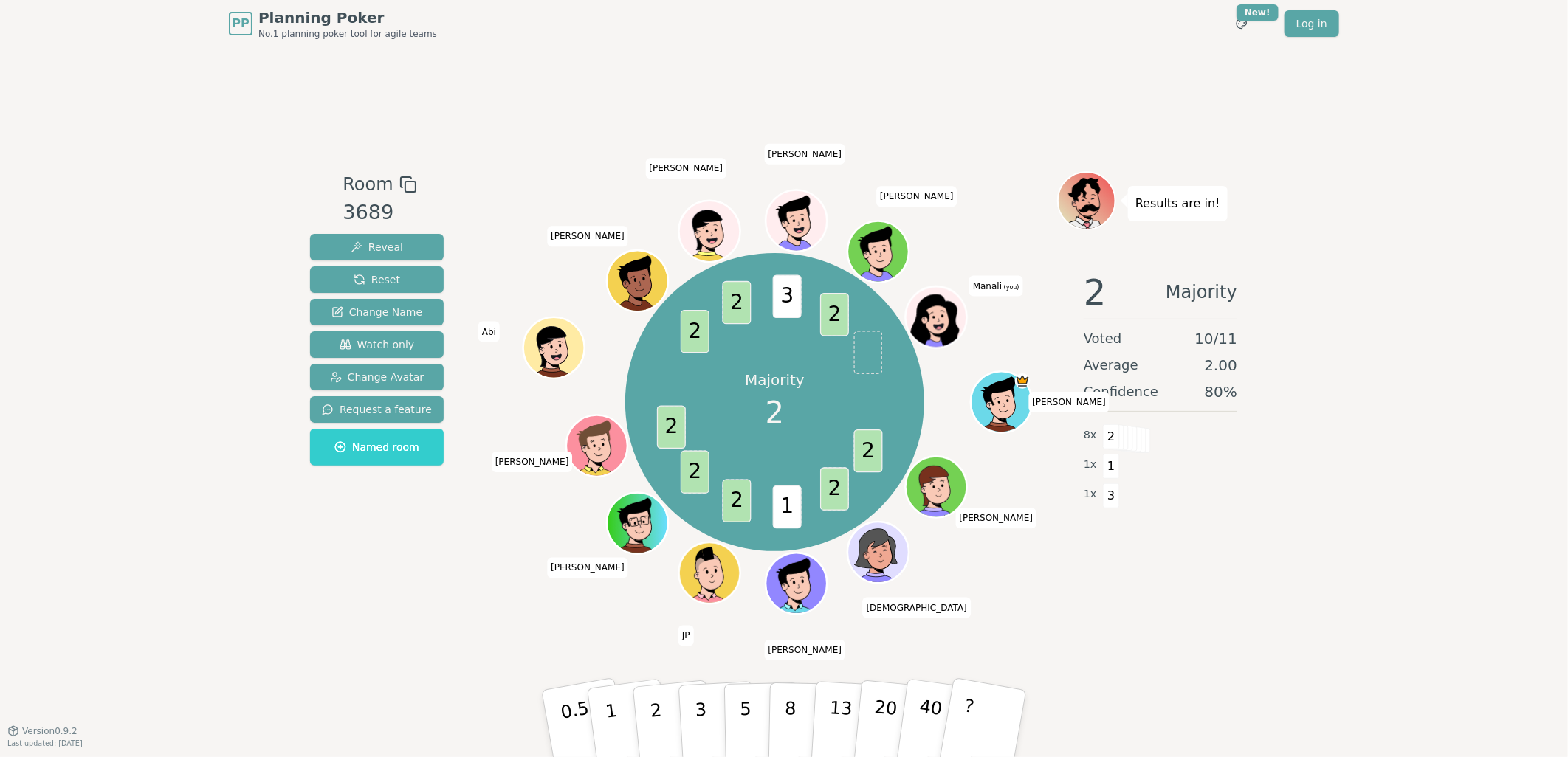
click at [933, 341] on div at bounding box center [939, 336] width 60 height 53
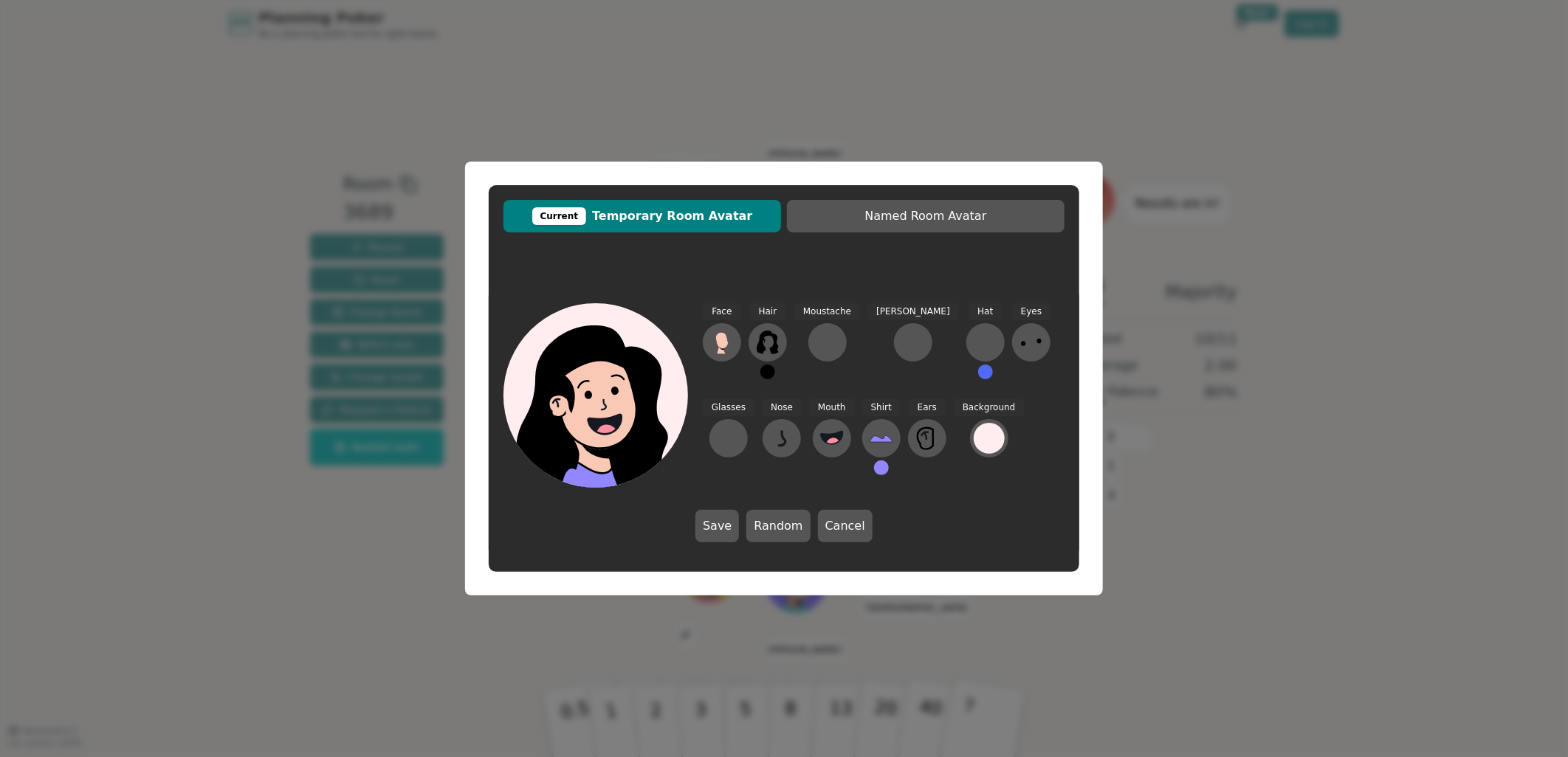
click at [1326, 556] on div "Current Temporary Room Avatar Named Room Avatar Face Hair Moustache [PERSON_NAM…" at bounding box center [784, 378] width 1568 height 757
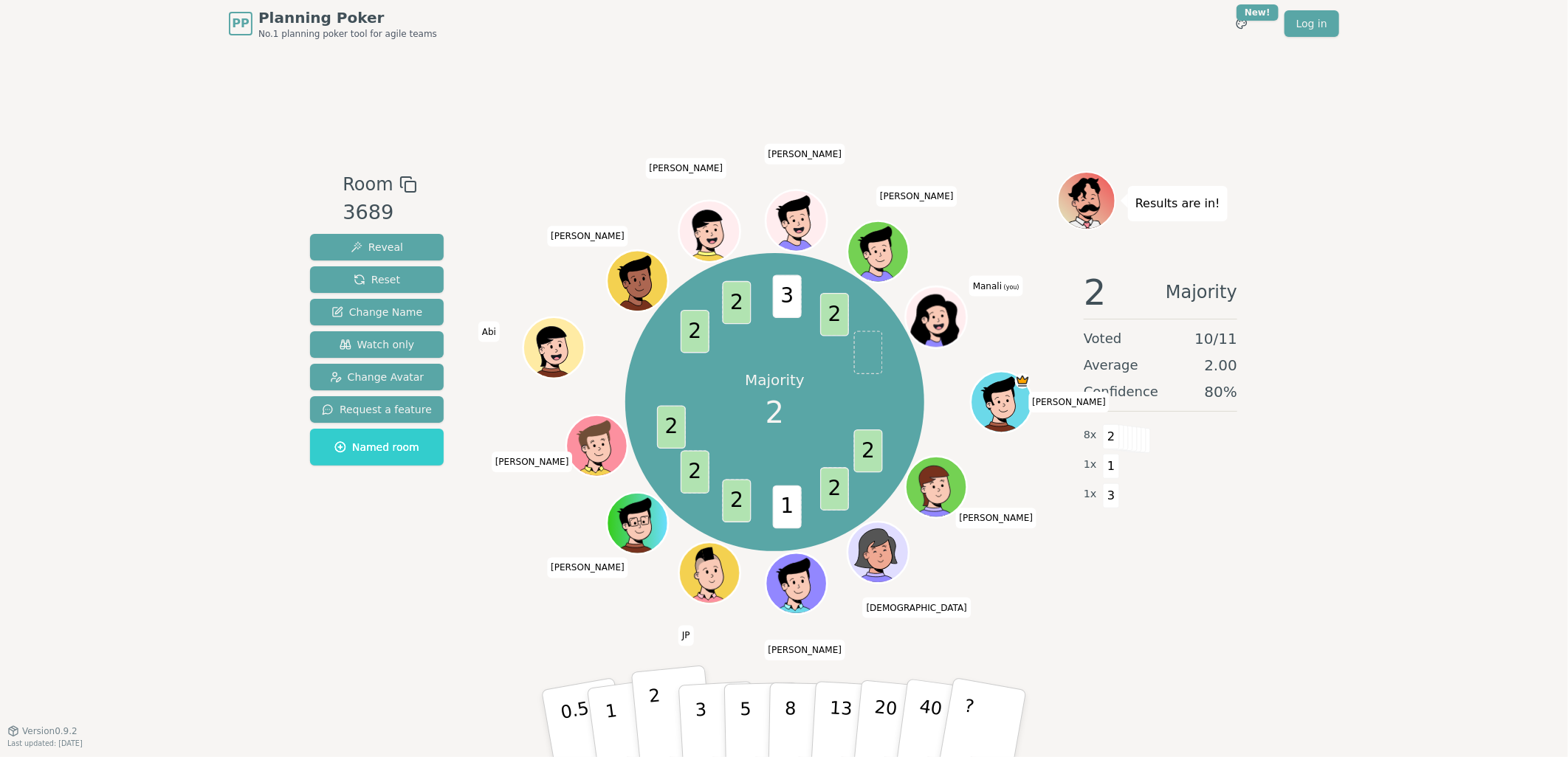
click at [654, 734] on p "2" at bounding box center [658, 725] width 19 height 80
click at [943, 323] on icon at bounding box center [940, 326] width 30 height 11
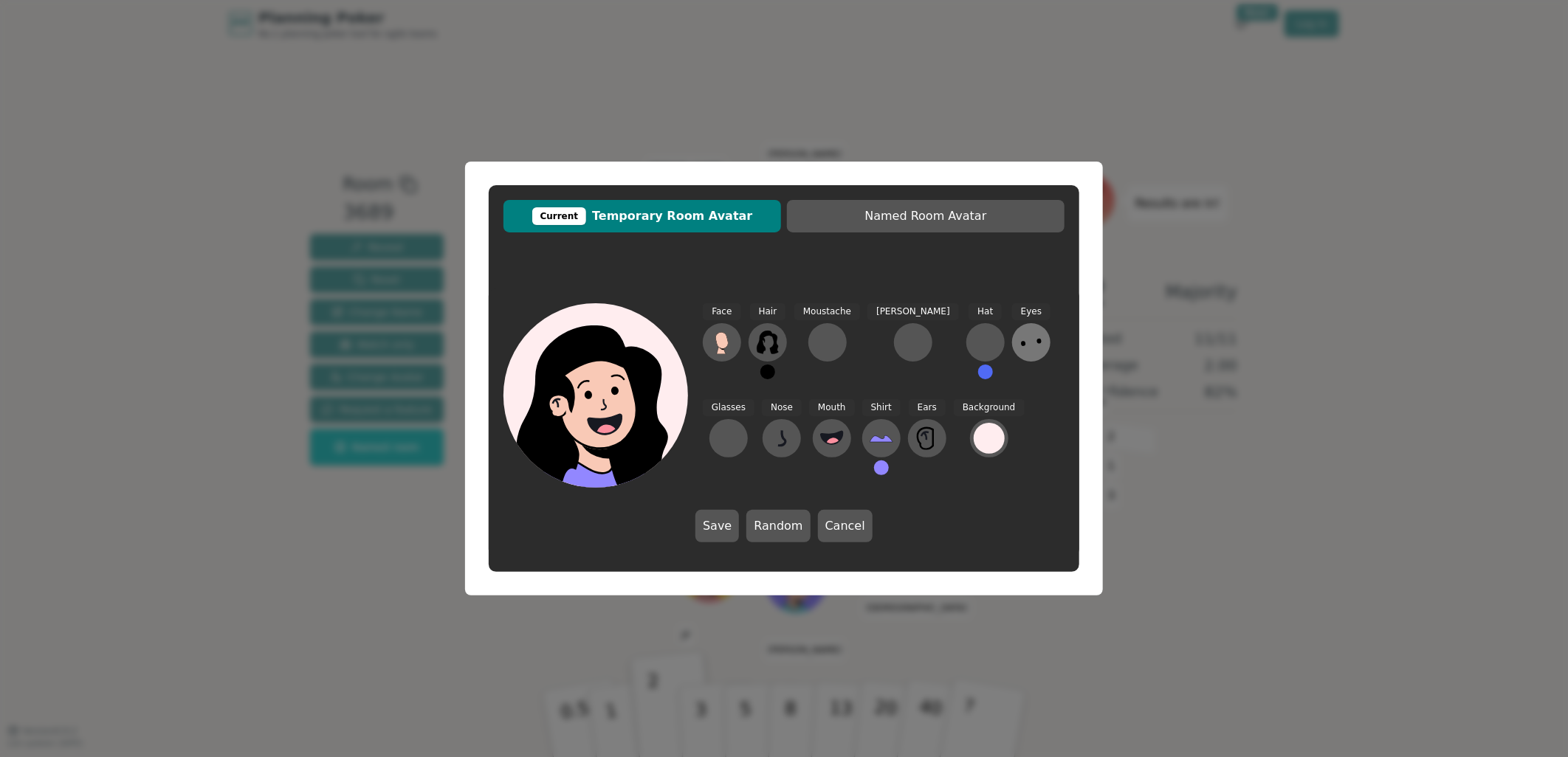
click at [1020, 350] on icon at bounding box center [1031, 342] width 24 height 24
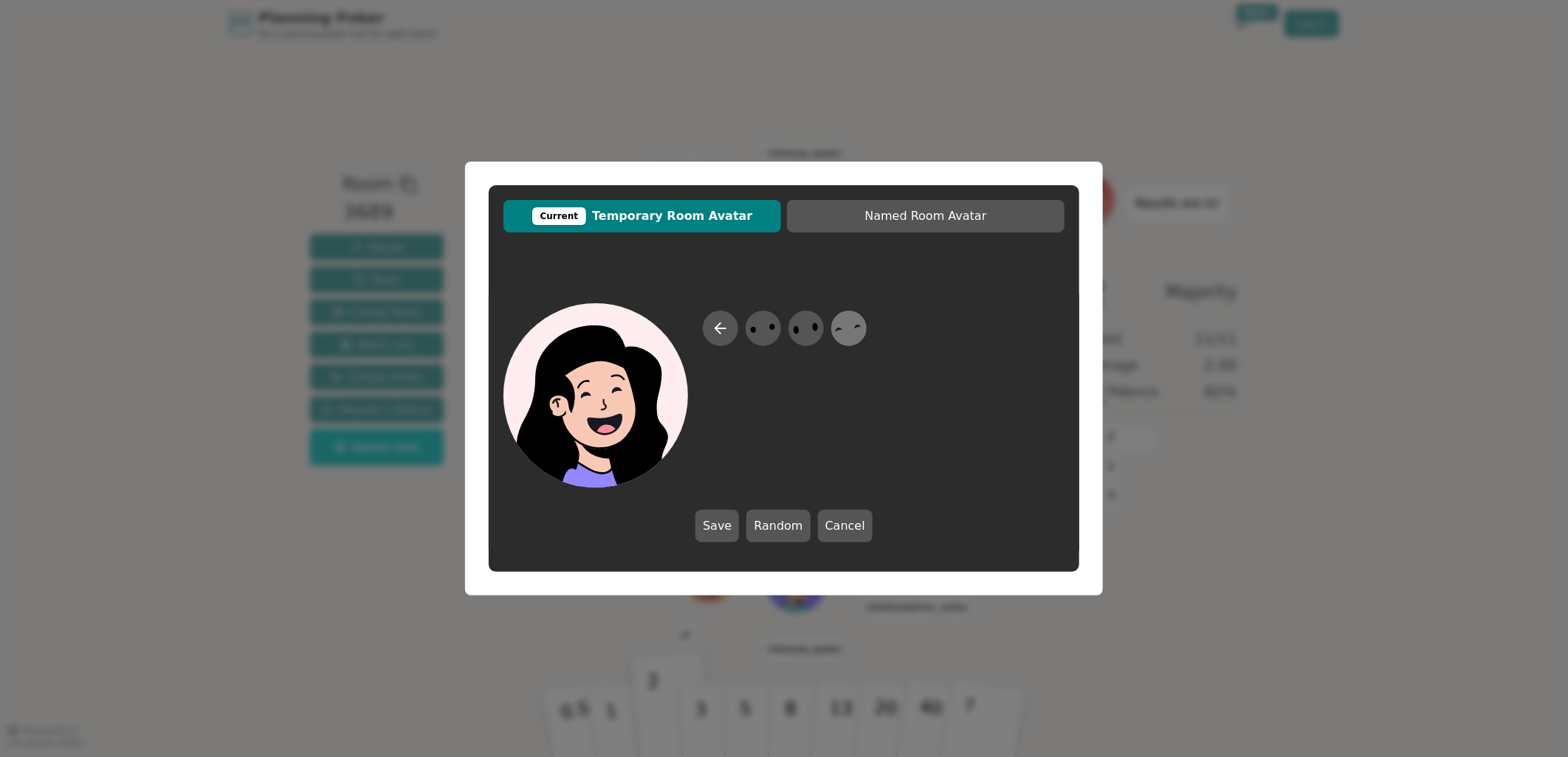
click at [851, 327] on icon at bounding box center [849, 328] width 29 height 33
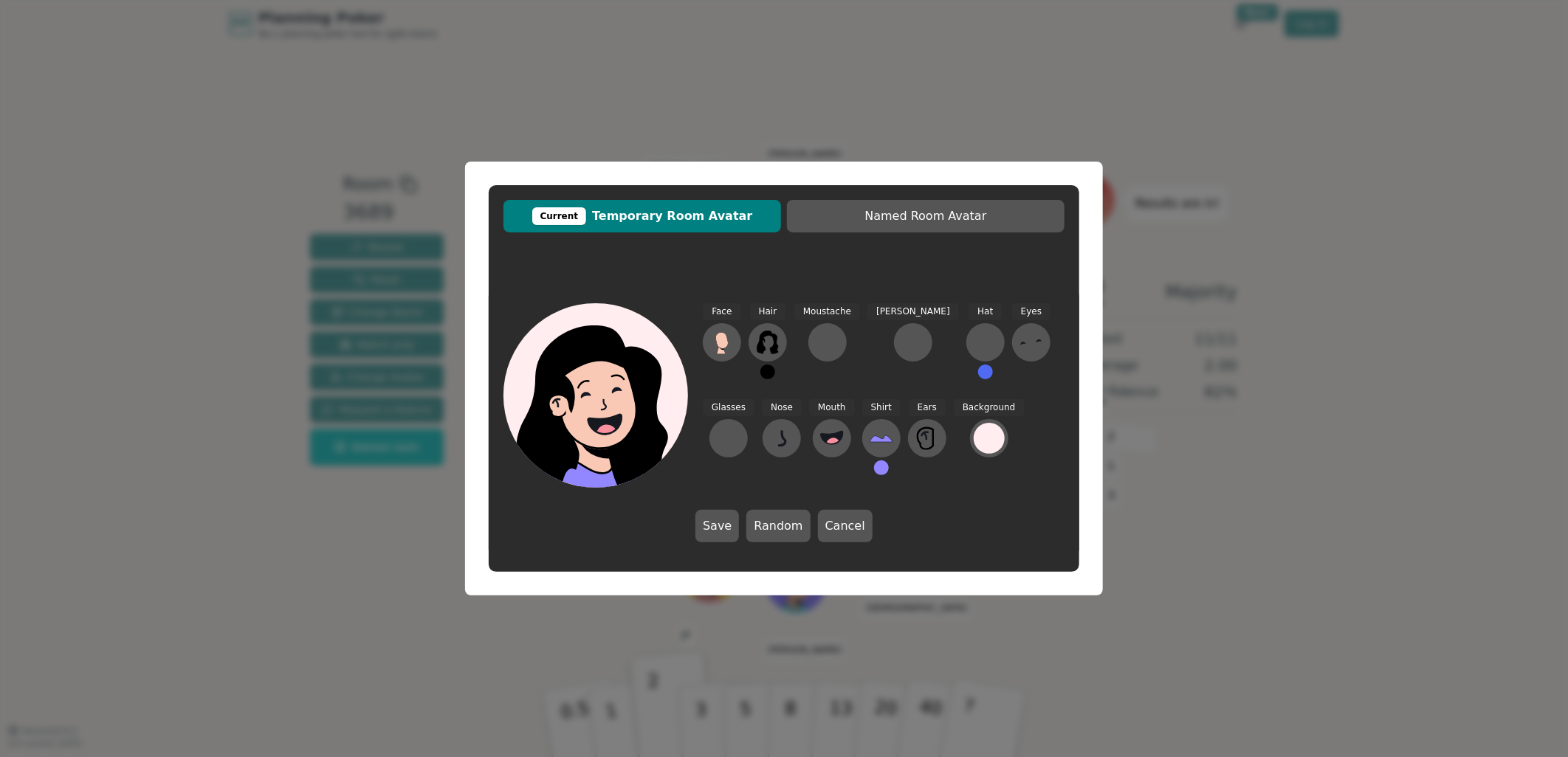
click at [875, 468] on button at bounding box center [881, 468] width 14 height 14
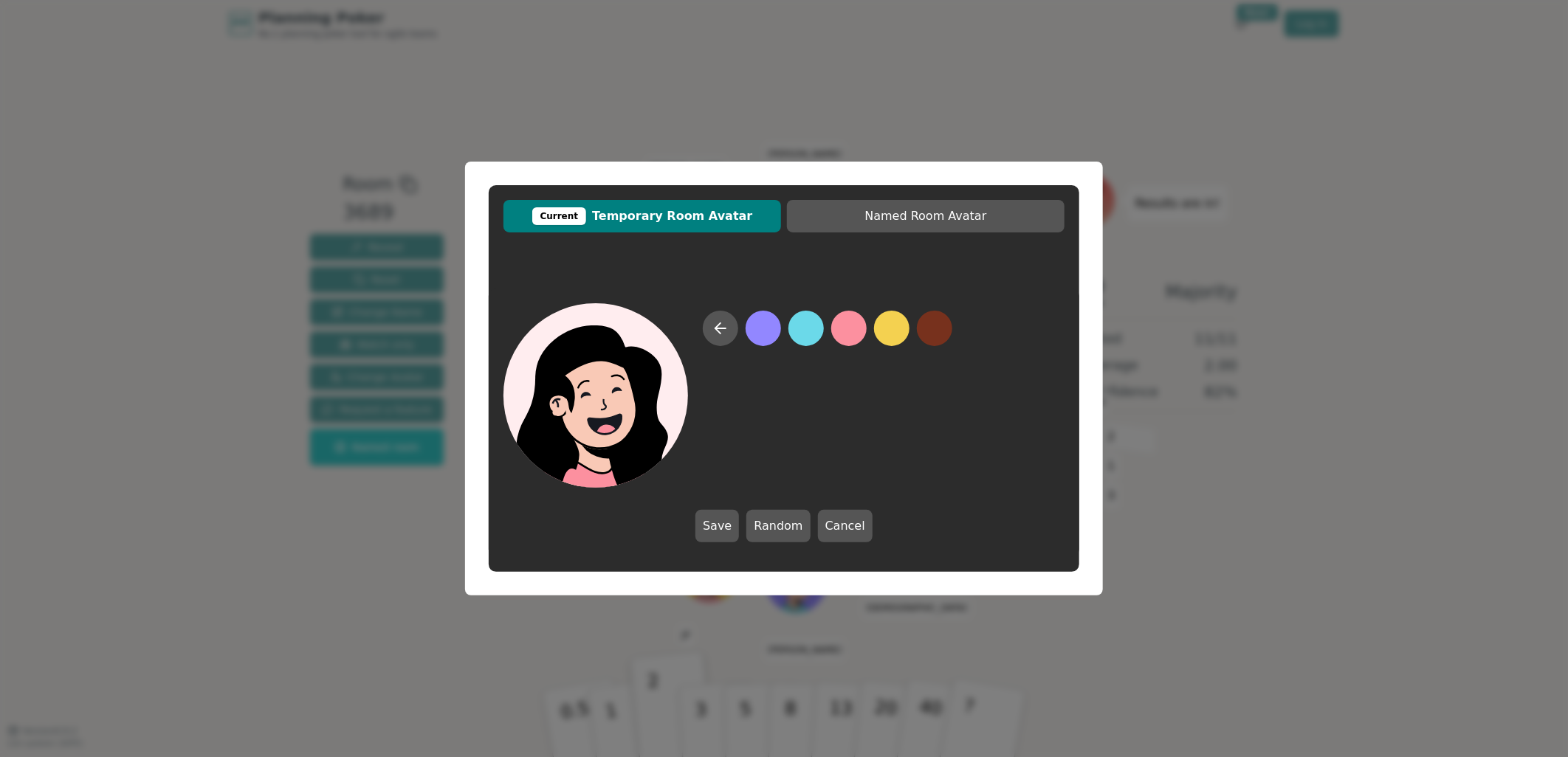
click at [845, 325] on button at bounding box center [849, 328] width 35 height 35
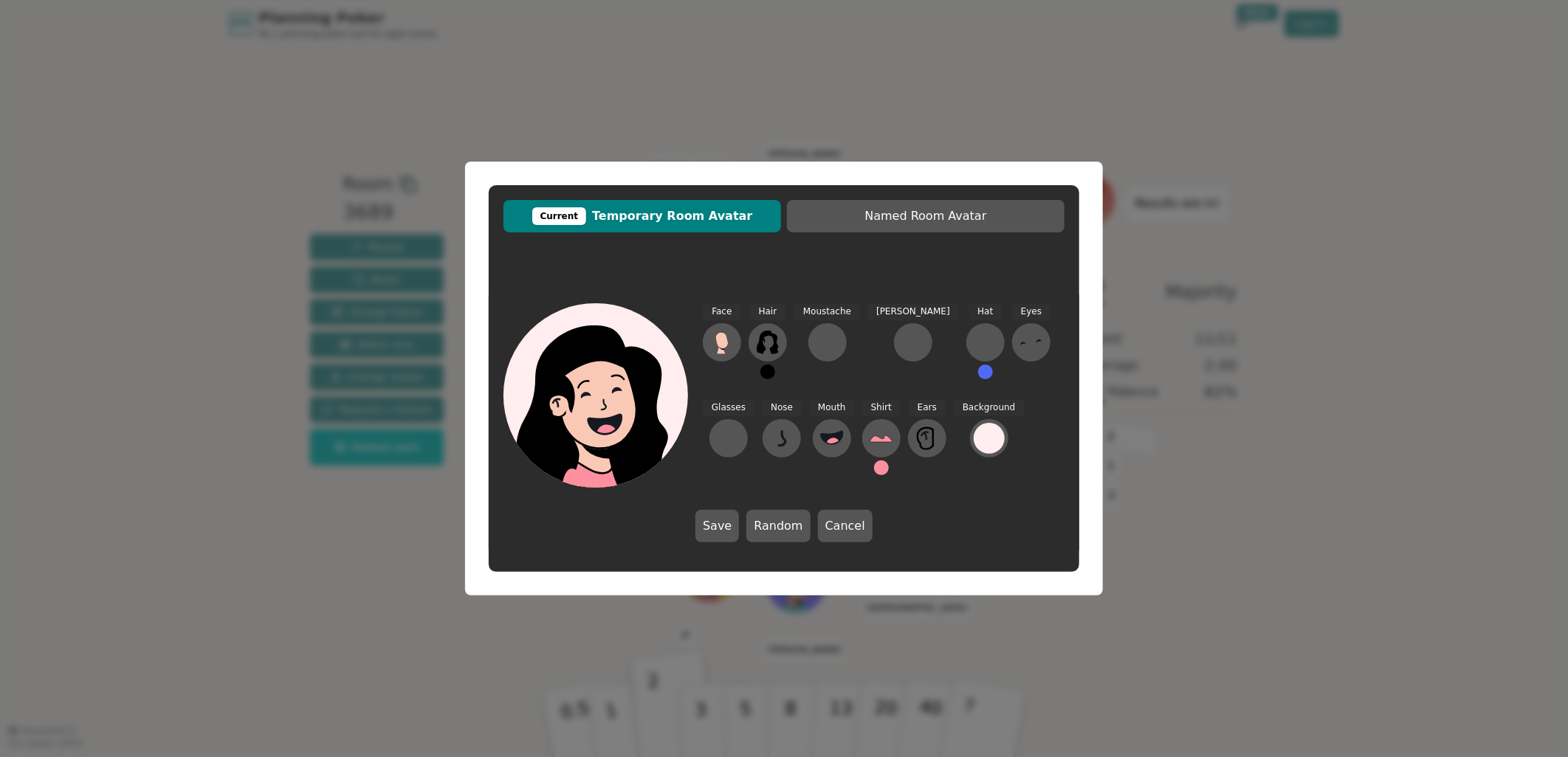
drag, startPoint x: 718, startPoint y: 519, endPoint x: 546, endPoint y: 476, distance: 177.3
click at [547, 477] on div "Face Hair Moustache Beard Hat Eyes Glasses Nose Mouth Shirt Ears Background Sav…" at bounding box center [784, 422] width 591 height 268
click at [741, 427] on div at bounding box center [729, 438] width 24 height 24
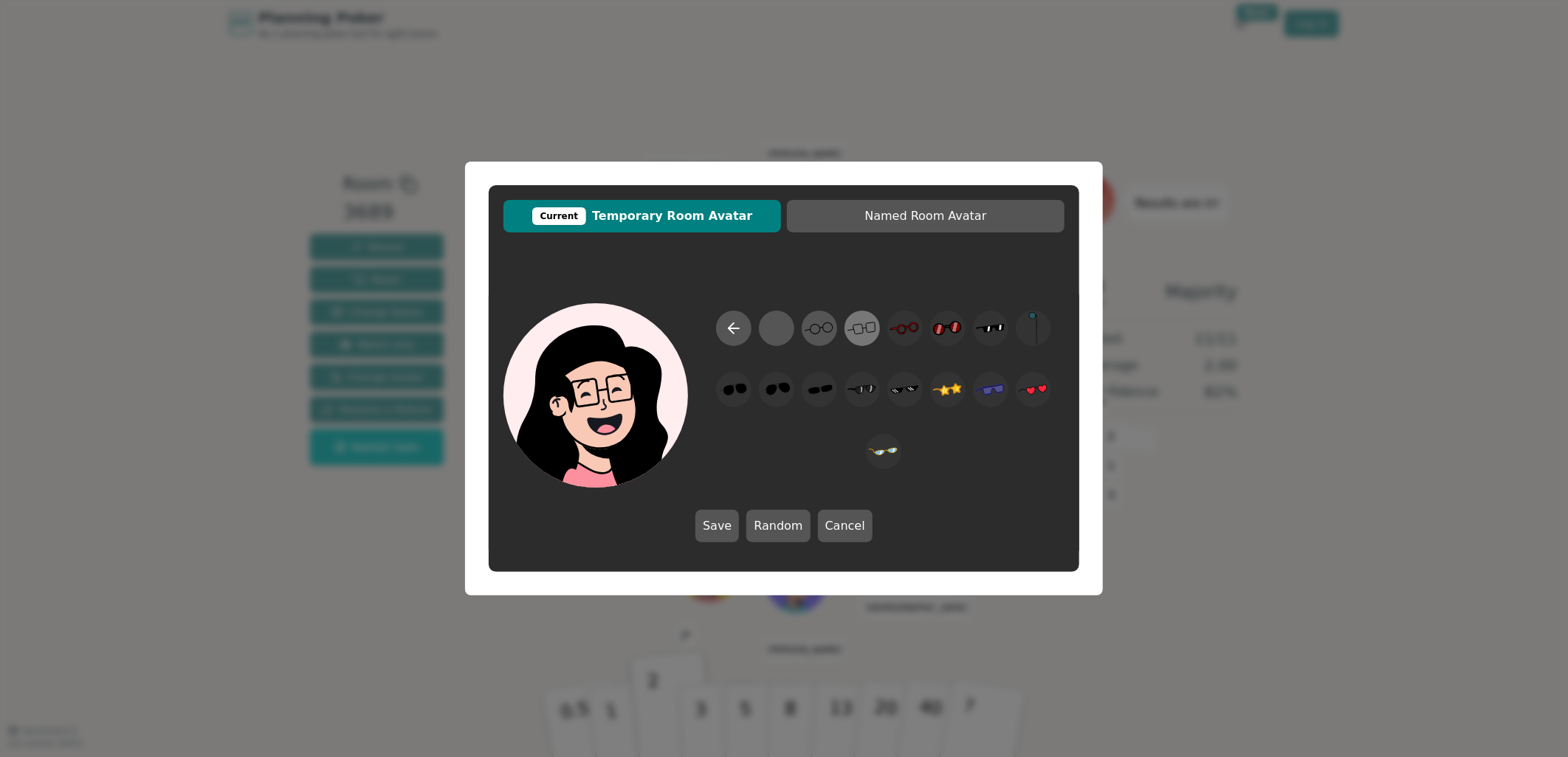
click at [858, 329] on icon at bounding box center [862, 328] width 29 height 33
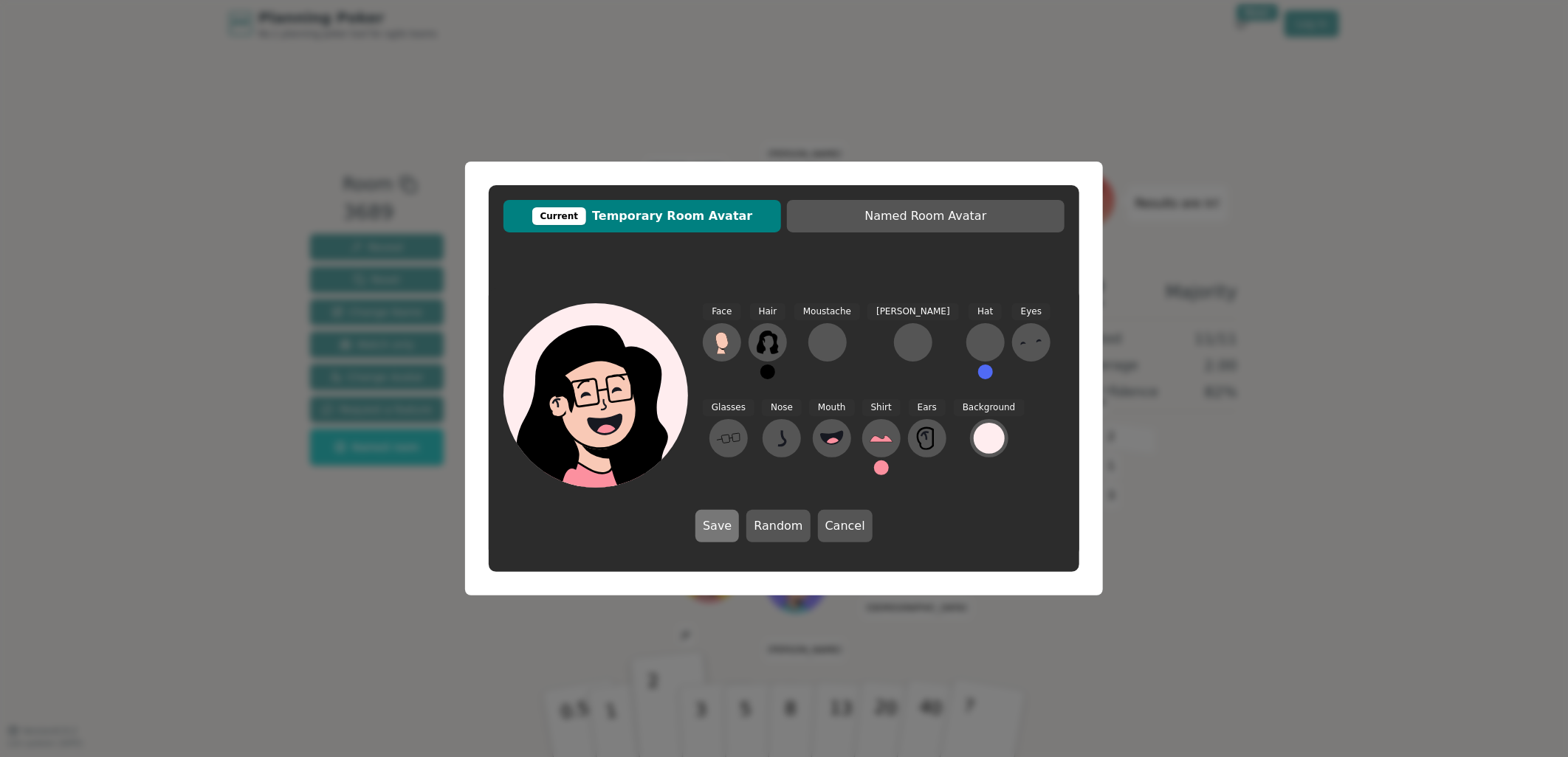
click at [709, 525] on button "Save" at bounding box center [717, 526] width 44 height 32
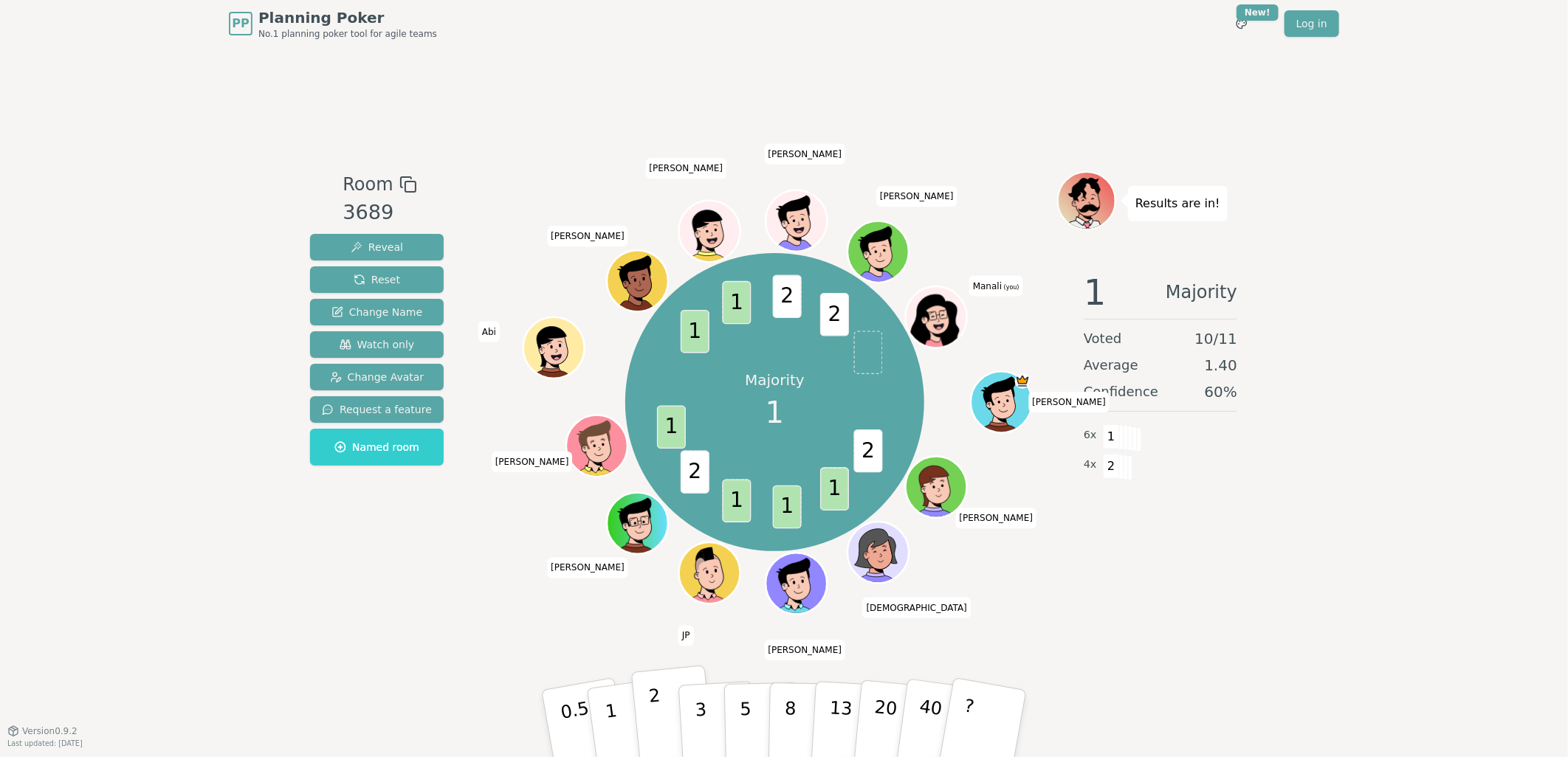
click at [653, 714] on p "2" at bounding box center [658, 725] width 19 height 80
click at [171, 581] on div "PP Planning Poker No.1 planning poker tool for agile teams Toggle theme New! Lo…" at bounding box center [784, 378] width 1568 height 757
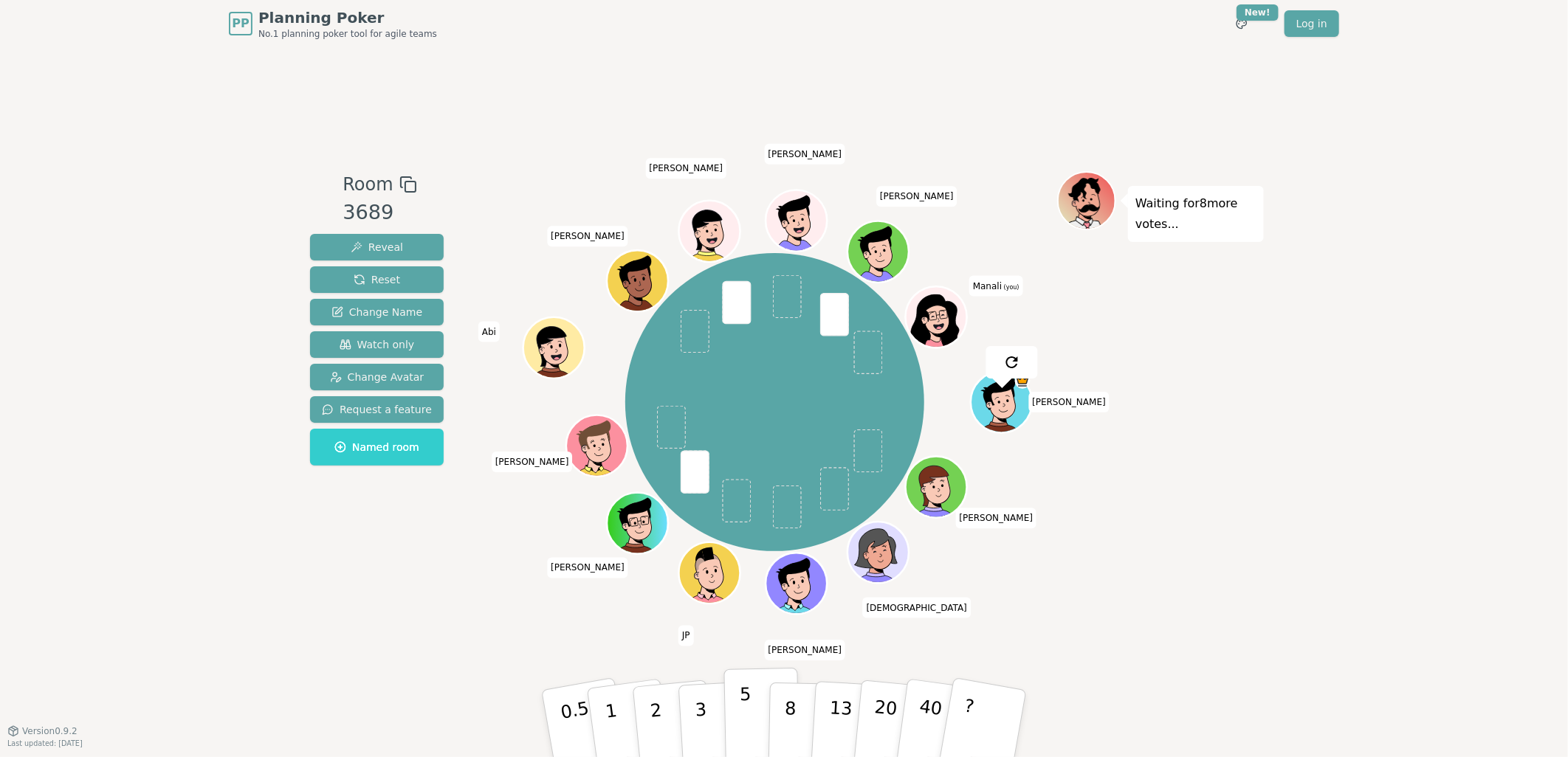
click at [749, 704] on p "5" at bounding box center [746, 725] width 12 height 80
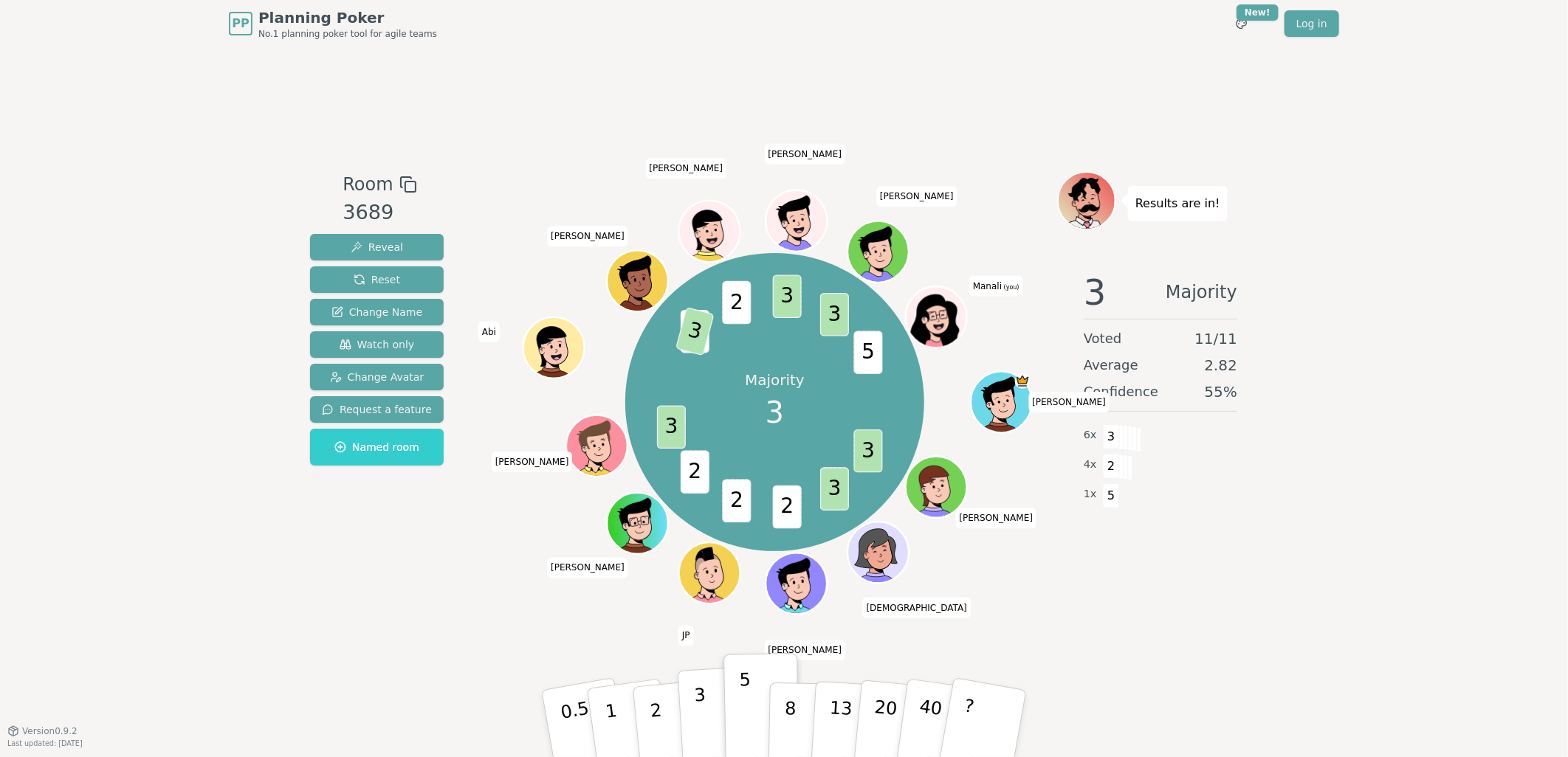
click at [692, 719] on button "3" at bounding box center [718, 724] width 80 height 116
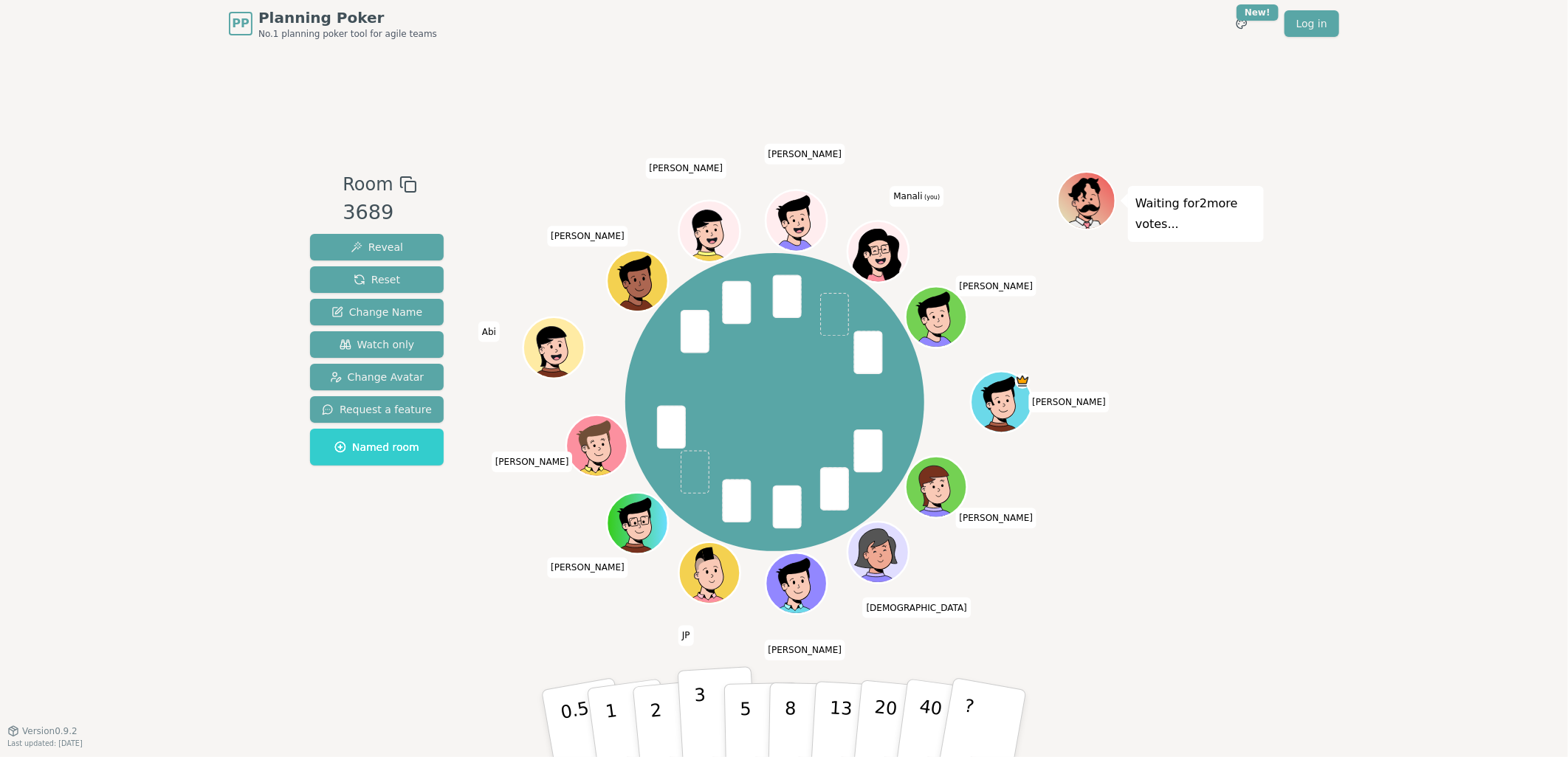
click at [696, 718] on p "3" at bounding box center [702, 725] width 16 height 80
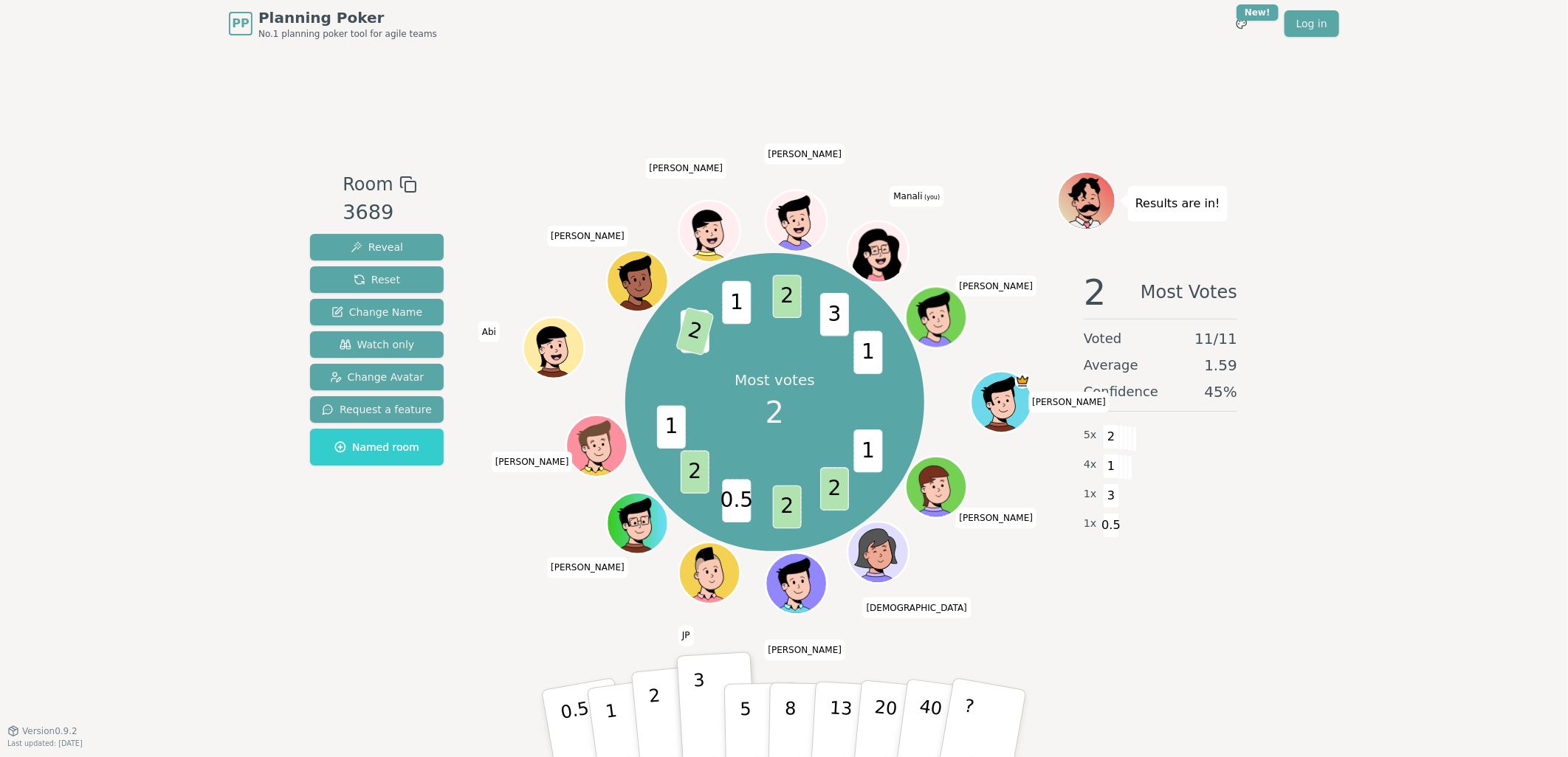
click at [650, 725] on button "2" at bounding box center [673, 724] width 84 height 117
